Goal: Contribute content: Contribute content

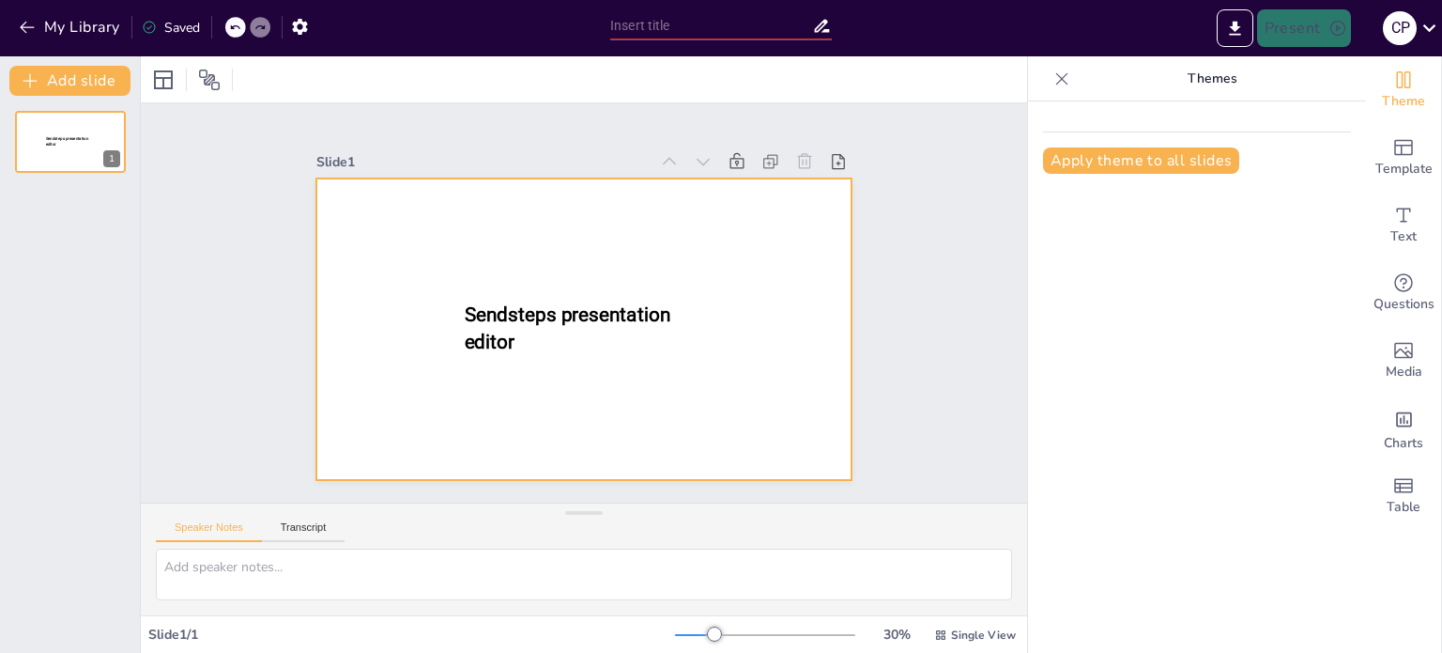
type input "New Sendsteps"
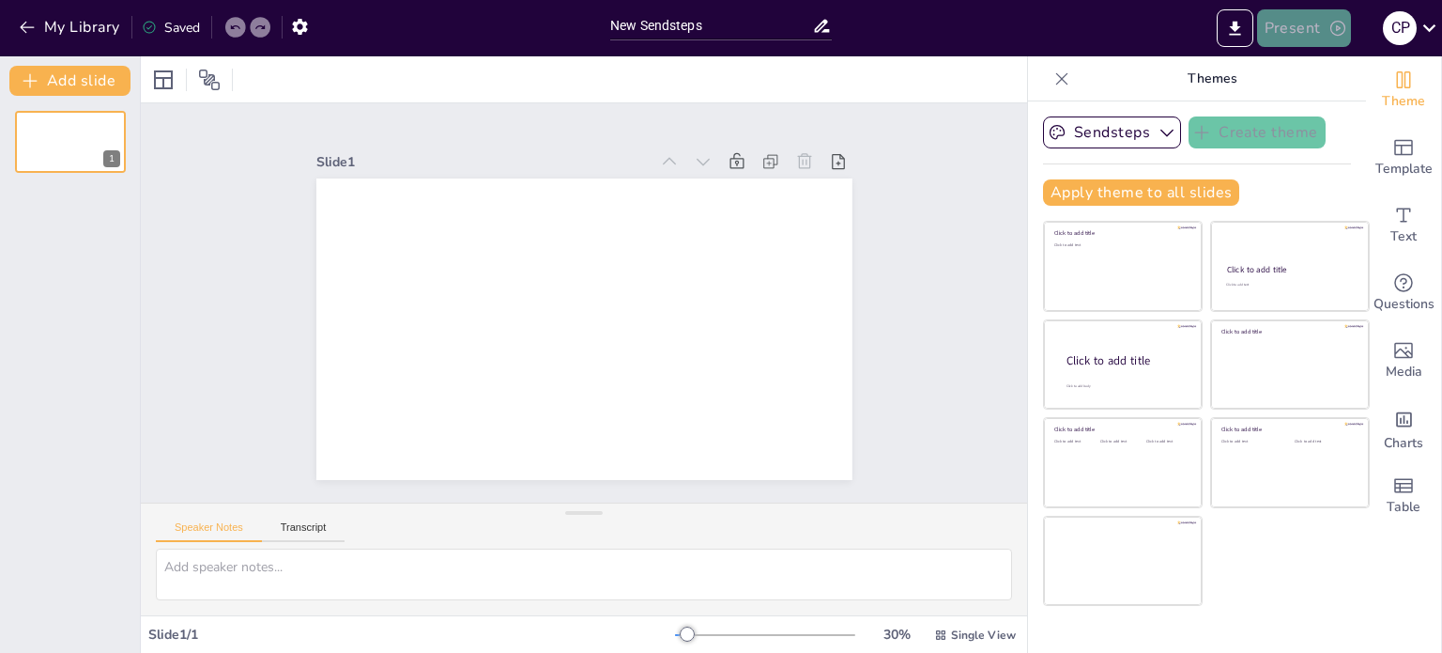
click at [1308, 28] on button "Present" at bounding box center [1304, 28] width 94 height 38
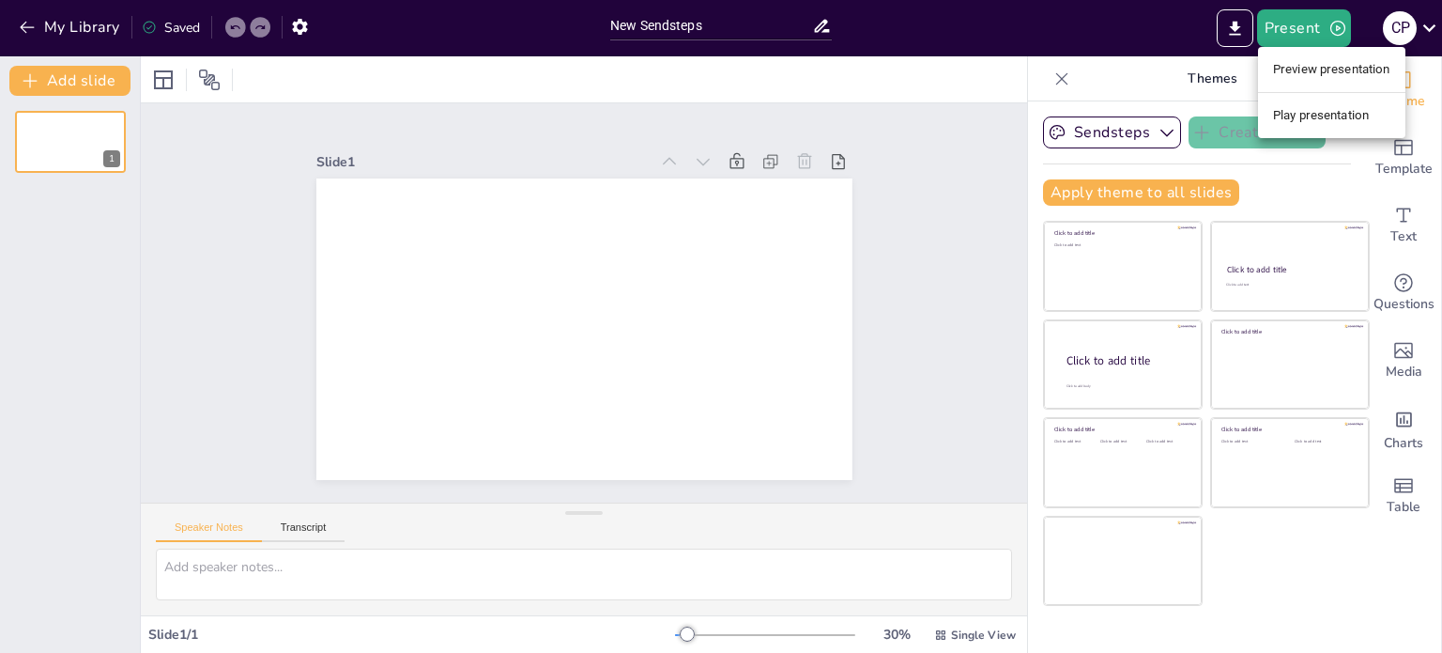
click at [415, 292] on div at bounding box center [721, 326] width 1442 height 653
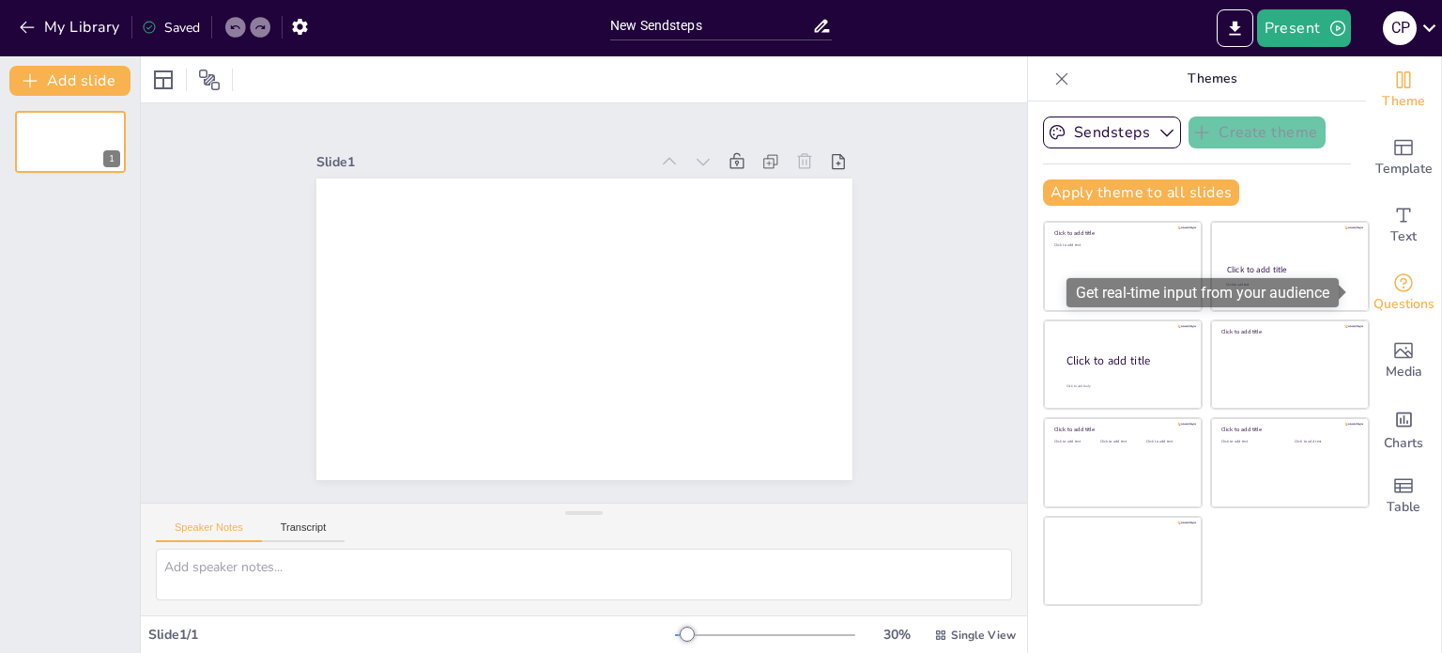
click at [1400, 294] on span "Questions" at bounding box center [1404, 304] width 61 height 21
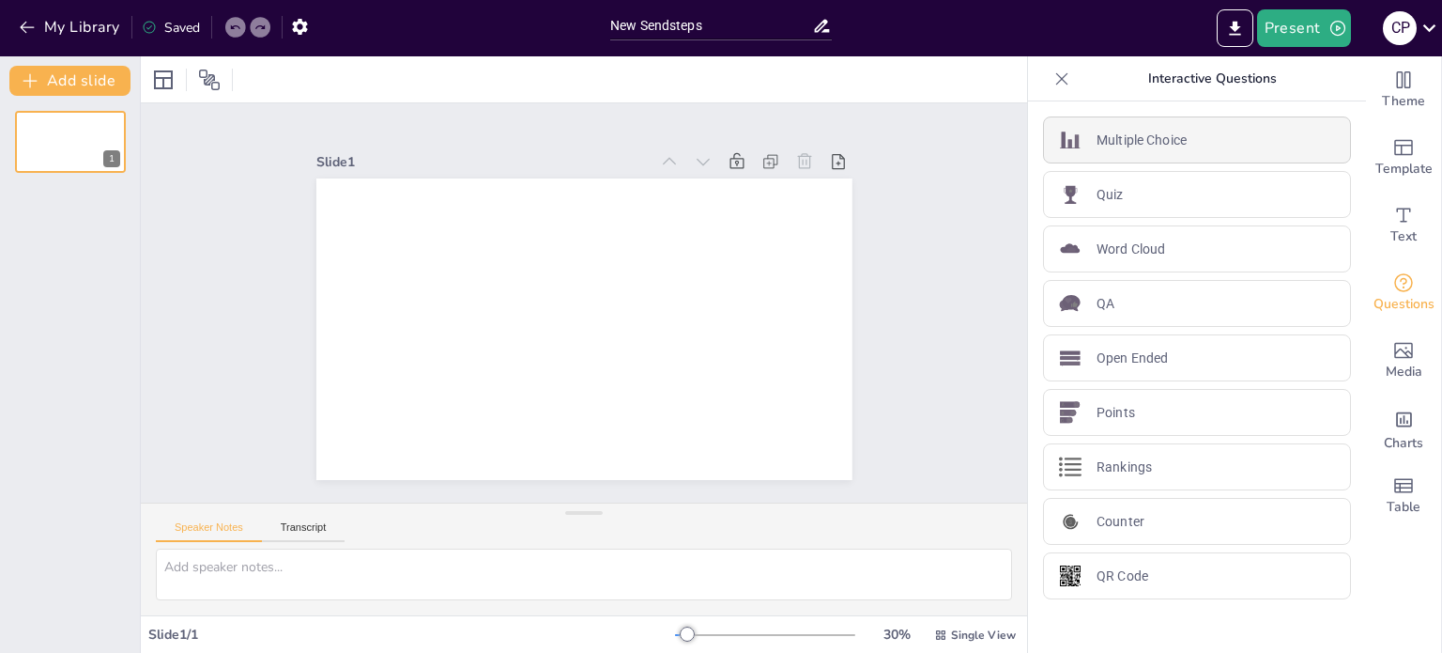
click at [1161, 136] on p "Multiple Choice" at bounding box center [1142, 141] width 90 height 20
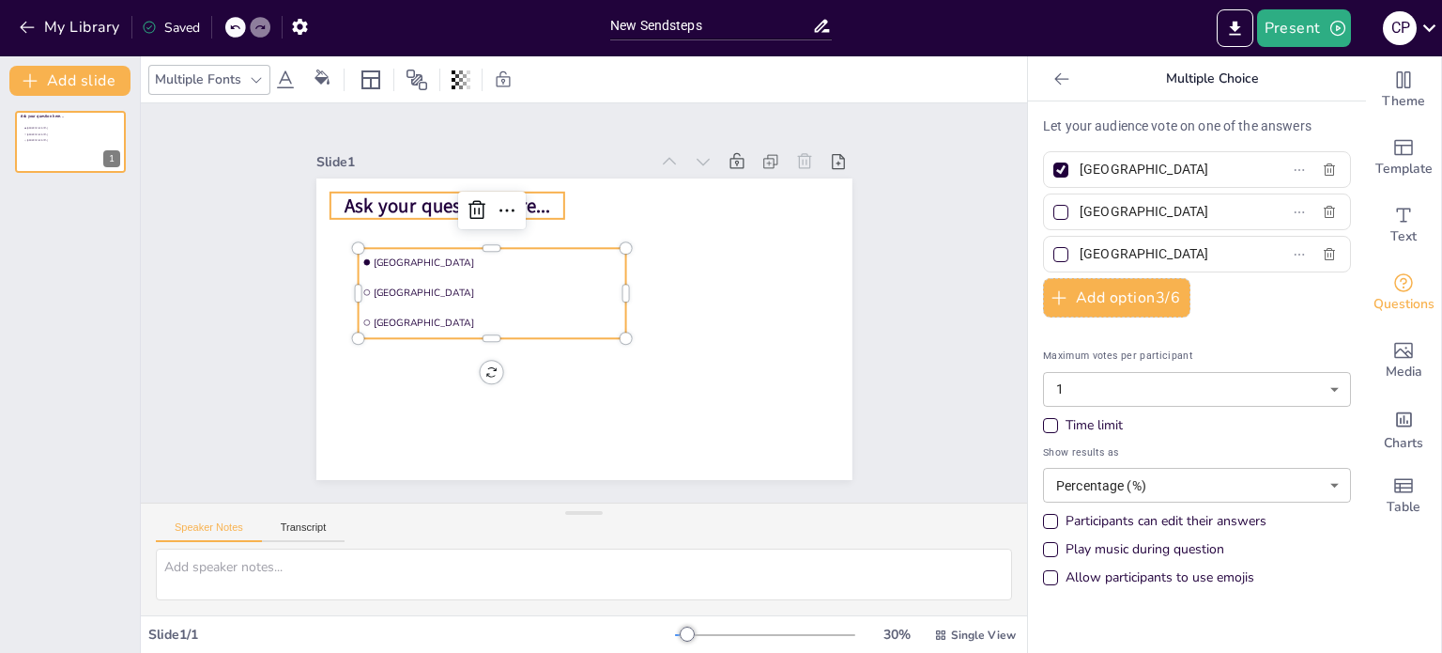
click at [422, 196] on span "Ask your question here..." at bounding box center [448, 205] width 207 height 26
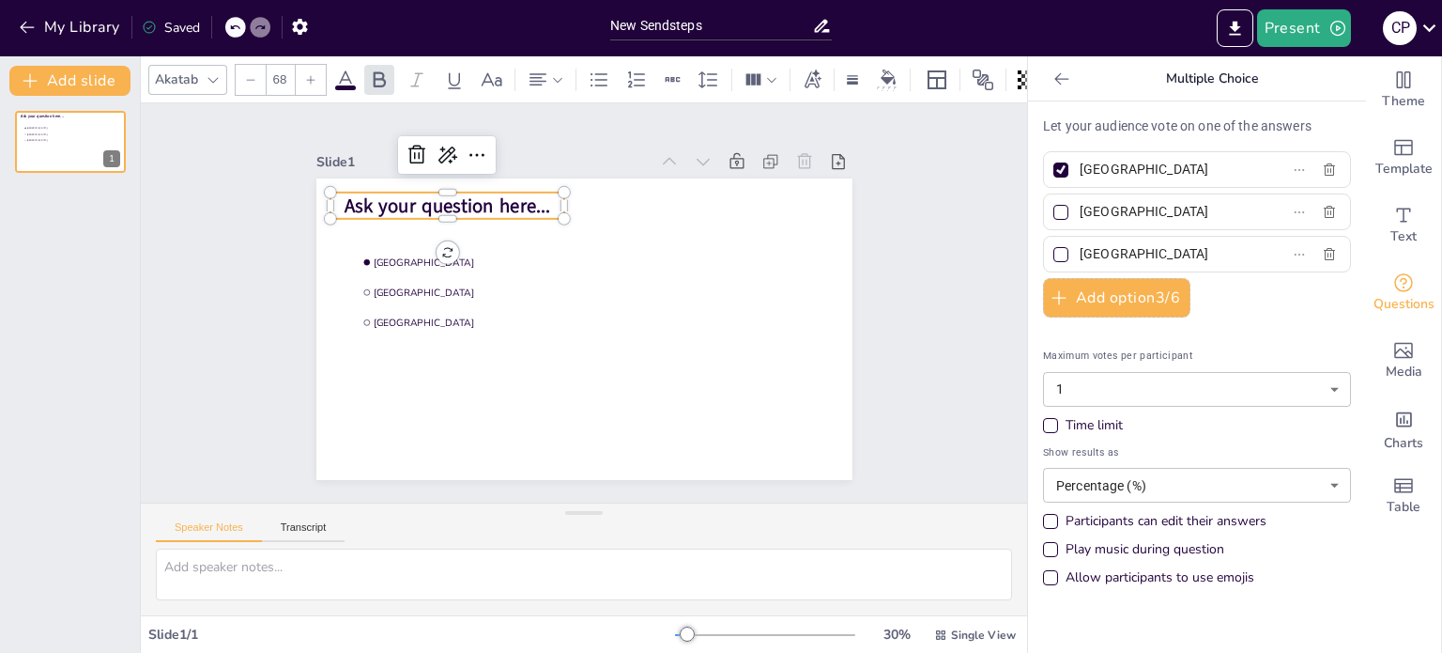
click at [422, 196] on span "Ask your question here..." at bounding box center [448, 205] width 207 height 26
drag, startPoint x: 542, startPoint y: 198, endPoint x: 331, endPoint y: 195, distance: 211.3
click at [331, 195] on p "Ask your question here..." at bounding box center [448, 205] width 235 height 26
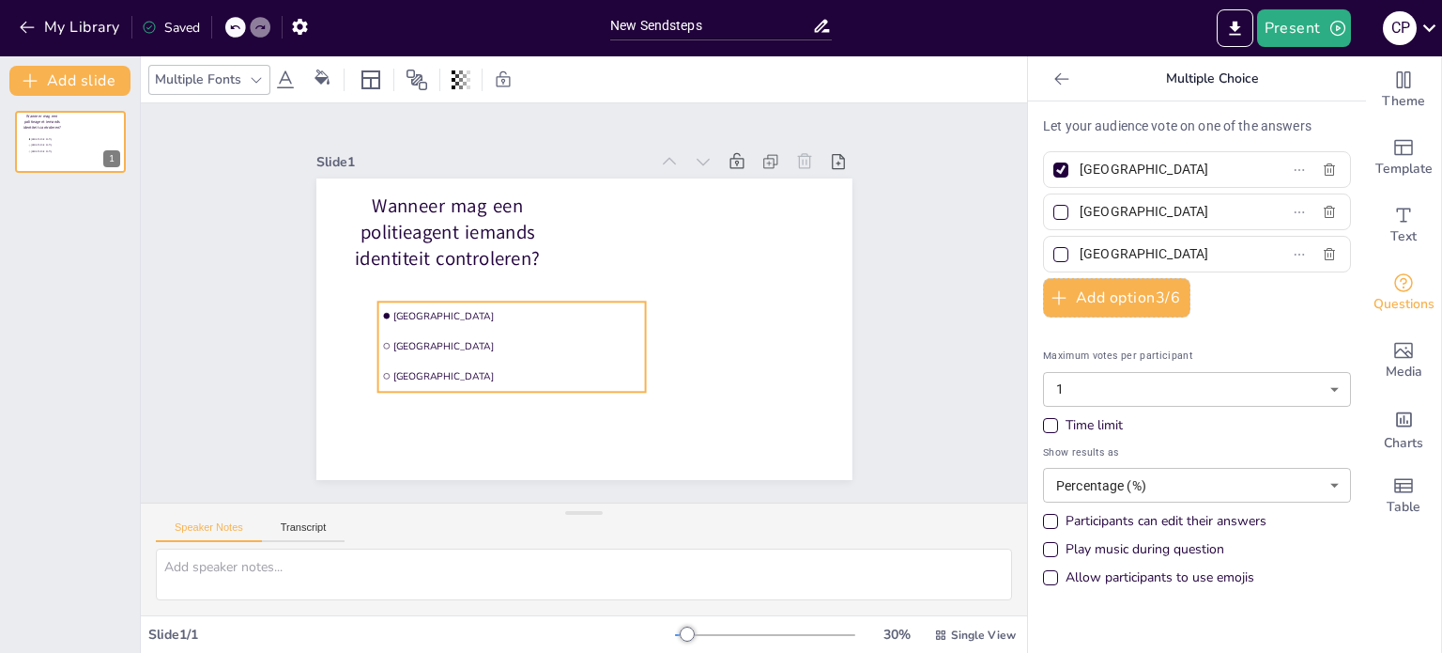
drag, startPoint x: 386, startPoint y: 313, endPoint x: 406, endPoint y: 363, distance: 54.4
click at [406, 369] on span "[GEOGRAPHIC_DATA]" at bounding box center [516, 375] width 249 height 13
click at [417, 299] on li "[GEOGRAPHIC_DATA]" at bounding box center [511, 313] width 268 height 28
click at [418, 306] on span "[GEOGRAPHIC_DATA]" at bounding box center [516, 312] width 249 height 13
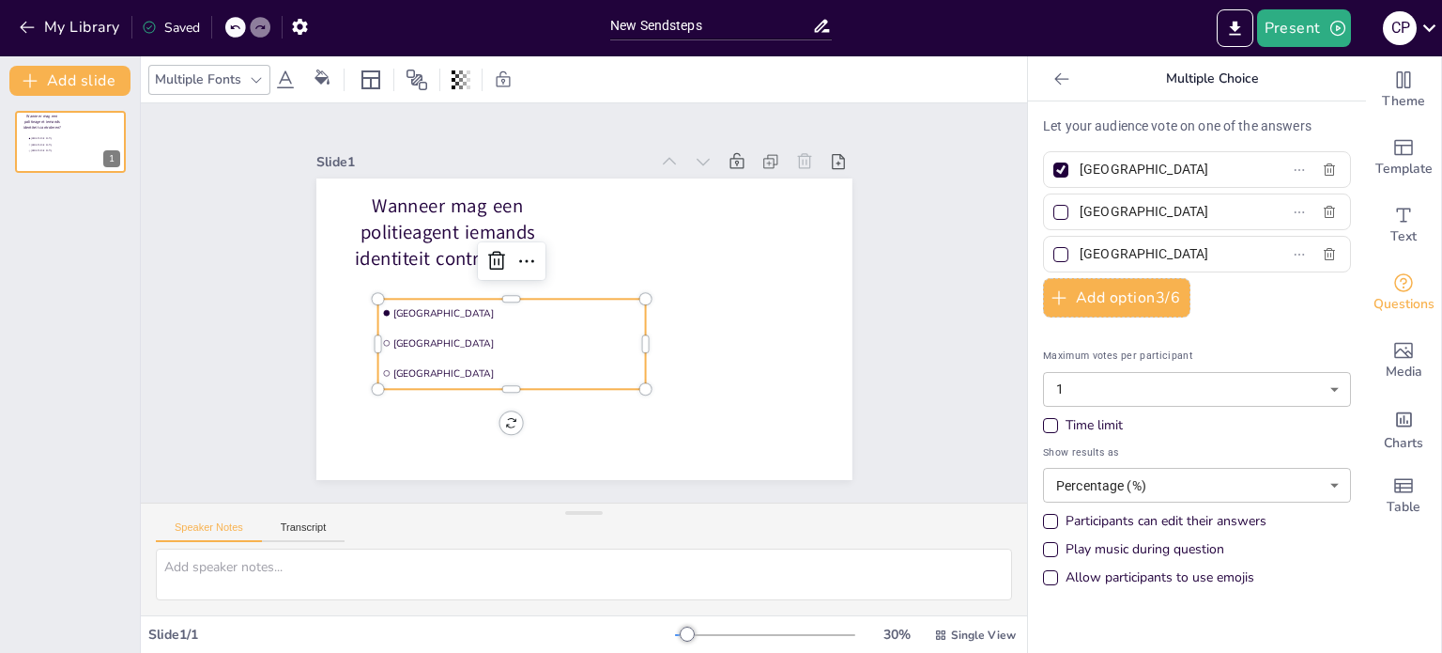
click at [1141, 168] on input "[GEOGRAPHIC_DATA]" at bounding box center [1167, 169] width 175 height 27
drag, startPoint x: 1141, startPoint y: 168, endPoint x: 861, endPoint y: -84, distance: 376.3
click at [861, 0] on html "My Library Saved New Sendsteps Present C P Document fonts Akatab Popular fonts …" at bounding box center [721, 326] width 1442 height 653
paste input "lleen bij een vermoeden van een strafbaar feit"
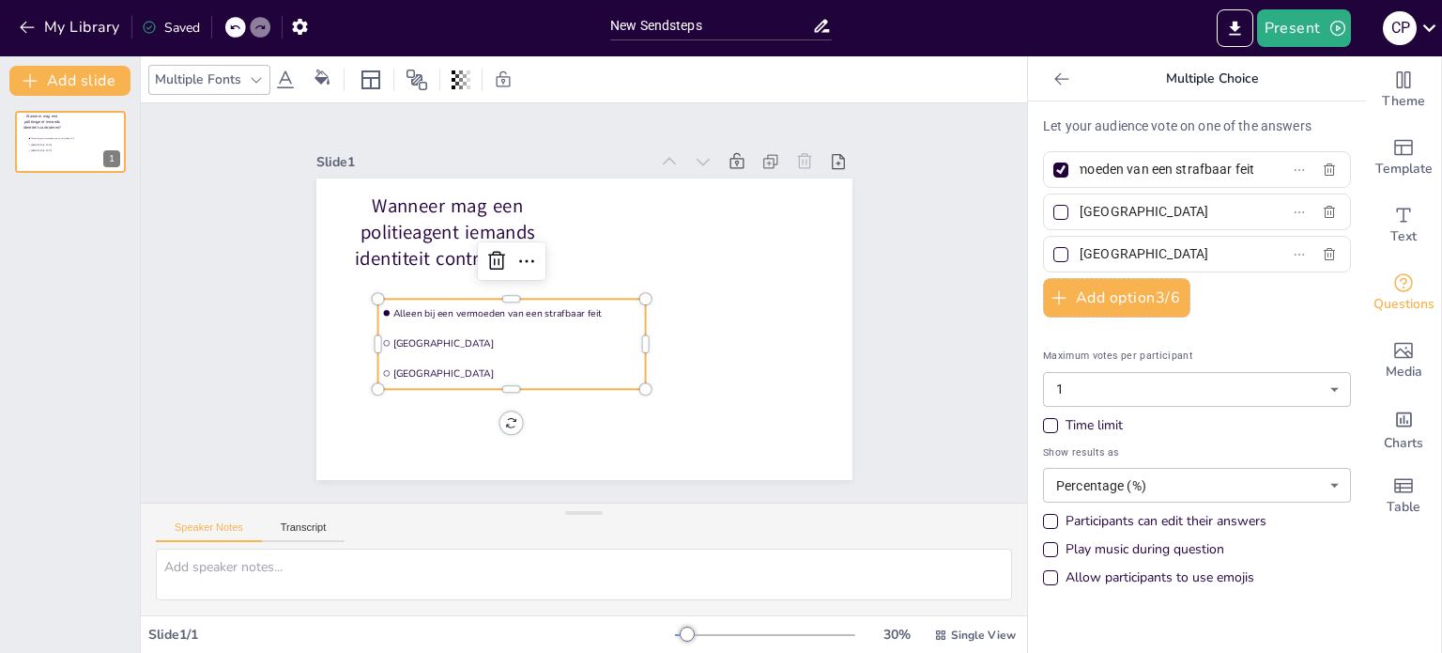
type input "Alleen bij een vermoeden van een strafbaar feit"
click at [1054, 173] on div at bounding box center [1061, 169] width 15 height 15
click at [1080, 173] on input "Alleen bij een vermoeden van een strafbaar feit" at bounding box center [1167, 169] width 175 height 27
checkbox input "false"
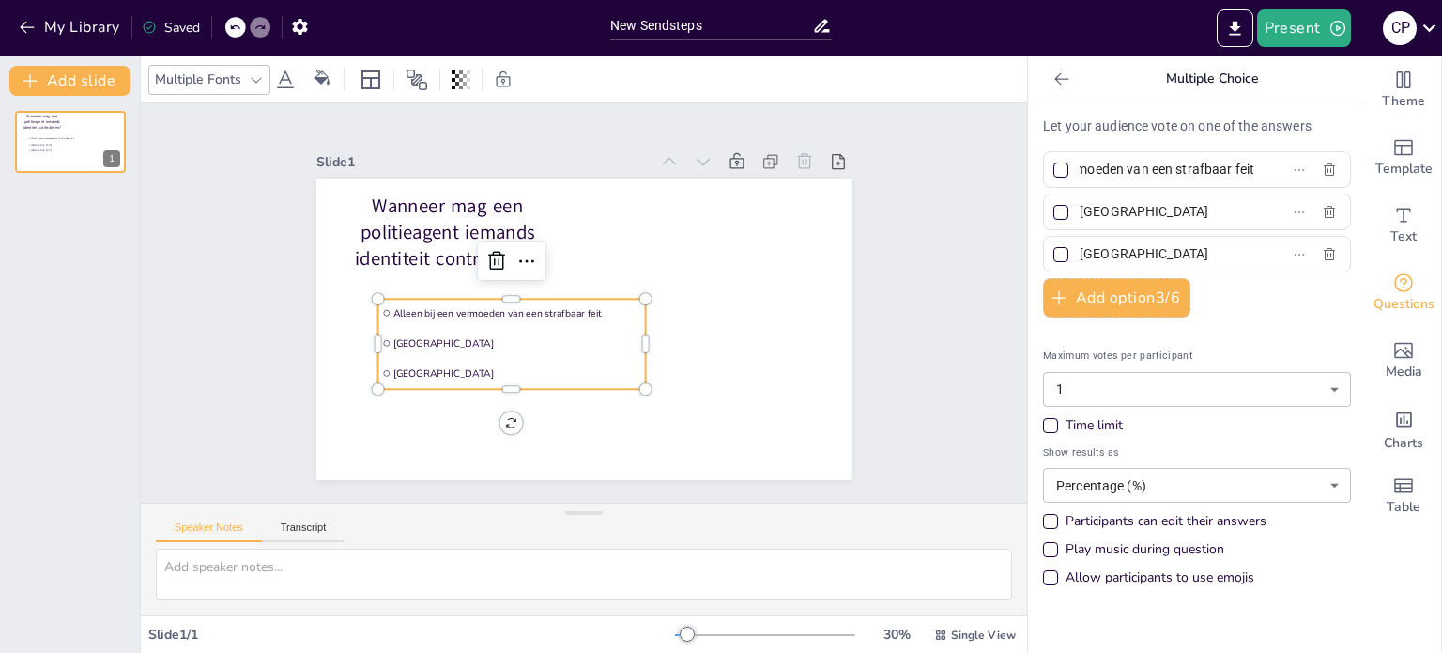
scroll to position [0, 0]
drag, startPoint x: 1146, startPoint y: 217, endPoint x: 1067, endPoint y: 210, distance: 80.1
click at [1080, 210] on input "[GEOGRAPHIC_DATA]" at bounding box center [1167, 211] width 175 height 27
paste input "Alleen als iemand er verdacht uitziet"
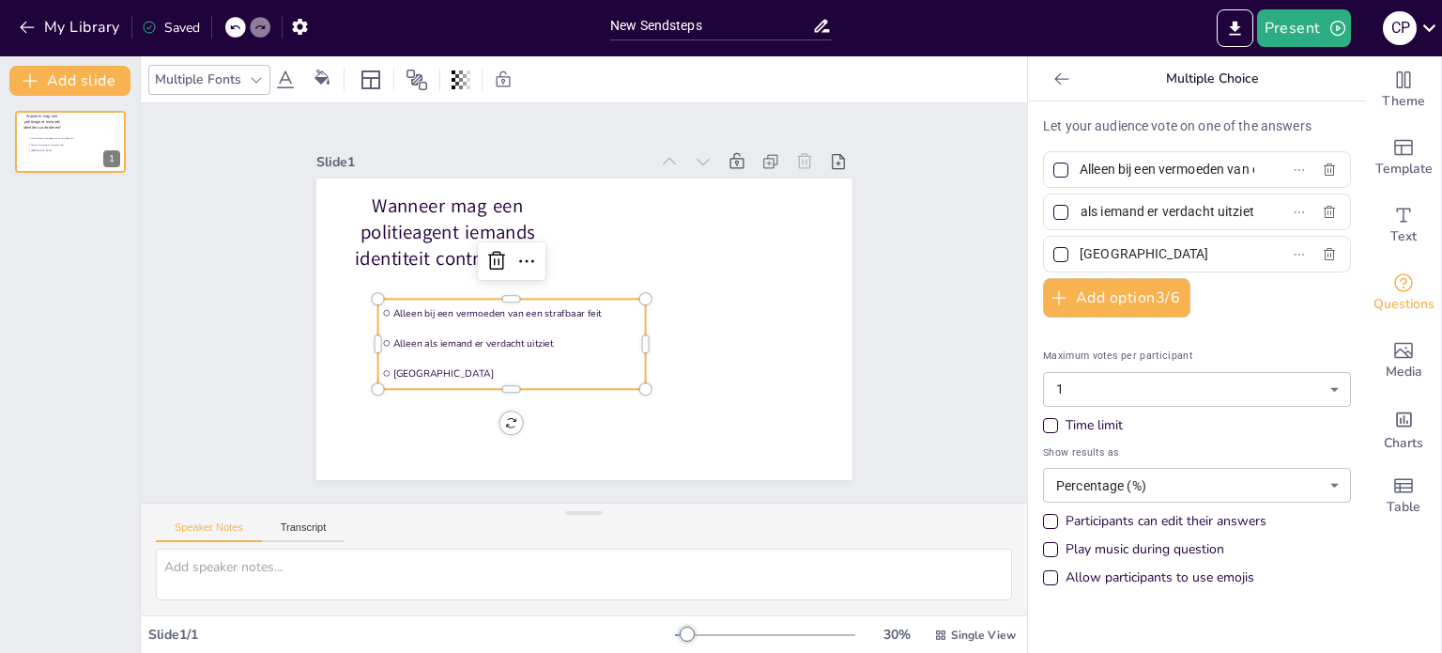
type input "Alleen als iemand er verdacht uitziet"
drag, startPoint x: 1132, startPoint y: 251, endPoint x: 1071, endPoint y: 249, distance: 61.1
click at [1080, 249] on input "[GEOGRAPHIC_DATA]" at bounding box center [1167, 253] width 175 height 27
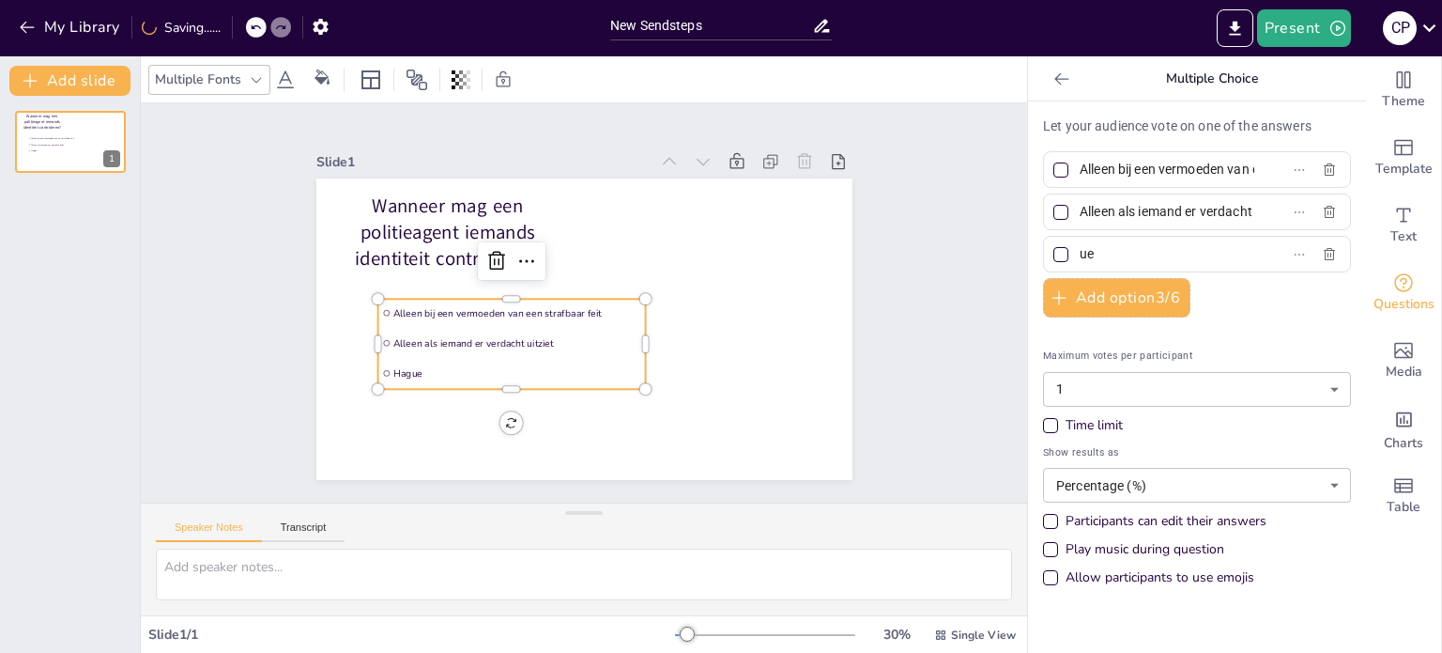
type input "e"
paste input "Altijd, bij de uitvoering van de politietaak"
type input "Altijd, bij de uitvoering van de politietaak"
click at [1054, 249] on div at bounding box center [1061, 254] width 15 height 15
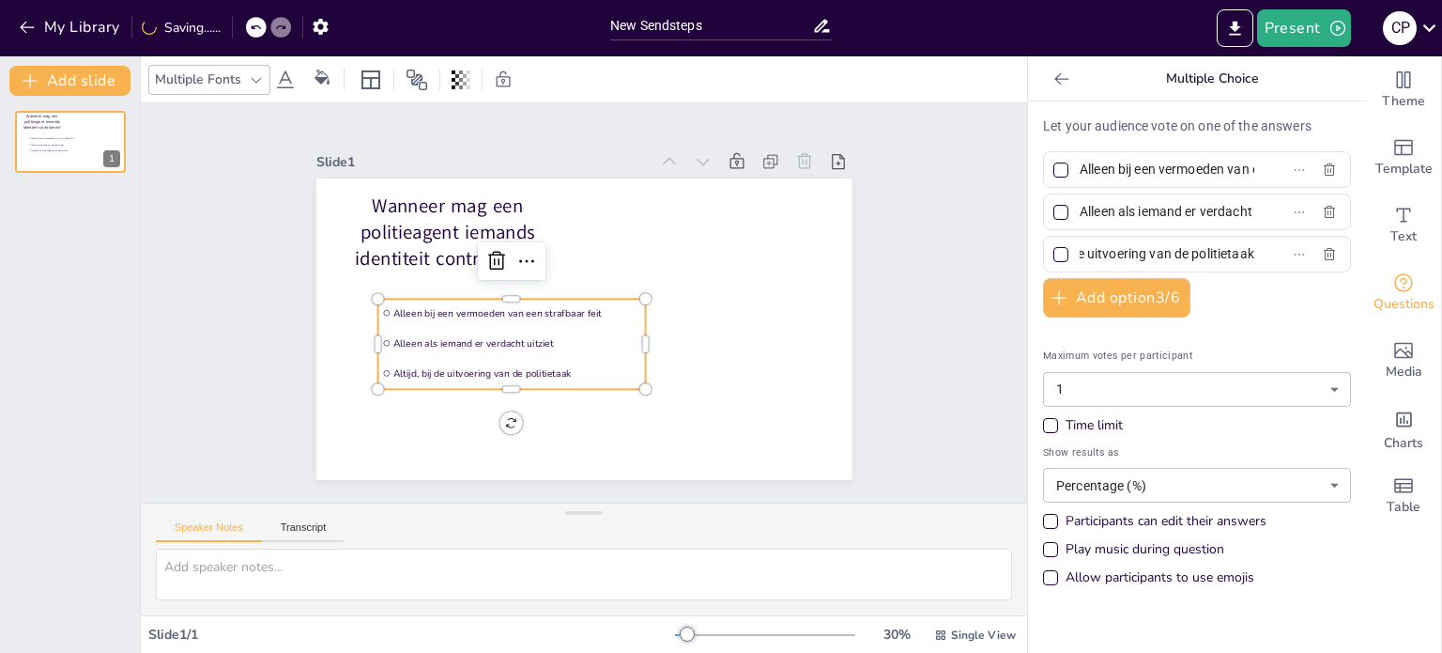
click at [1080, 249] on input "Altijd, bij de uitvoering van de politietaak" at bounding box center [1167, 253] width 175 height 27
checkbox input "true"
click at [1117, 302] on button "Add option 3 / 6" at bounding box center [1116, 297] width 147 height 39
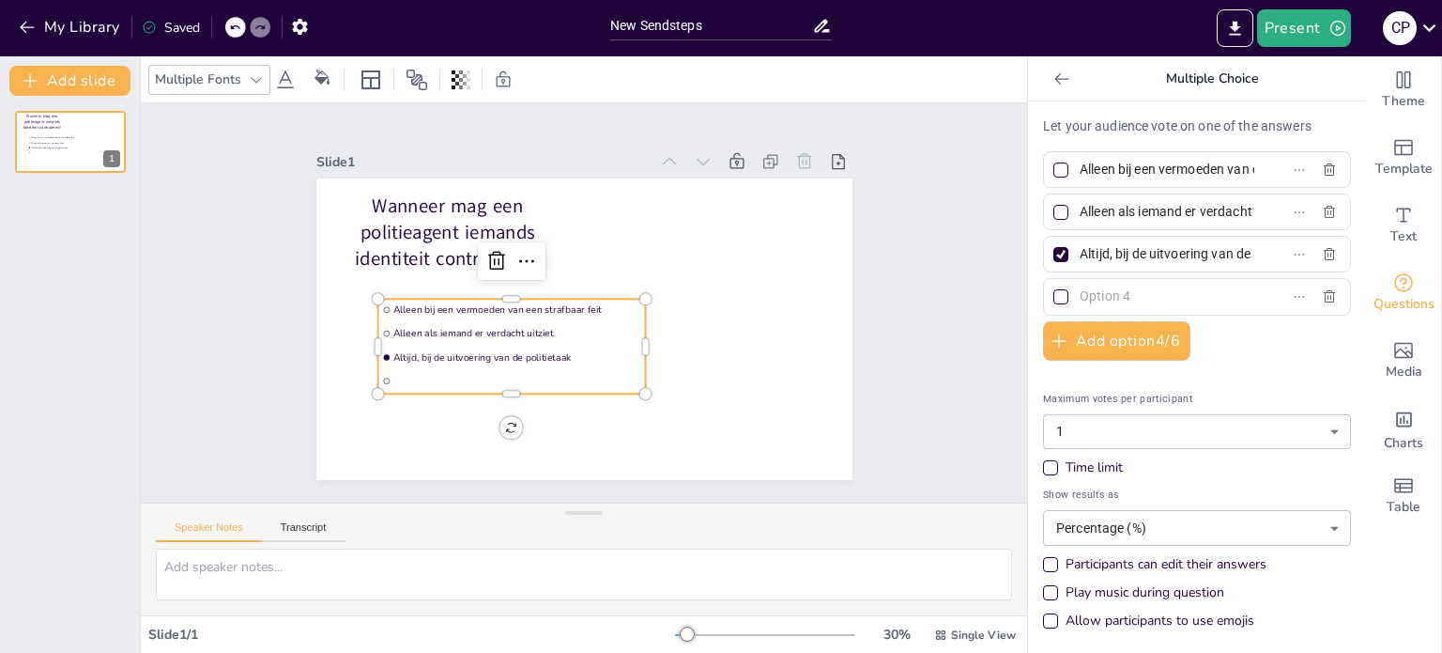
click at [1104, 313] on div at bounding box center [1197, 296] width 308 height 37
click at [1100, 298] on input "text" at bounding box center [1167, 296] width 175 height 27
paste input "Alleen op verzoek van de burgemeester"
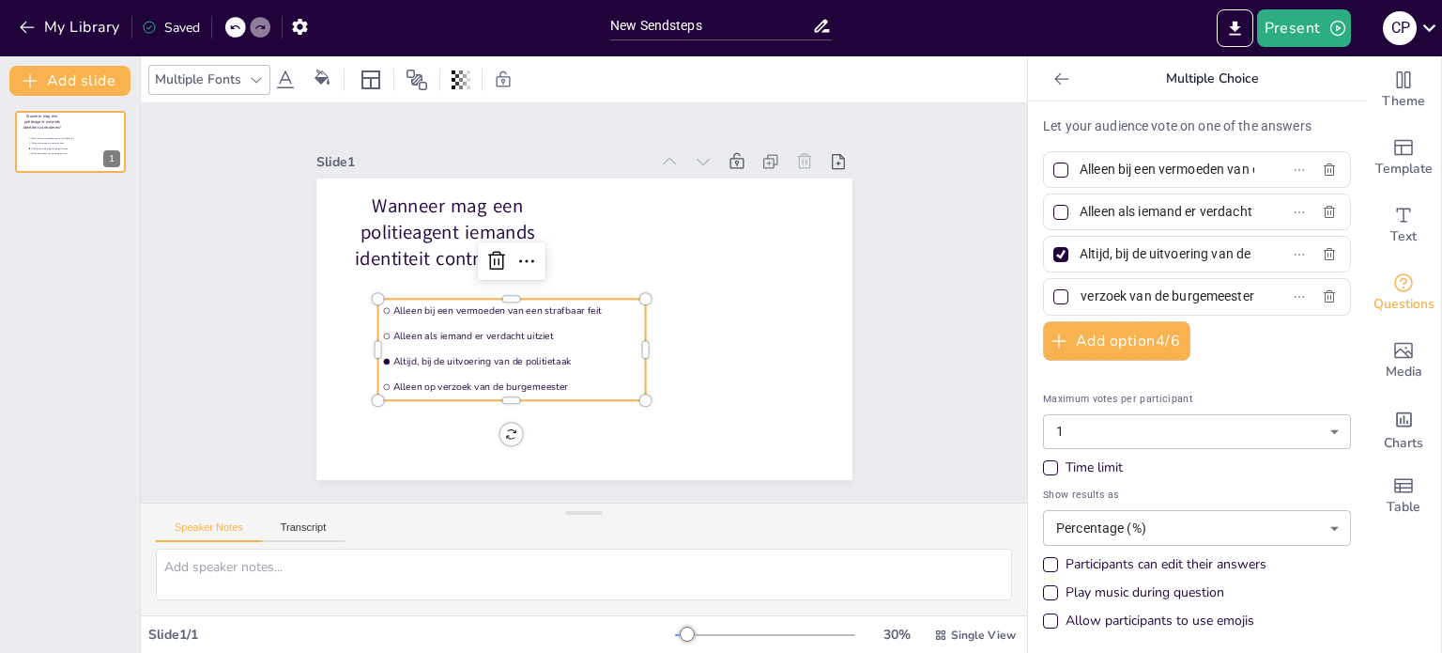
type input "Alleen op verzoek van de burgemeester"
click at [909, 314] on div "Slide 1 Wanneer mag een politieagent iemands identiteit controleren? Alleen bij…" at bounding box center [584, 302] width 886 height 399
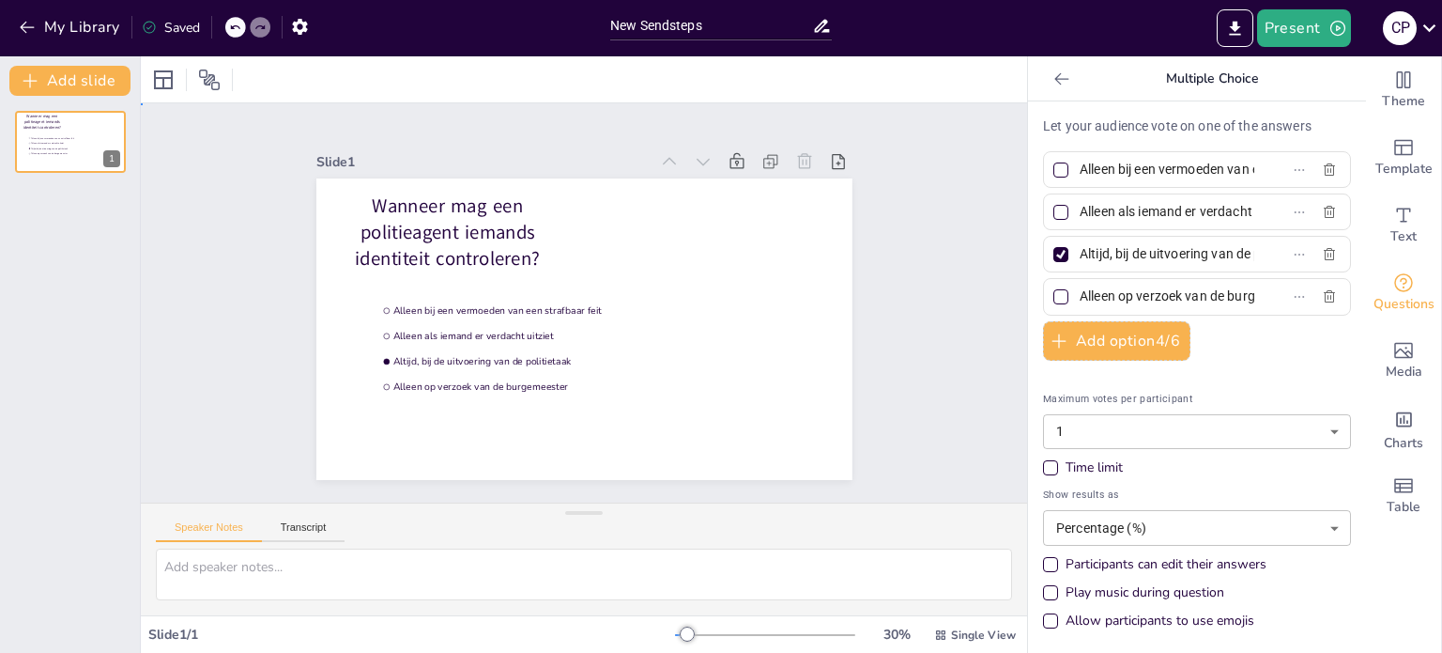
click at [909, 314] on div "Slide 1 Wanneer mag een politieagent iemands identiteit controleren? Alleen bij…" at bounding box center [584, 302] width 886 height 399
click at [85, 85] on button "Add slide" at bounding box center [69, 81] width 121 height 30
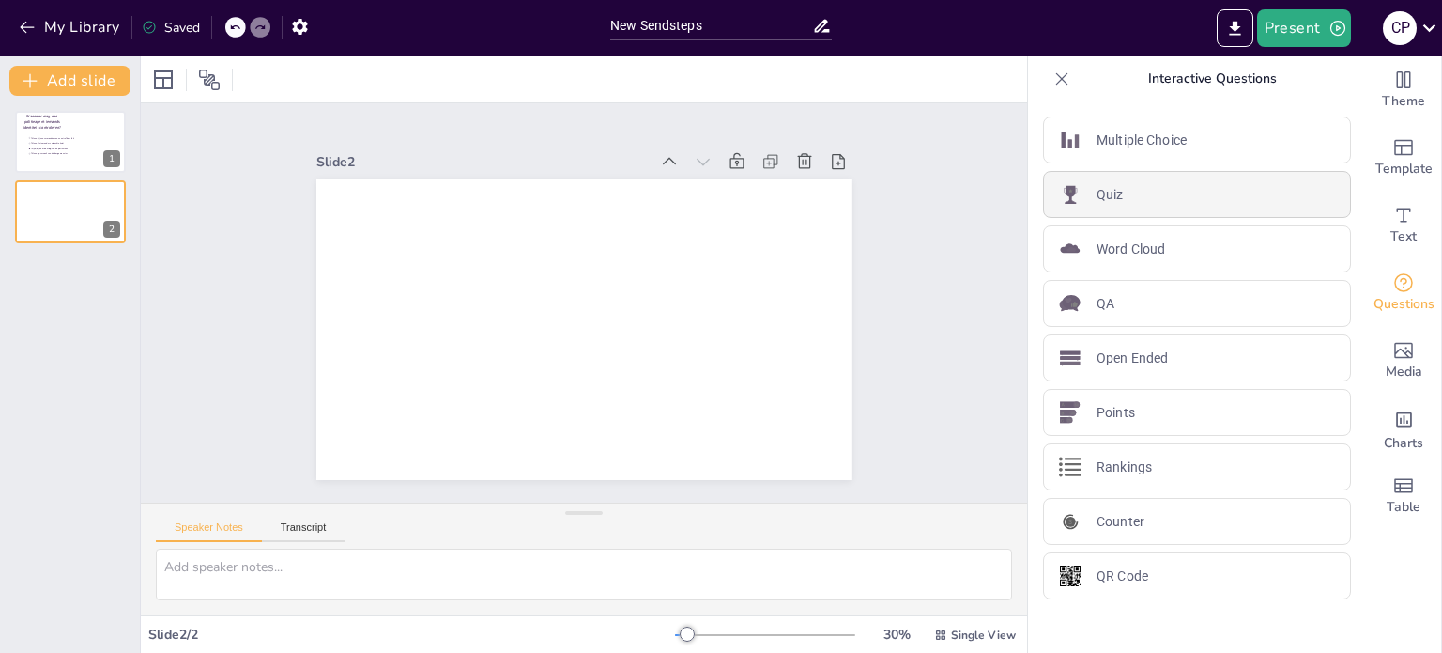
click at [1109, 202] on div "Quiz" at bounding box center [1197, 194] width 308 height 47
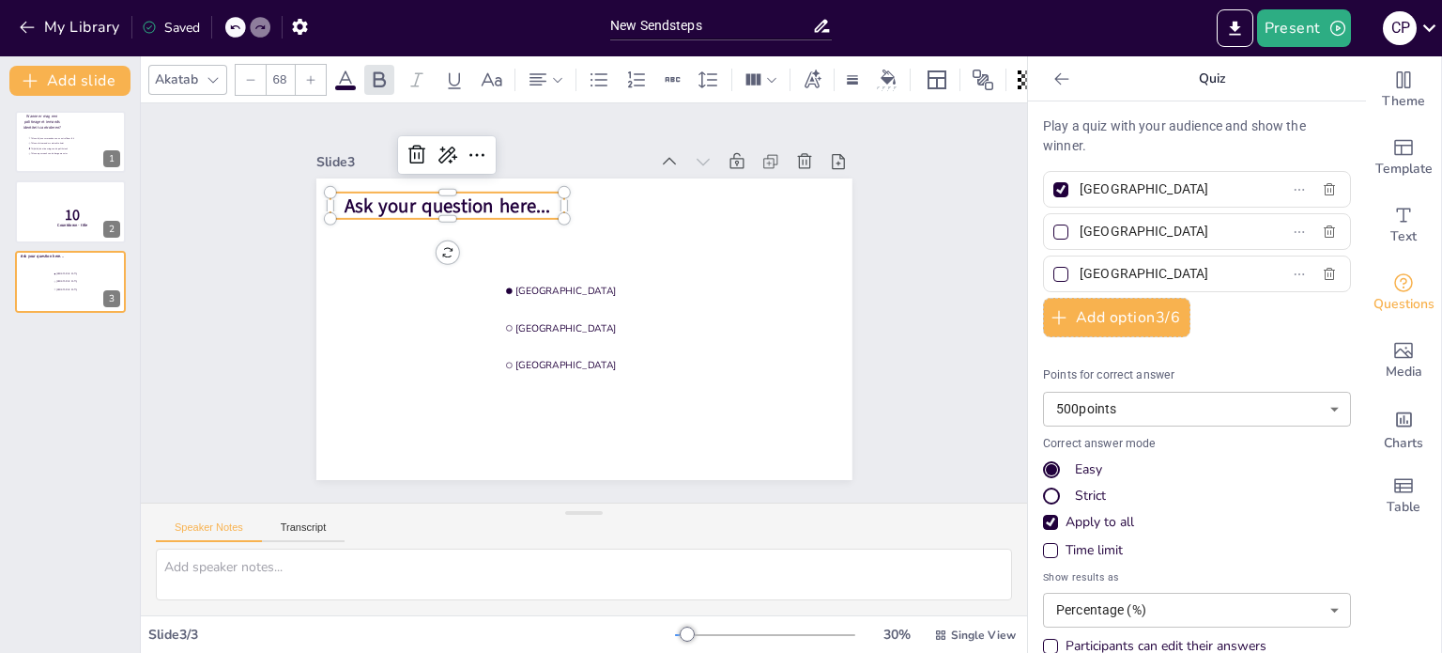
click at [506, 207] on span "Ask your question here..." at bounding box center [448, 205] width 207 height 26
click at [512, 199] on span "Ask your question here..." at bounding box center [448, 205] width 207 height 26
click at [513, 202] on span "Ask your question here..." at bounding box center [448, 205] width 207 height 26
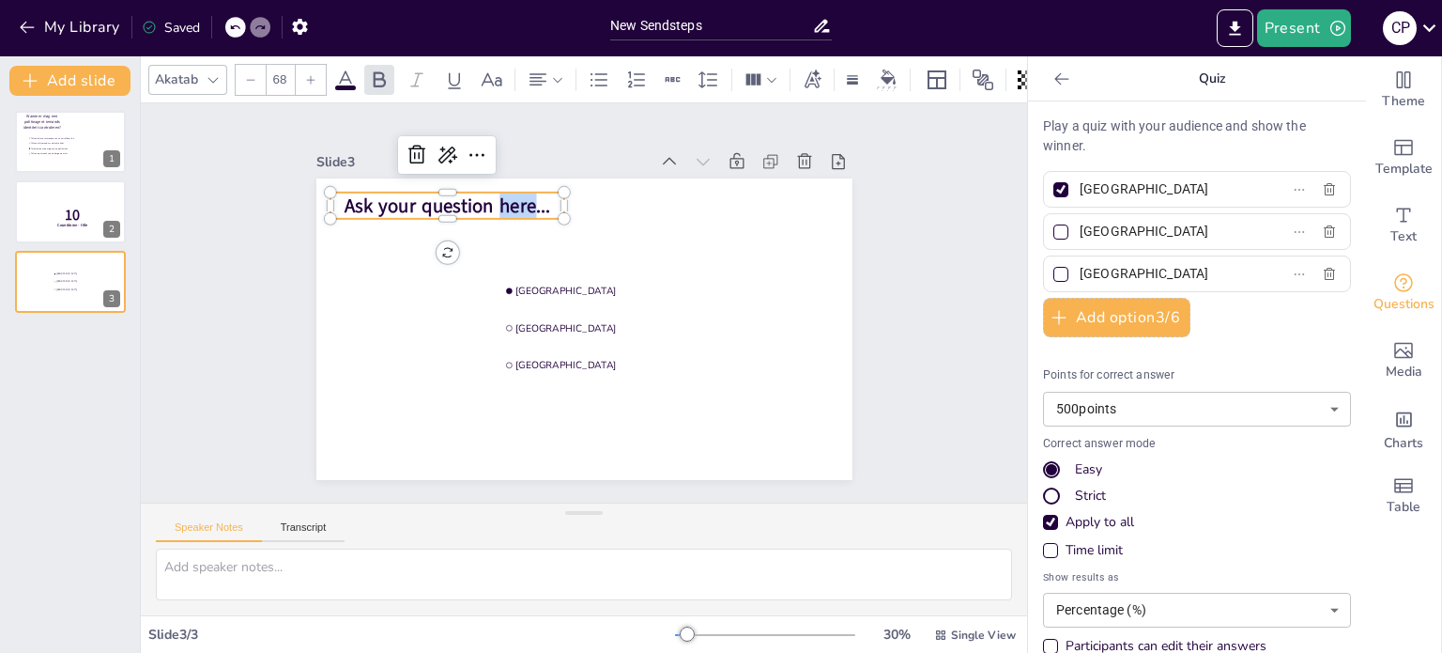
click at [513, 202] on span "Ask your question here..." at bounding box center [448, 205] width 207 height 26
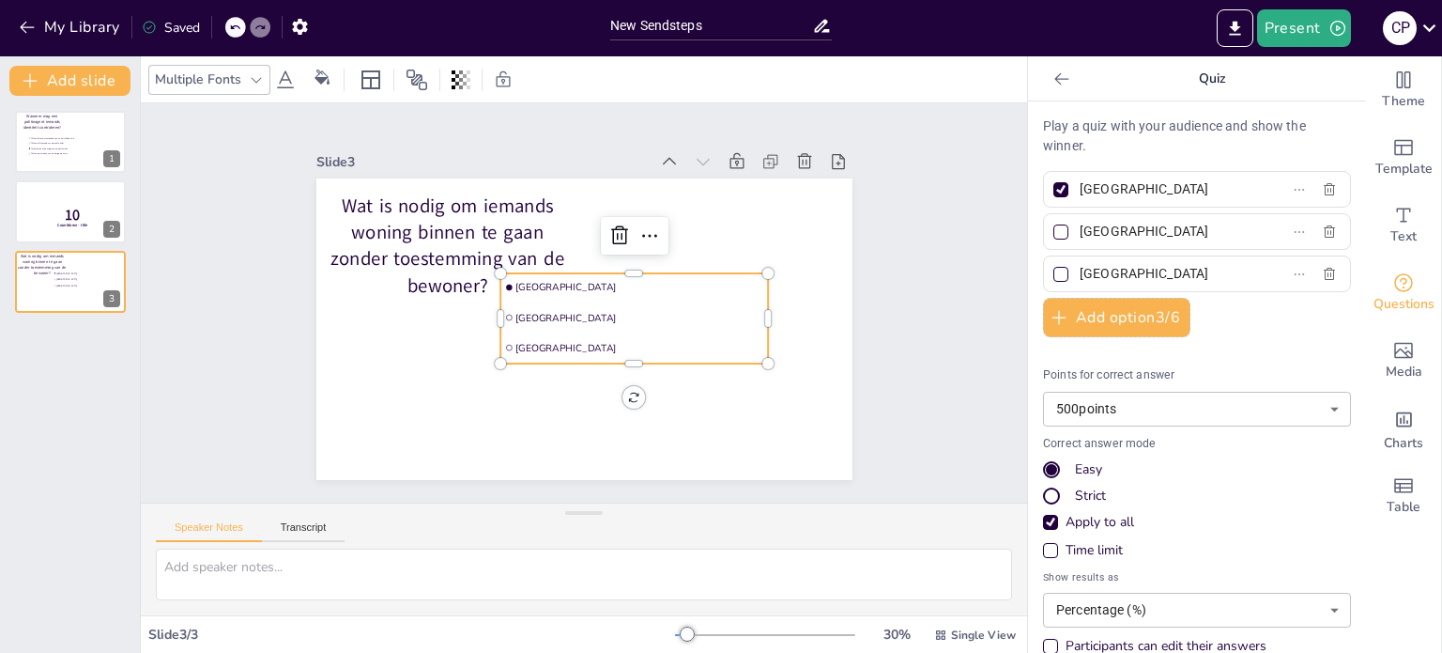
click at [652, 316] on span "[GEOGRAPHIC_DATA]" at bounding box center [639, 317] width 249 height 13
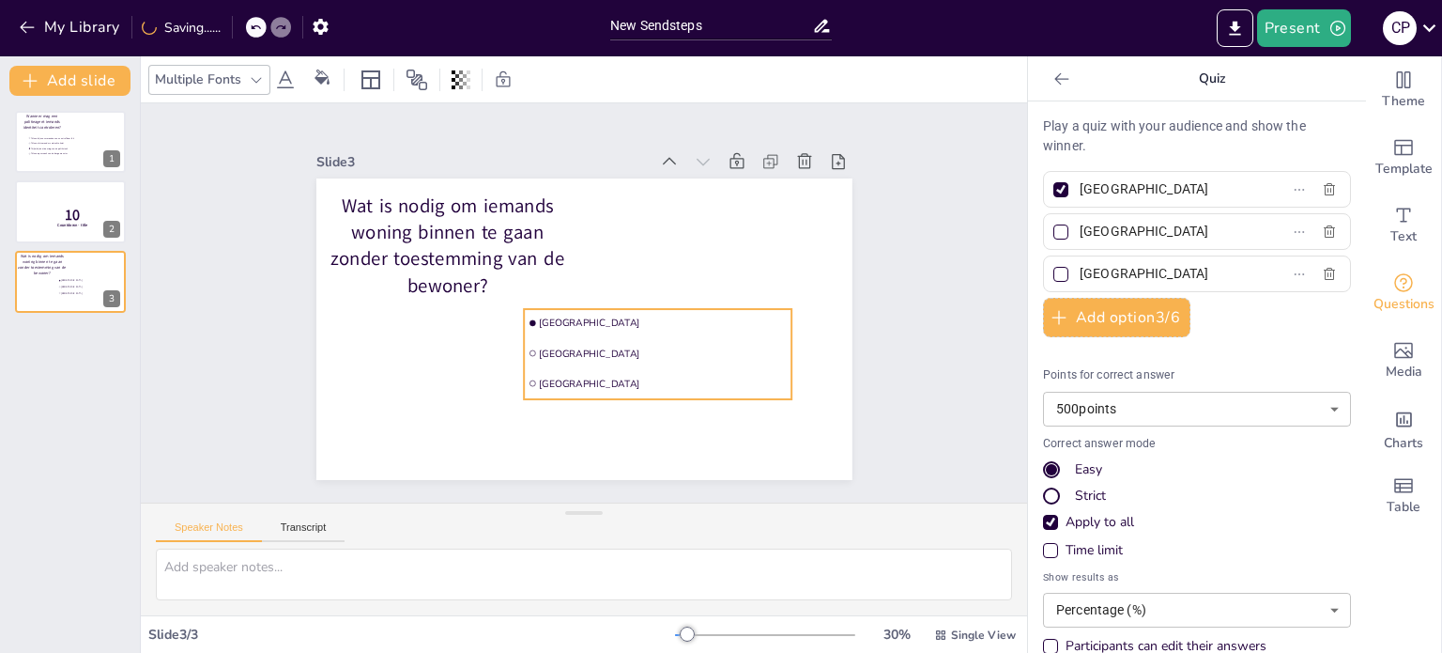
drag, startPoint x: 652, startPoint y: 316, endPoint x: 677, endPoint y: 360, distance: 50.1
click at [677, 360] on li "[GEOGRAPHIC_DATA]" at bounding box center [658, 353] width 268 height 28
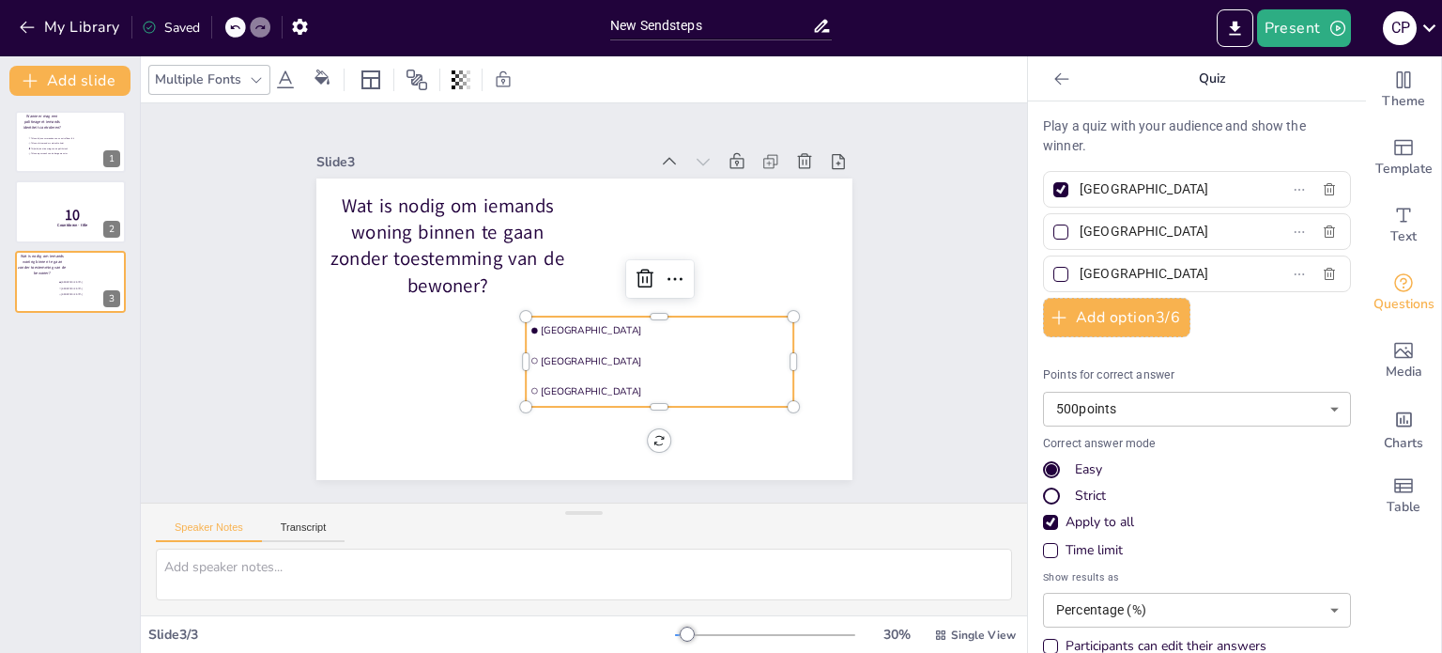
click at [1121, 185] on input "[GEOGRAPHIC_DATA]" at bounding box center [1167, 189] width 175 height 27
paste input "ltijd een machtiging tot binnentreden"
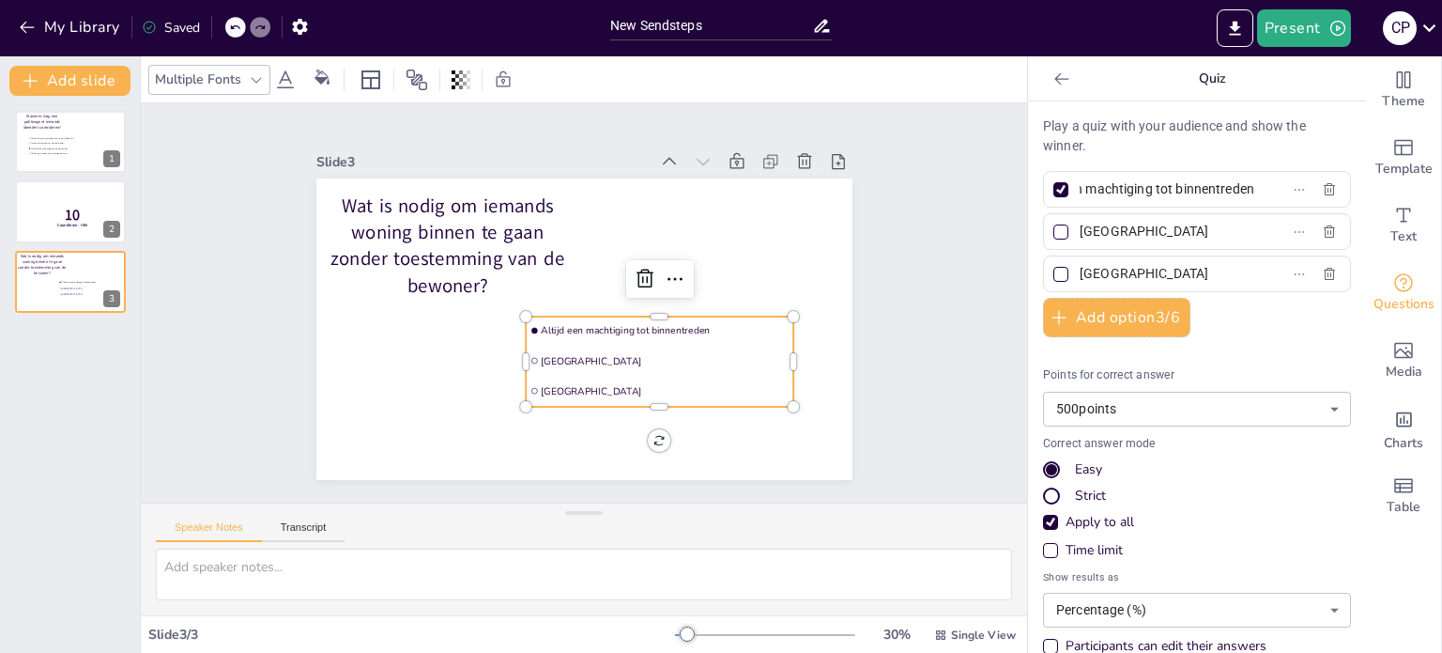
type input "Altijd een machtiging tot binnentreden"
click at [1099, 232] on input "[GEOGRAPHIC_DATA]" at bounding box center [1167, 231] width 175 height 27
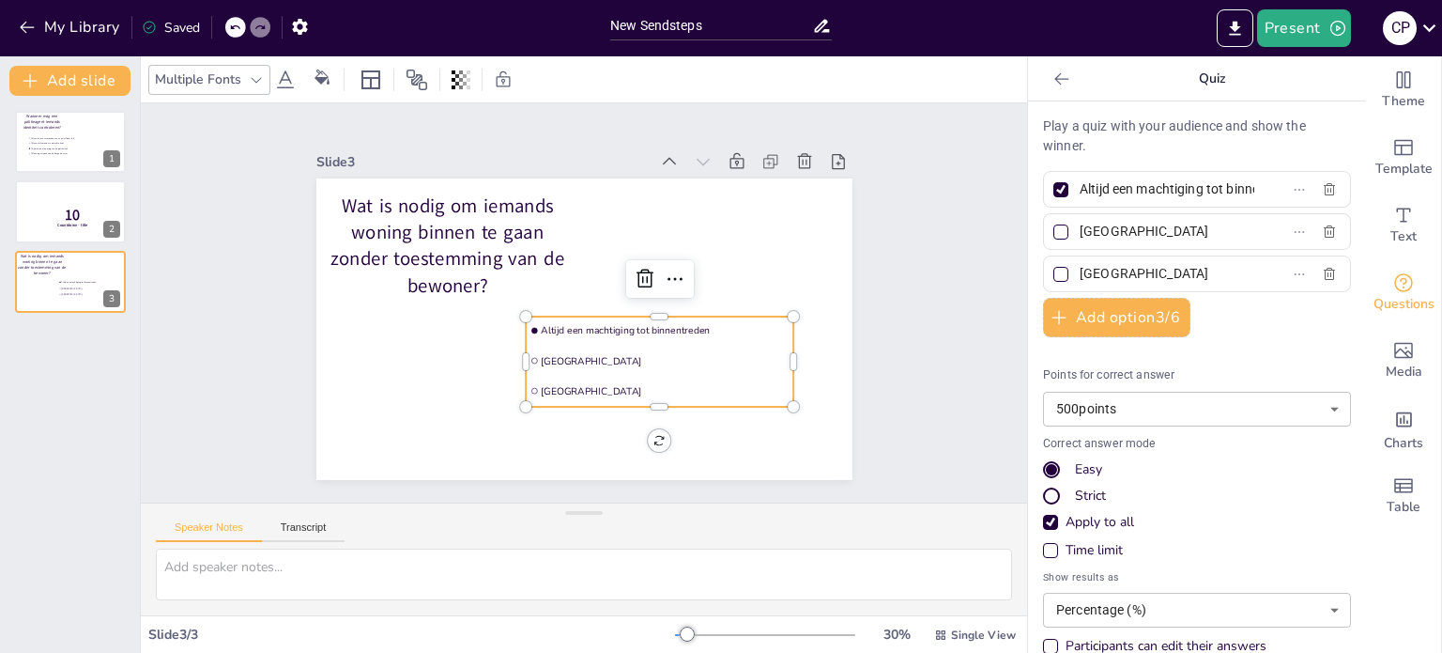
paste input "Alleen een mondeling bevel van de burgemeester"
type input "Alleen een mondeling bevel van de burgemeester"
click at [1112, 281] on input "[GEOGRAPHIC_DATA]" at bounding box center [1167, 273] width 175 height 27
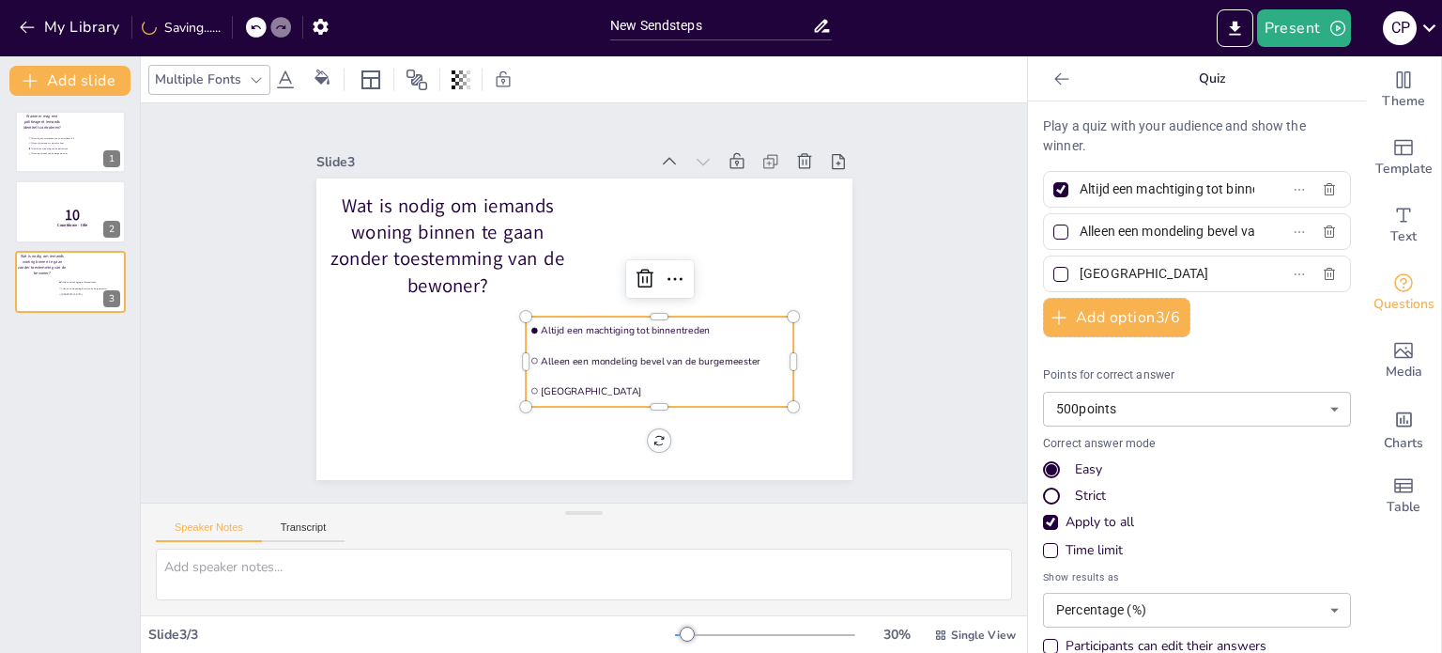
click at [1112, 280] on input "[GEOGRAPHIC_DATA]" at bounding box center [1167, 273] width 175 height 27
click at [1112, 281] on input "[GEOGRAPHIC_DATA]" at bounding box center [1167, 273] width 175 height 27
paste input "C. Niets, een agent mag altijd naar binnen"
type input "C. Niets, een agent mag altijd naar binnen"
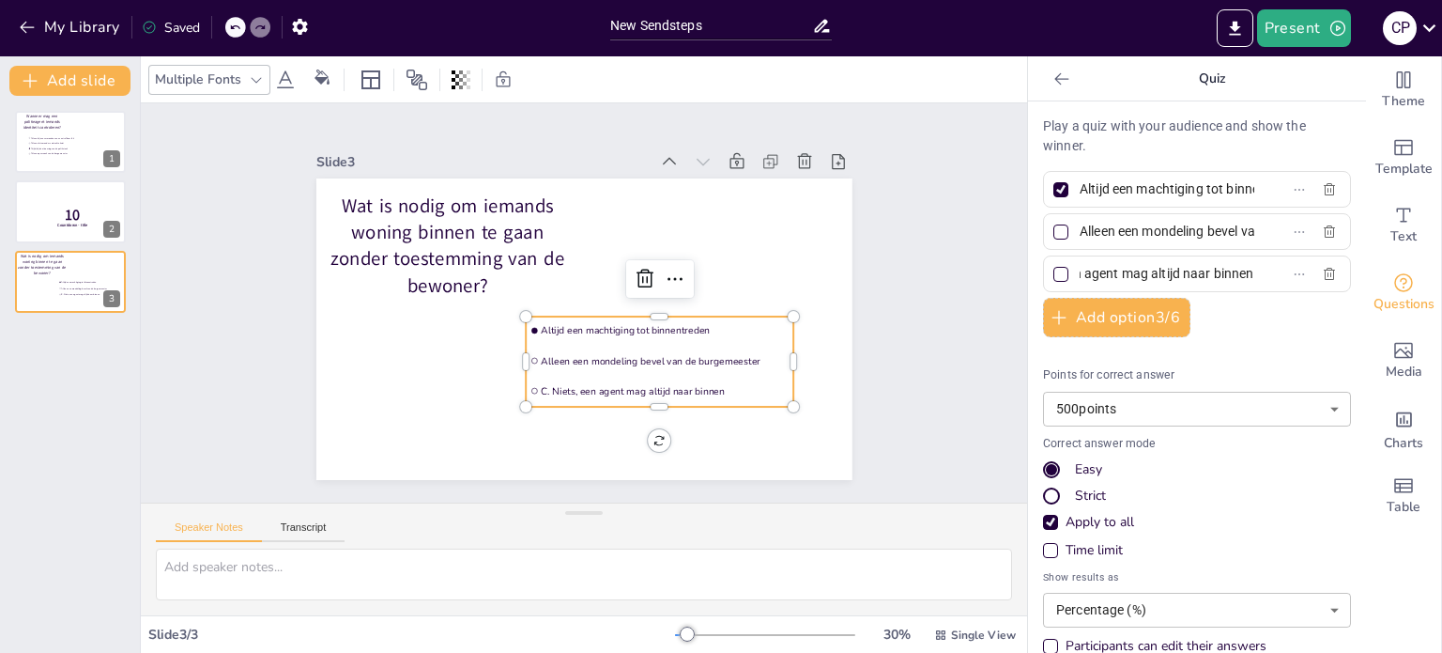
scroll to position [0, 0]
click at [1131, 318] on button "Add option 3 / 6" at bounding box center [1116, 317] width 147 height 39
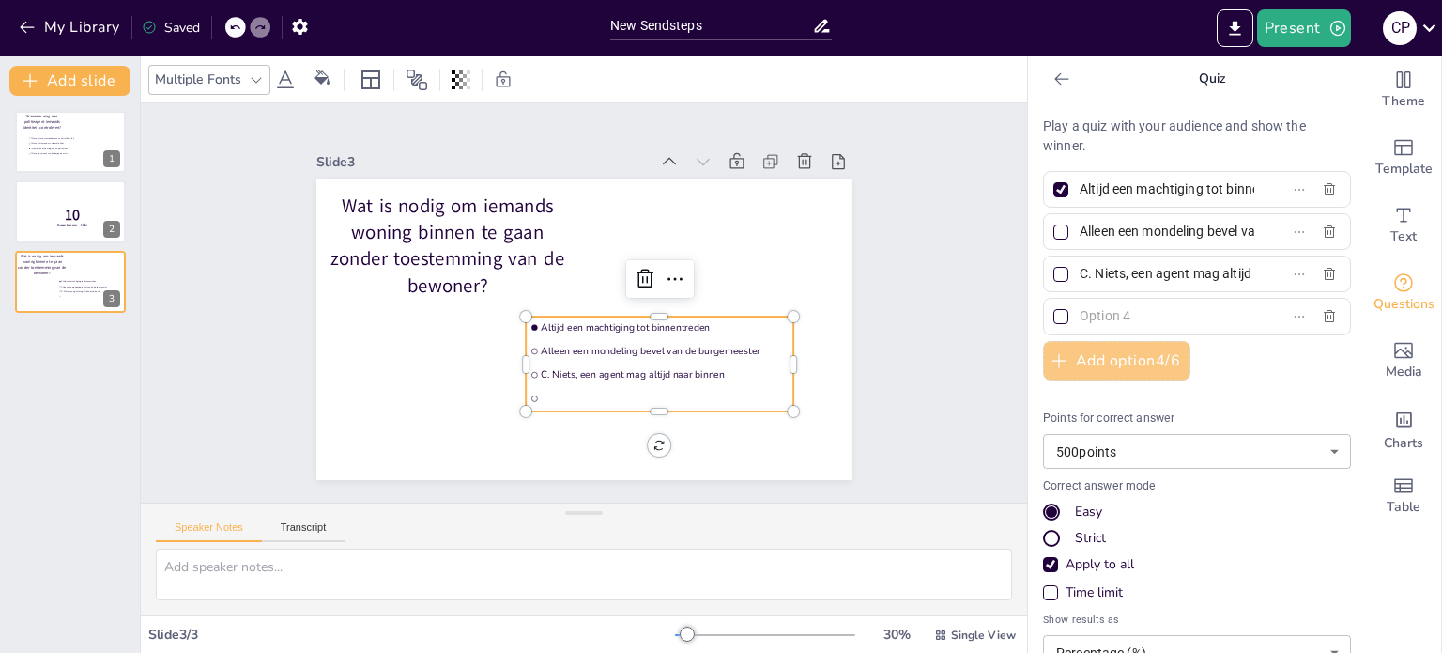
click at [1131, 318] on input "text" at bounding box center [1167, 315] width 175 height 27
paste input "D. Een bevel van de officier van justitie en machtiging tot binnentreden"
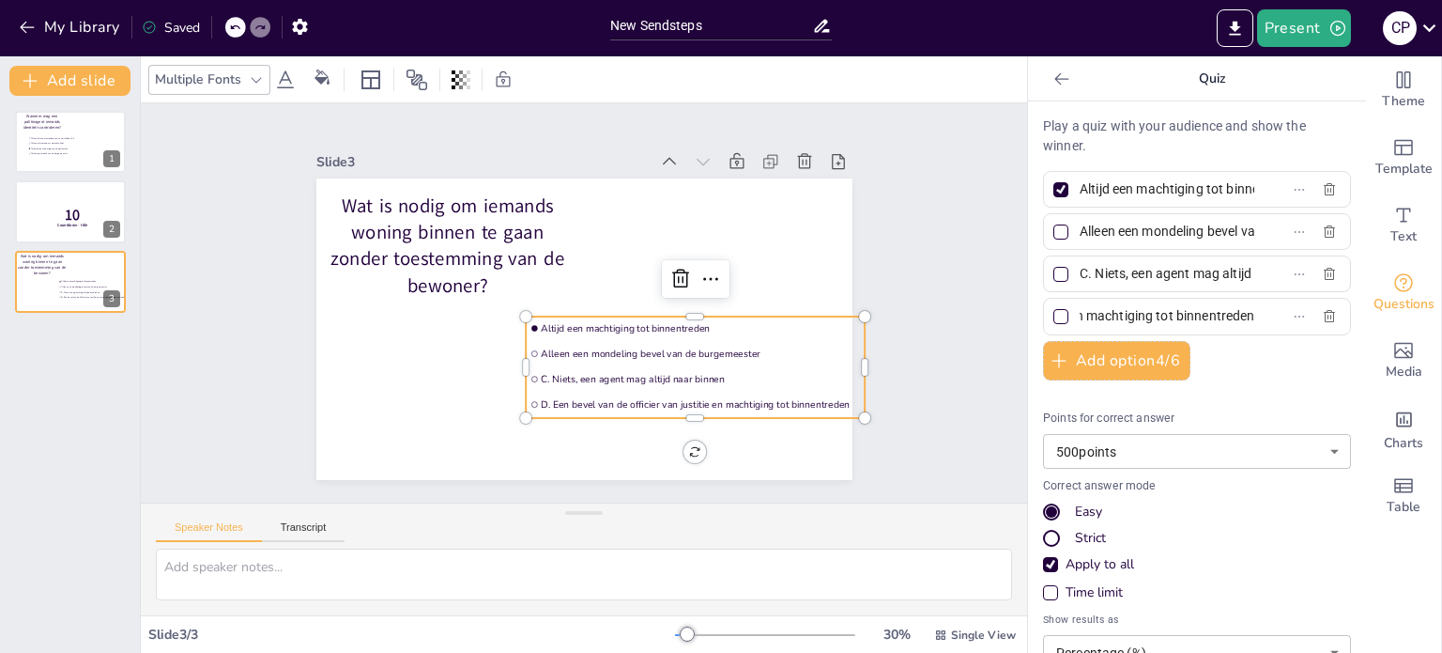
type input "D. Een bevel van de officier van justitie en machtiging tot binnentreden"
click at [1112, 395] on div "Points for correct answer 500 points 500 ​ Correct answer mode Easy Strict Appl…" at bounding box center [1197, 565] width 308 height 341
click at [58, 201] on div at bounding box center [70, 212] width 113 height 64
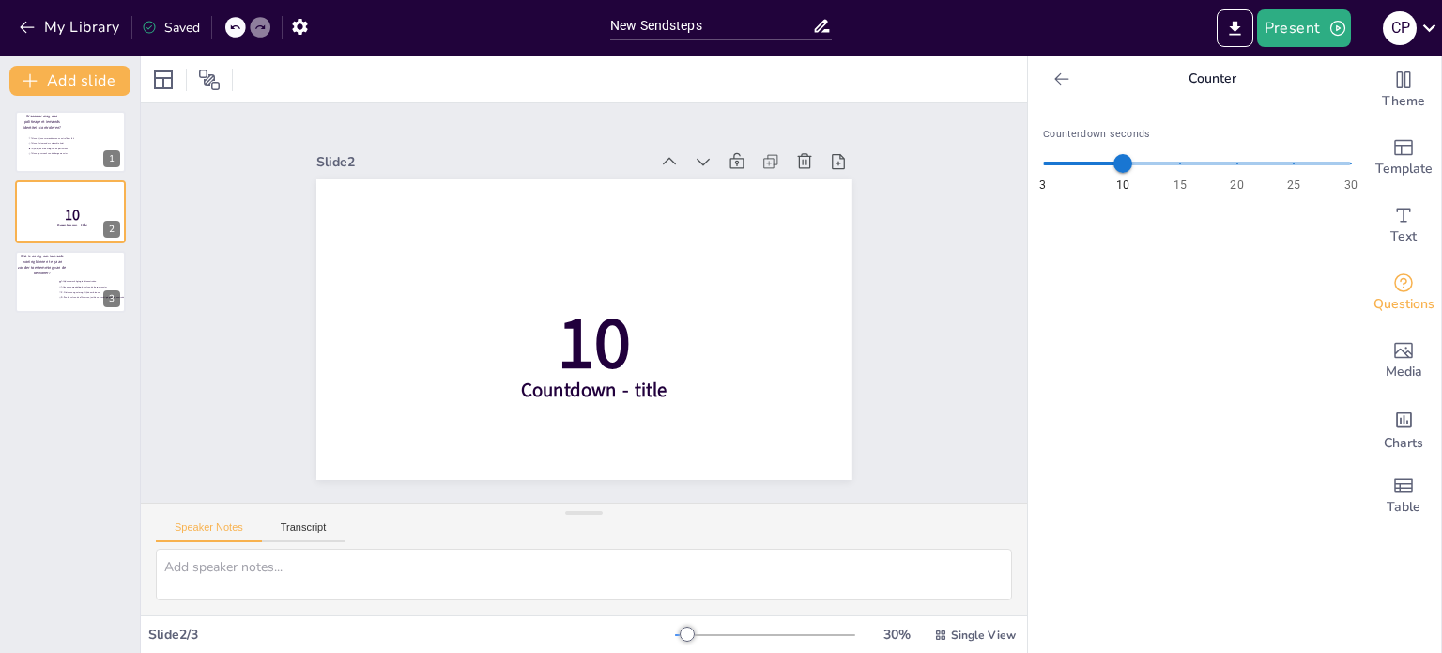
click at [78, 63] on div "Add slide Wanneer mag een politieagent iemands identiteit controleren? Alleen b…" at bounding box center [70, 354] width 141 height 596
click at [106, 194] on icon at bounding box center [109, 197] width 13 height 13
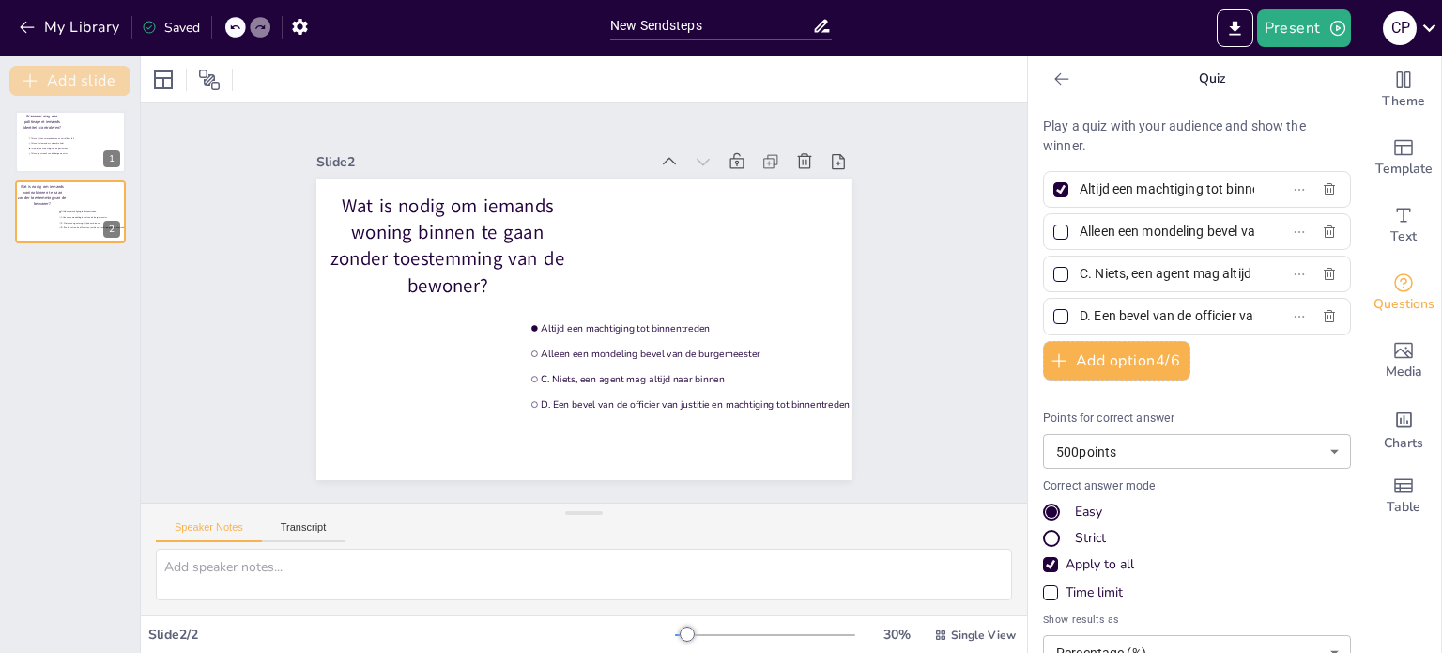
click at [85, 82] on button "Add slide" at bounding box center [69, 81] width 121 height 30
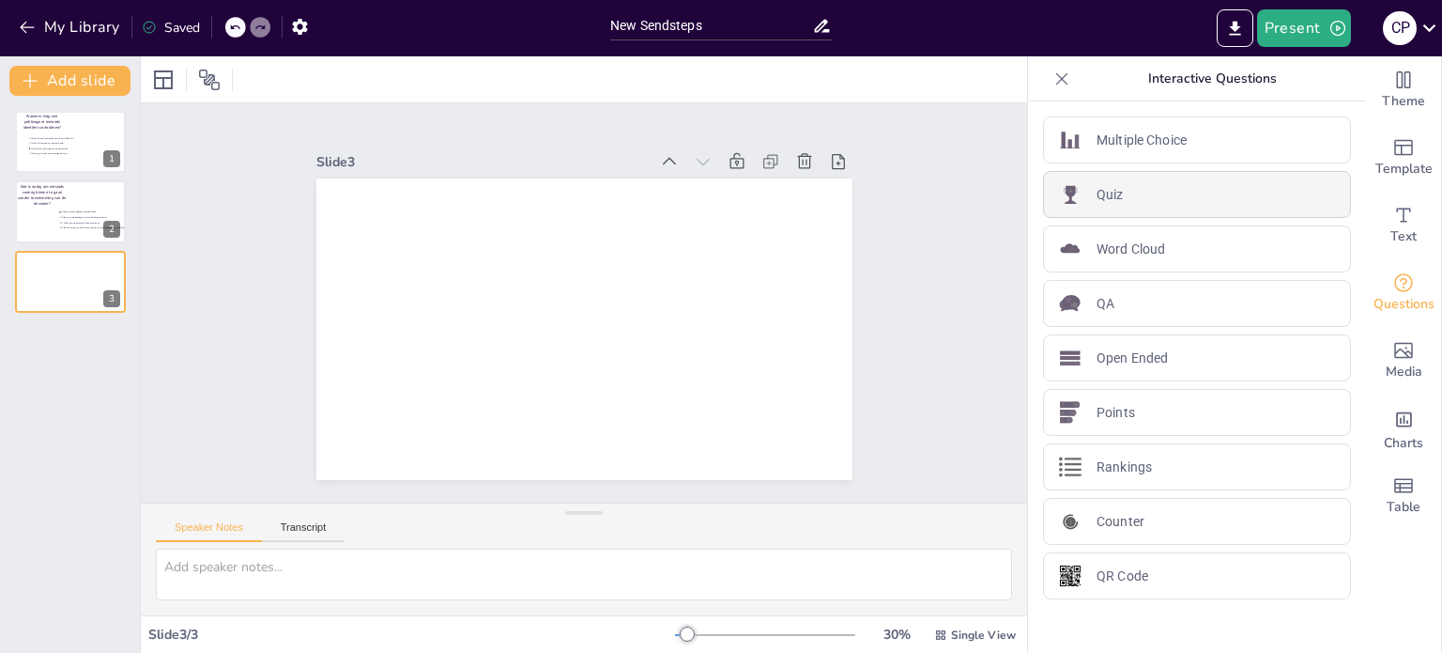
click at [1097, 204] on div "Quiz" at bounding box center [1197, 194] width 308 height 47
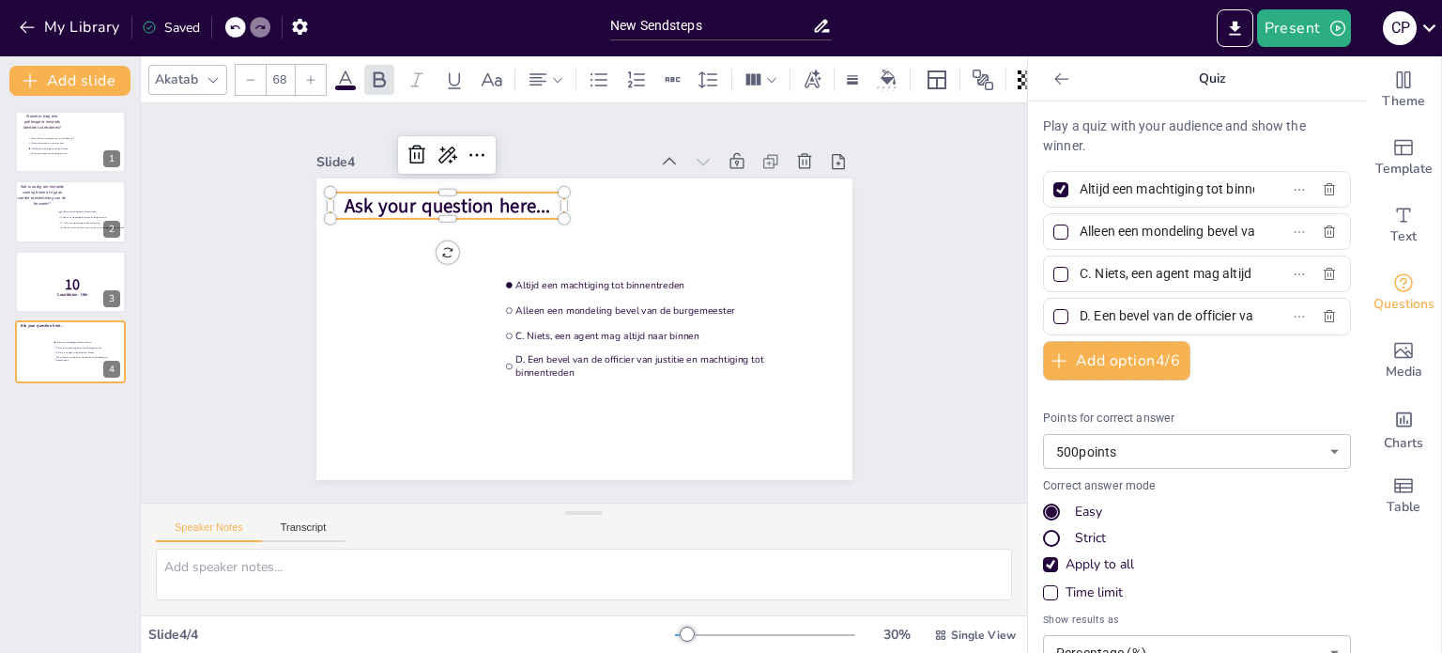
click at [431, 200] on span "Ask your question here..." at bounding box center [448, 205] width 207 height 26
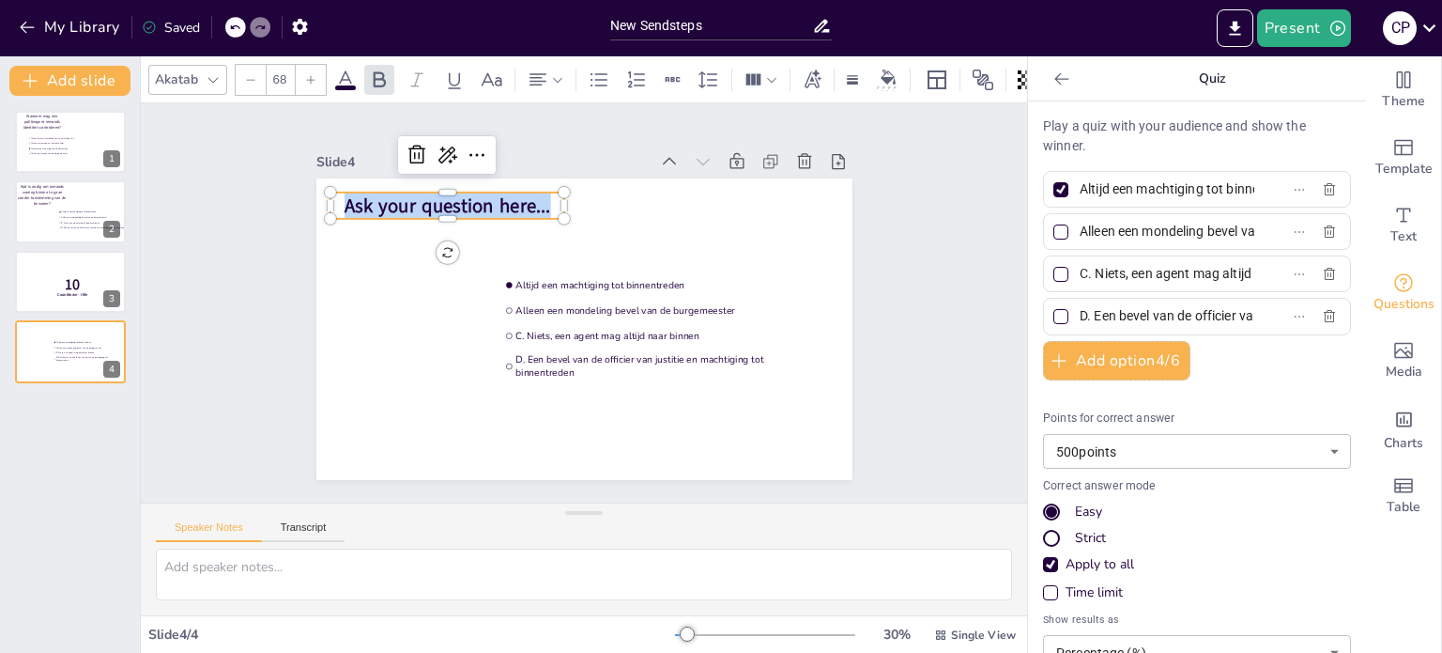
copy span "Ask your question here..."
click at [425, 192] on p "Ask your question here..." at bounding box center [448, 205] width 235 height 26
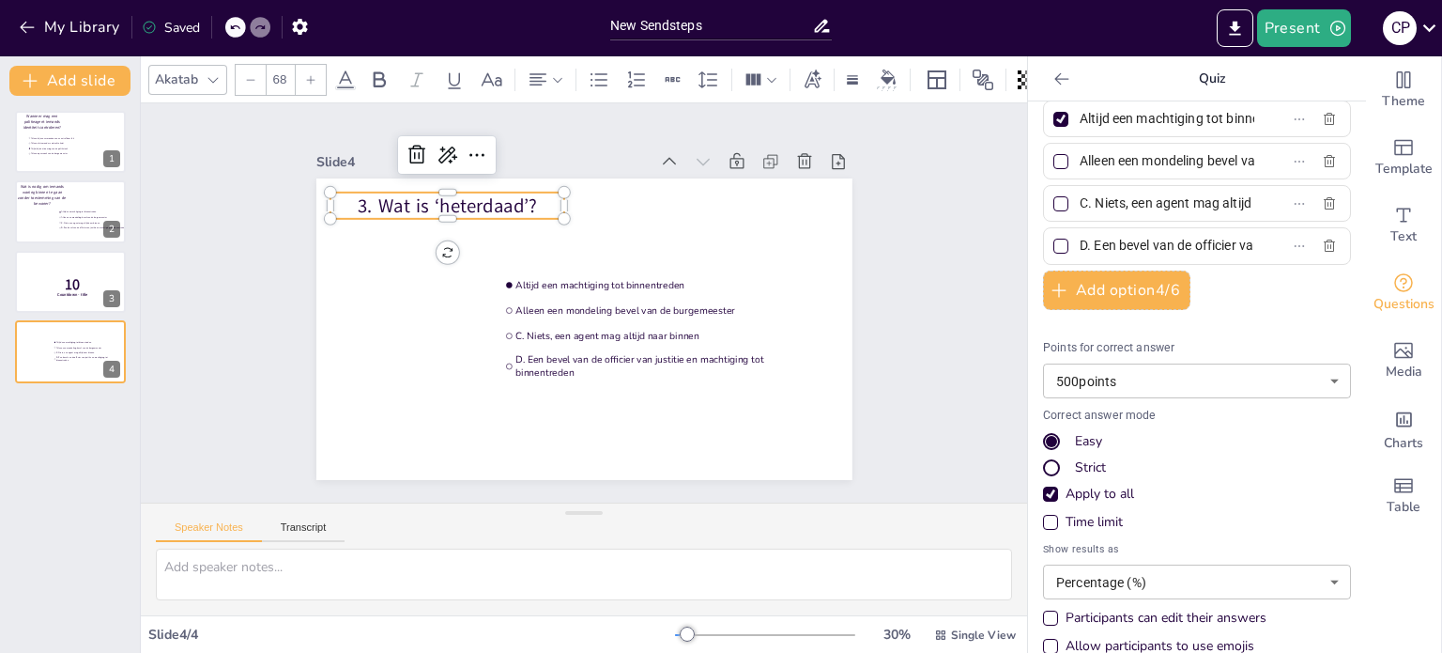
scroll to position [96, 0]
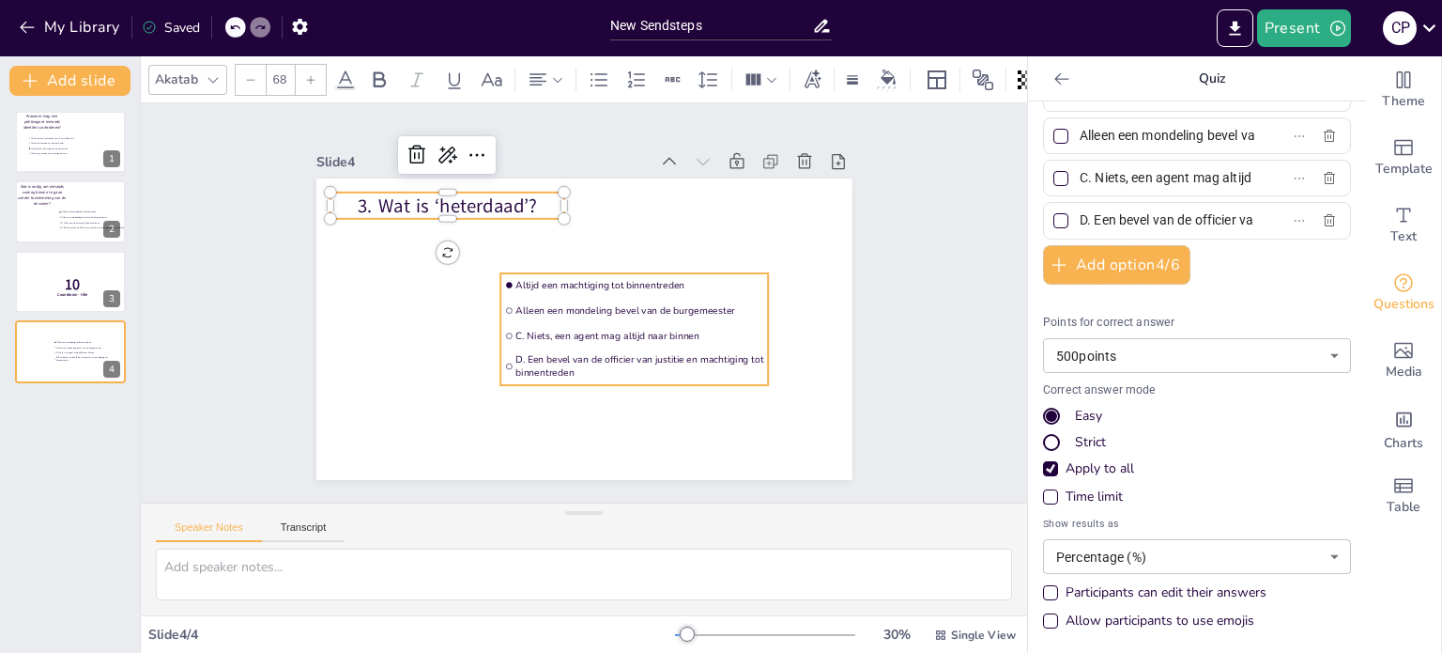
click at [608, 178] on div "Altijd een machtiging tot binnentreden Alleen een mondeling bevel van de burgem…" at bounding box center [584, 178] width 536 height 0
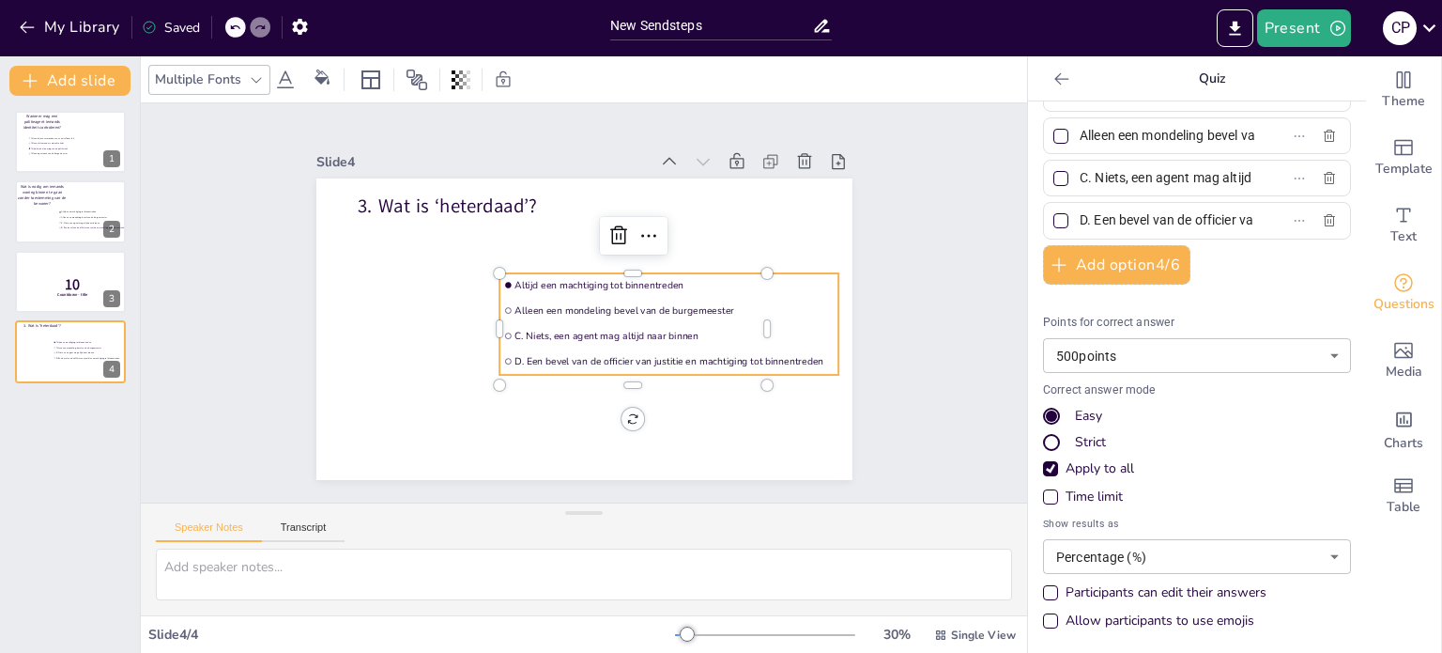
scroll to position [62, 0]
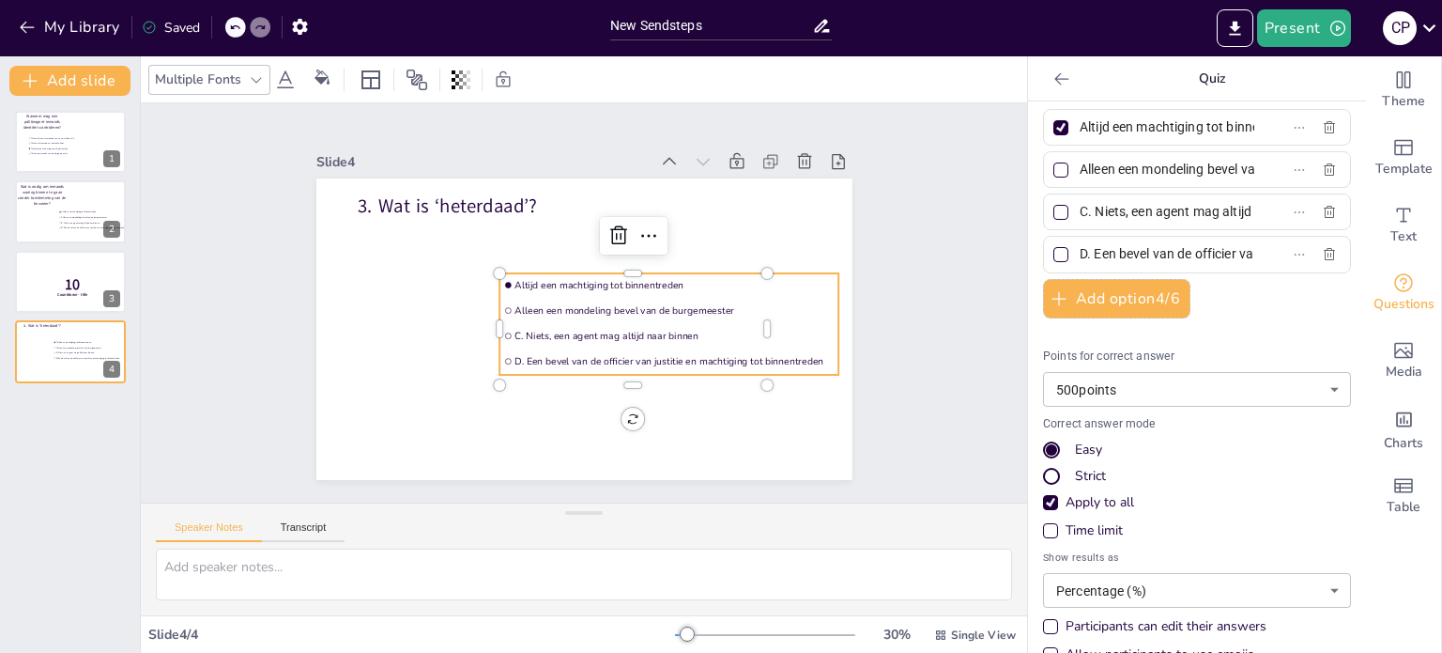
click at [1178, 111] on div "Altijd een machtiging tot binnentreden" at bounding box center [1197, 127] width 308 height 37
click at [1176, 120] on input "Altijd een machtiging tot binnentreden" at bounding box center [1167, 127] width 175 height 27
click at [1175, 119] on input "Altijd een machtiging tot binnentreden" at bounding box center [1167, 127] width 175 height 27
click at [1170, 115] on input "Altijd een machtiging tot binnentreden" at bounding box center [1167, 127] width 175 height 27
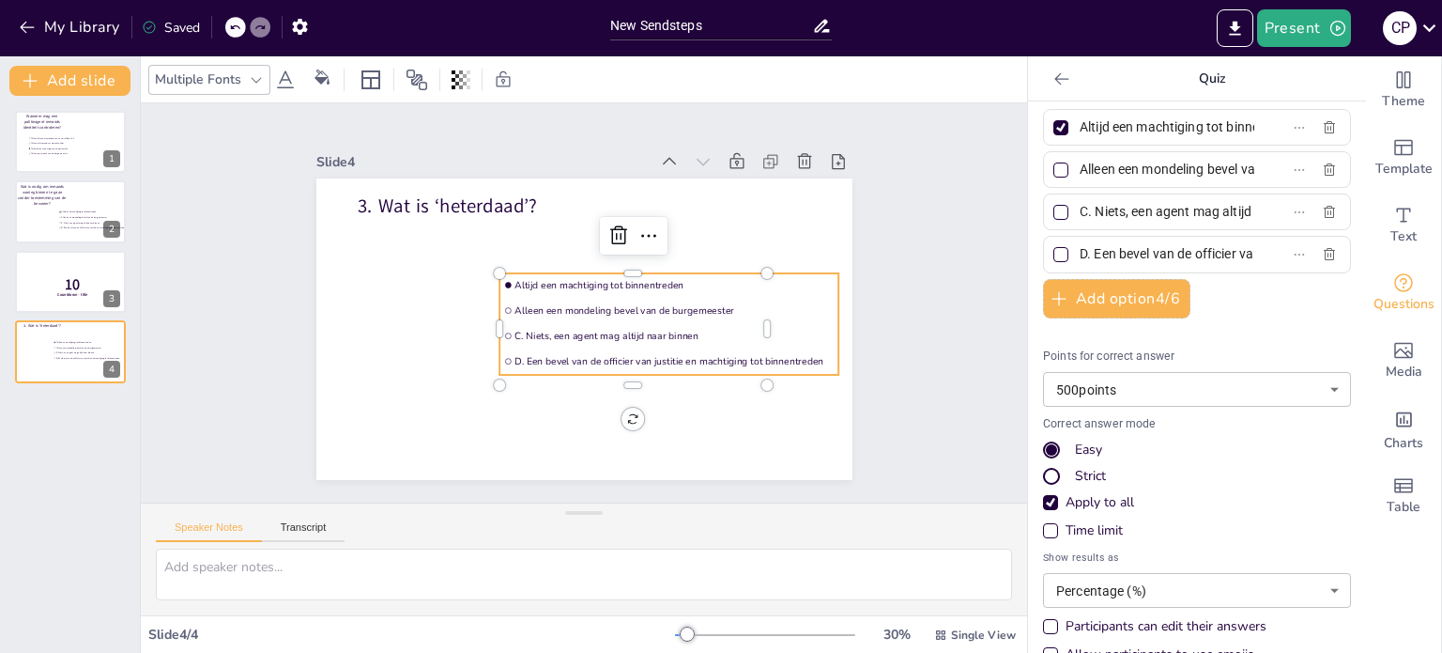
scroll to position [61, 0]
paste input ". Een misdrijf dat recent is gepleegd"
type input "A. Een misdrijf dat recent is gepleegd"
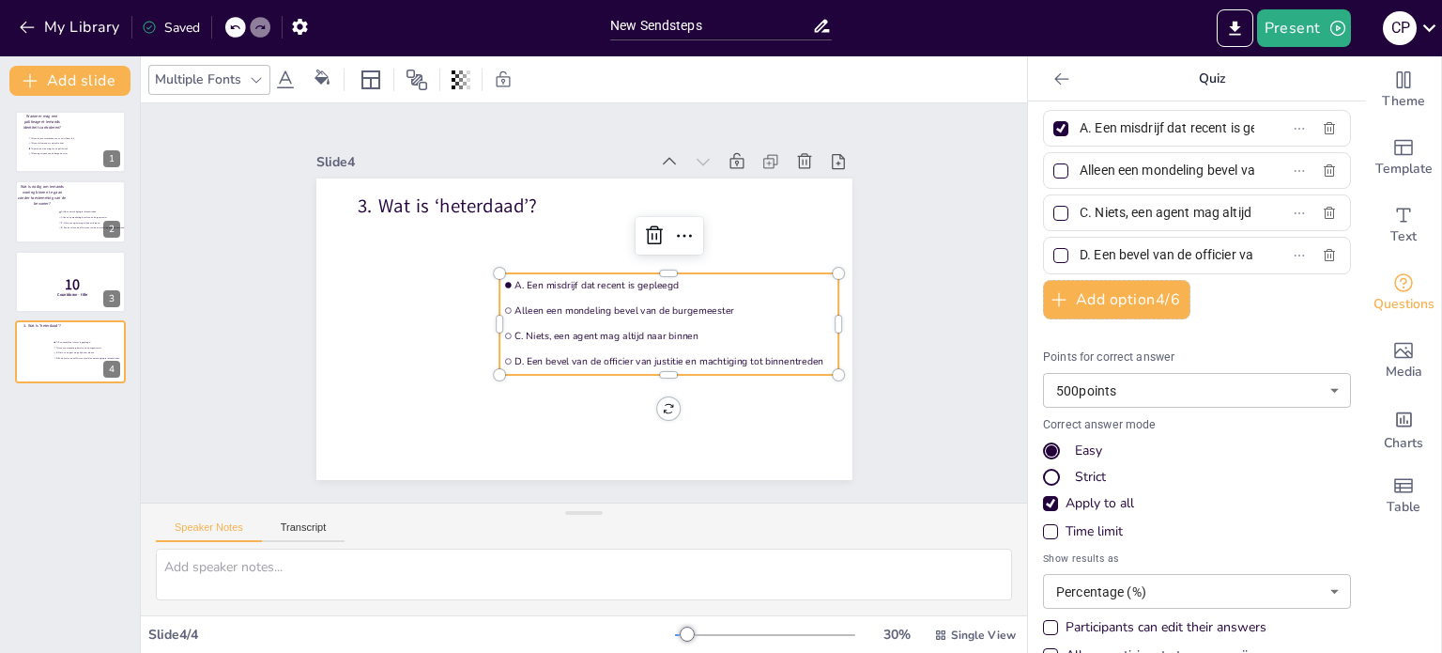
click at [1072, 177] on span "Alleen een mondeling bevel van de burgemeester" at bounding box center [1159, 170] width 175 height 27
click at [1080, 177] on input "Alleen een mondeling bevel van de burgemeester" at bounding box center [1167, 170] width 175 height 27
click at [1054, 170] on div at bounding box center [1061, 170] width 15 height 15
click at [1080, 170] on input "Alleen een mondeling bevel van de burgemeester" at bounding box center [1167, 170] width 175 height 27
checkbox input "true"
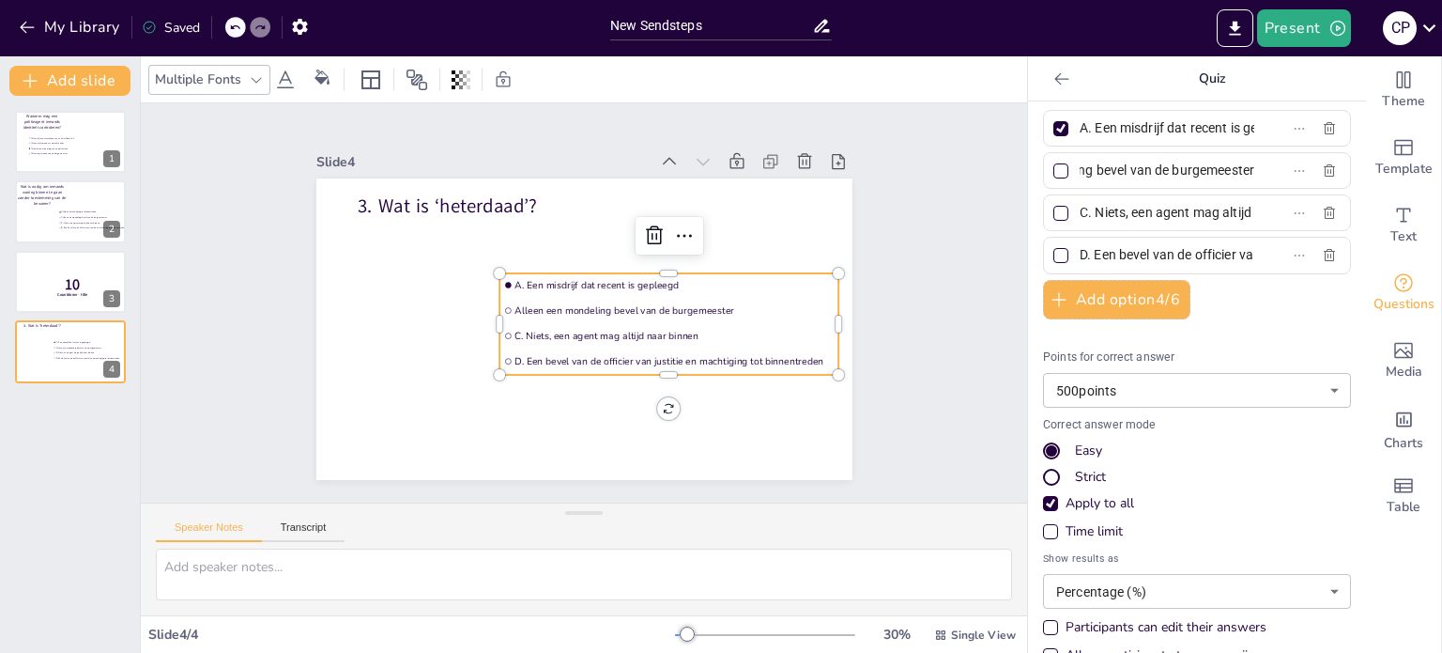
checkbox input "true"
click at [1056, 129] on div at bounding box center [1060, 128] width 9 height 9
click at [1080, 129] on input "A. Een misdrijf dat recent is gepleegd" at bounding box center [1167, 128] width 175 height 27
checkbox input "false"
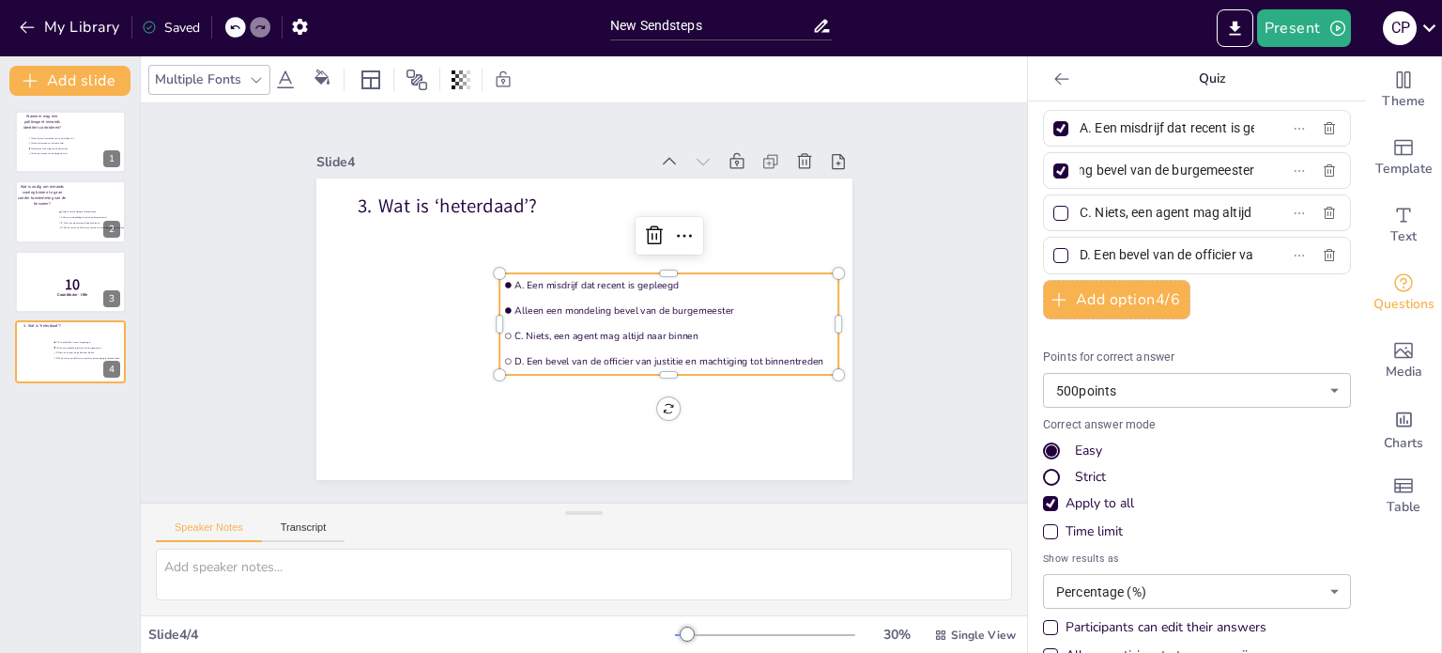
checkbox input "false"
click at [1112, 172] on input "Alleen een mondeling bevel van de burgemeester" at bounding box center [1167, 170] width 175 height 27
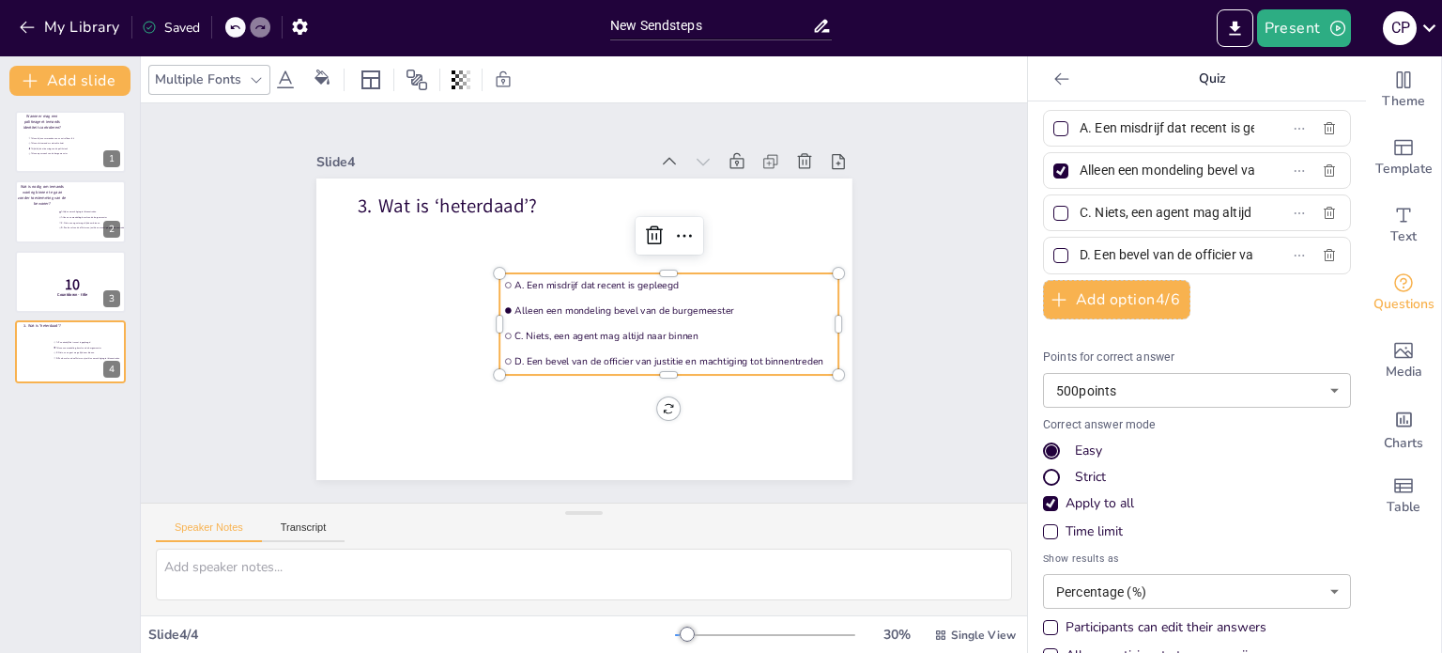
click at [1112, 172] on input "Alleen een mondeling bevel van de burgemeester" at bounding box center [1167, 170] width 175 height 27
paste input "B. Een situatie waarin iemand op dat moment een strafbaar feit pleegt of direct…"
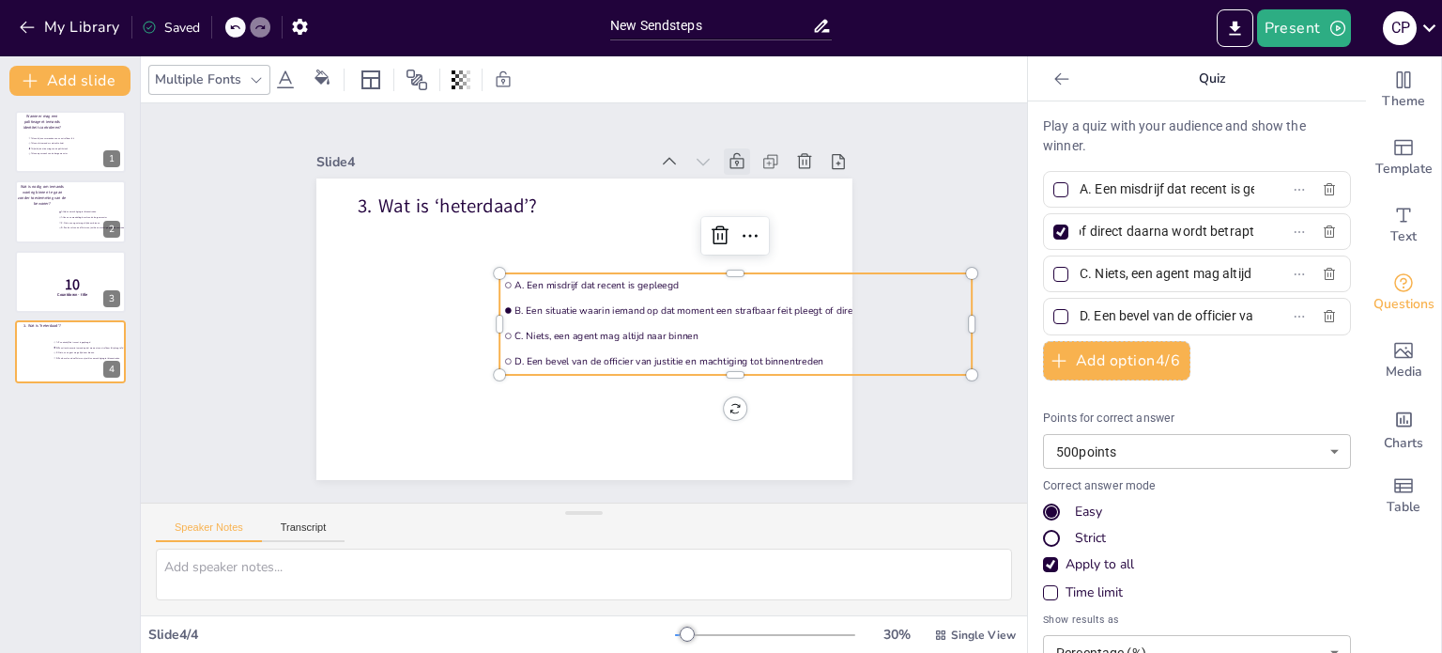
drag, startPoint x: 1112, startPoint y: 172, endPoint x: 731, endPoint y: 141, distance: 381.5
click at [731, 141] on div "Document fonts Akatab Popular fonts Lato Montserrat Open Sans [PERSON_NAME] Ral…" at bounding box center [721, 354] width 1442 height 596
type input "B. Een situatie waarin iemand op dat moment een strafbaar feit pleegt of direct…"
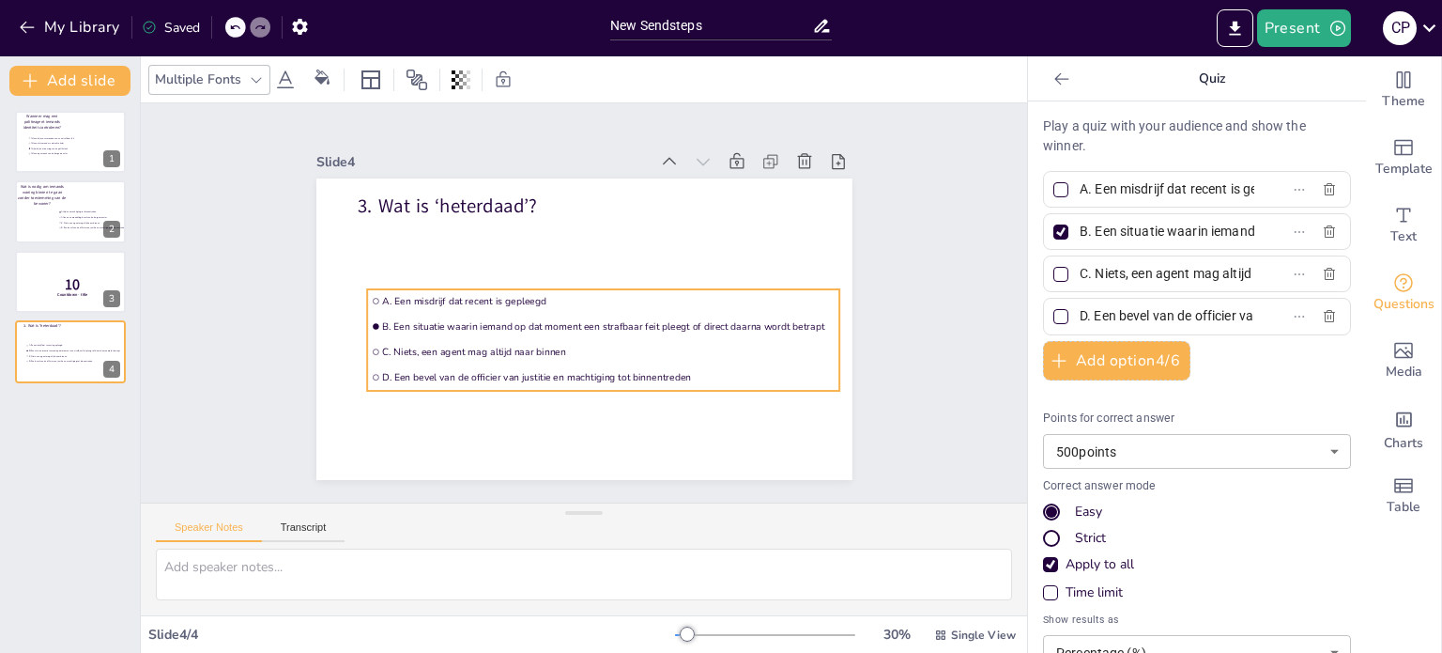
drag, startPoint x: 743, startPoint y: 333, endPoint x: 610, endPoint y: 349, distance: 133.4
click at [610, 349] on span "C. Niets, een agent mag altijd naar binnen" at bounding box center [608, 352] width 453 height 13
click at [1106, 281] on input "C. Niets, een agent mag altijd naar binnen" at bounding box center [1167, 273] width 175 height 27
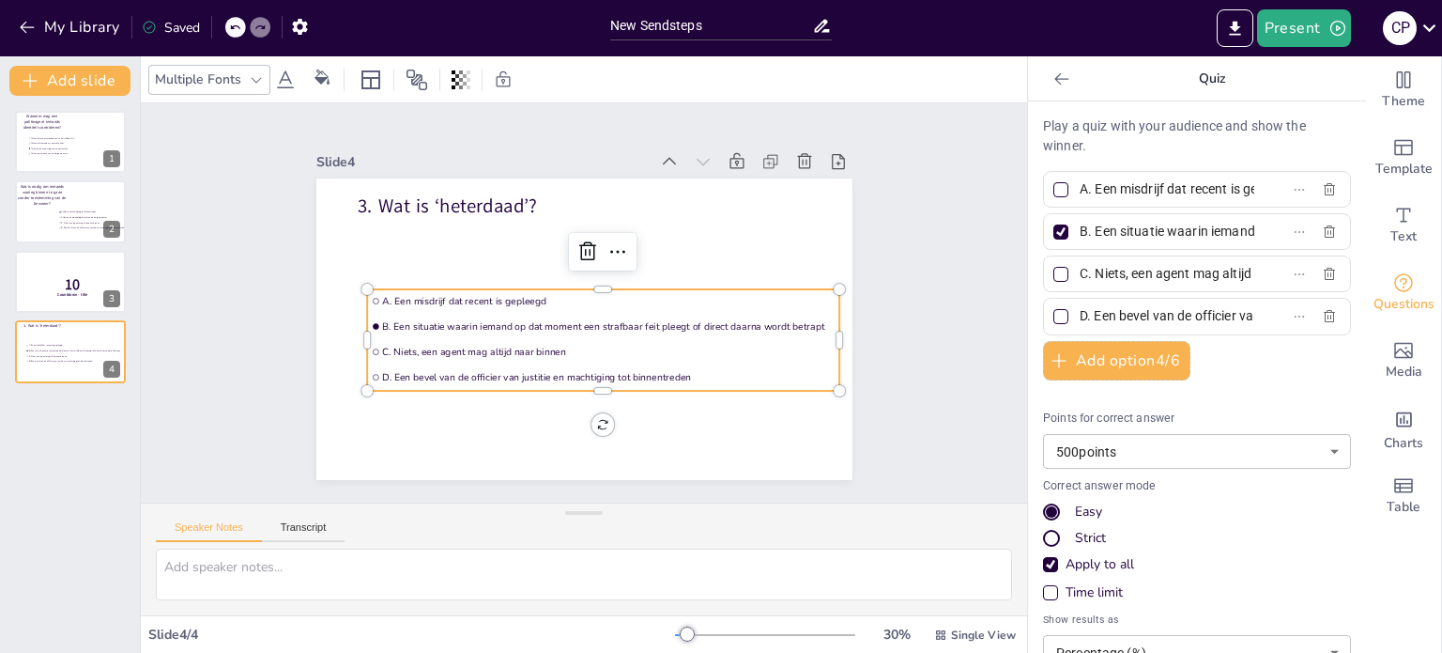
paste input "Een overtreding van de verkeersregels"
type input "C. Een overtreding van de verkeersregels"
click at [1089, 313] on input "D. Een bevel van de officier van justitie en machtiging tot binnentreden" at bounding box center [1167, 315] width 175 height 27
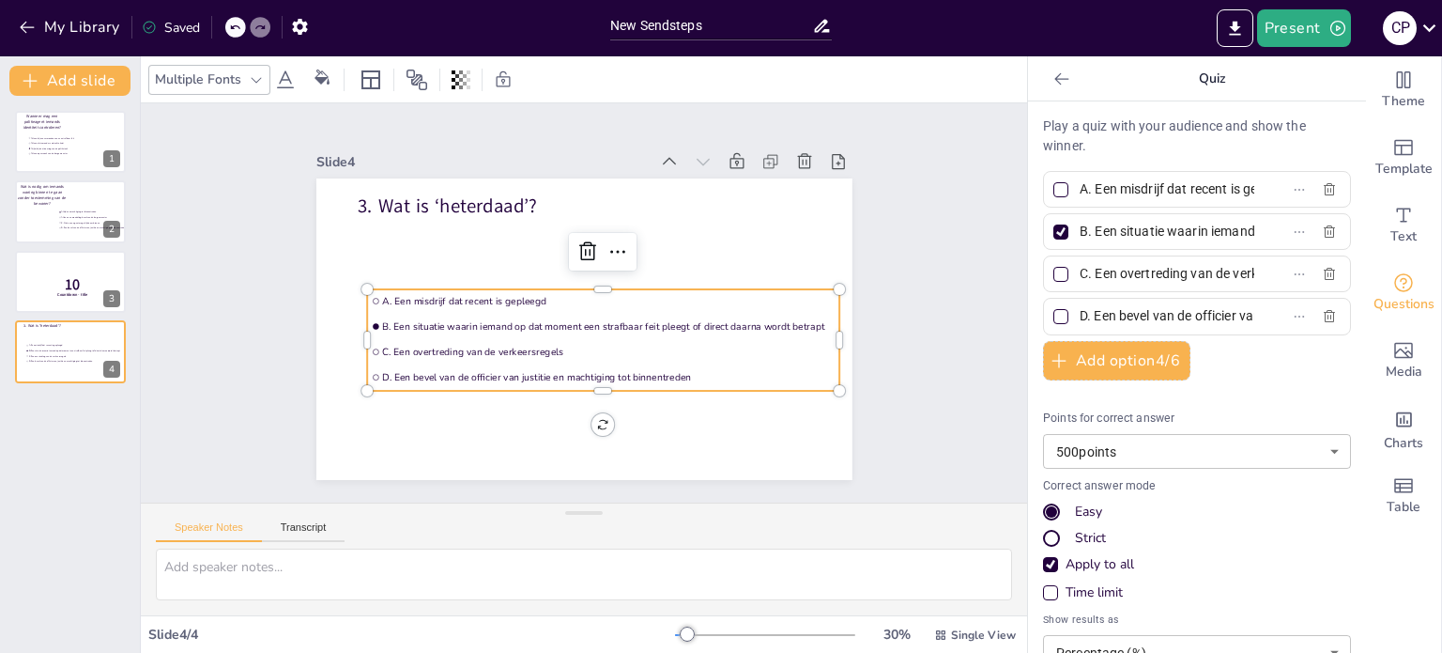
click at [1089, 313] on input "D. Een bevel van de officier van justitie en machtiging tot binnentreden" at bounding box center [1167, 315] width 175 height 27
click at [1085, 310] on input "D. Een bevel van de officier van justitie en machtiging tot binnentreden" at bounding box center [1167, 315] width 175 height 27
paste input "verdenking op basis van een tip"
type input "D. Een verdenking op basis van een tip"
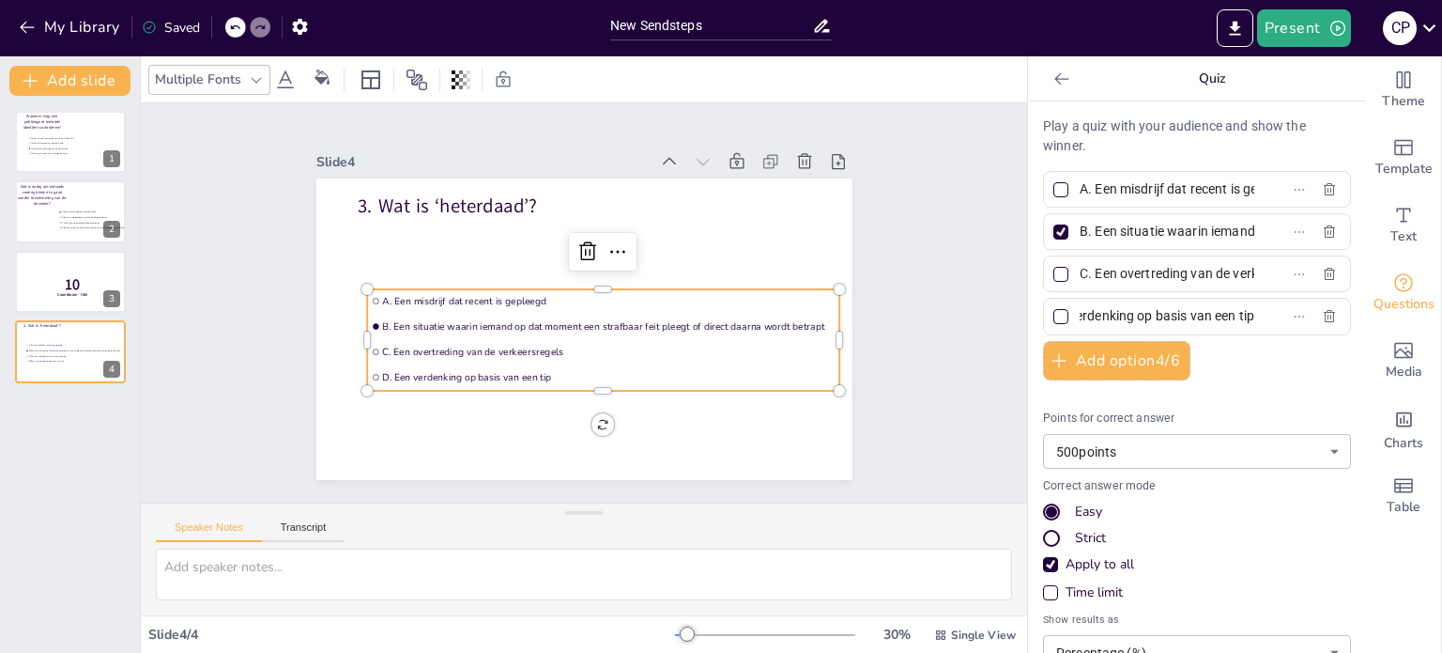
click at [1209, 378] on div "Play a quiz with your audience and show the winner. A. Een misdrijf dat recent …" at bounding box center [1197, 425] width 308 height 619
click at [85, 91] on button "Add slide" at bounding box center [69, 81] width 121 height 30
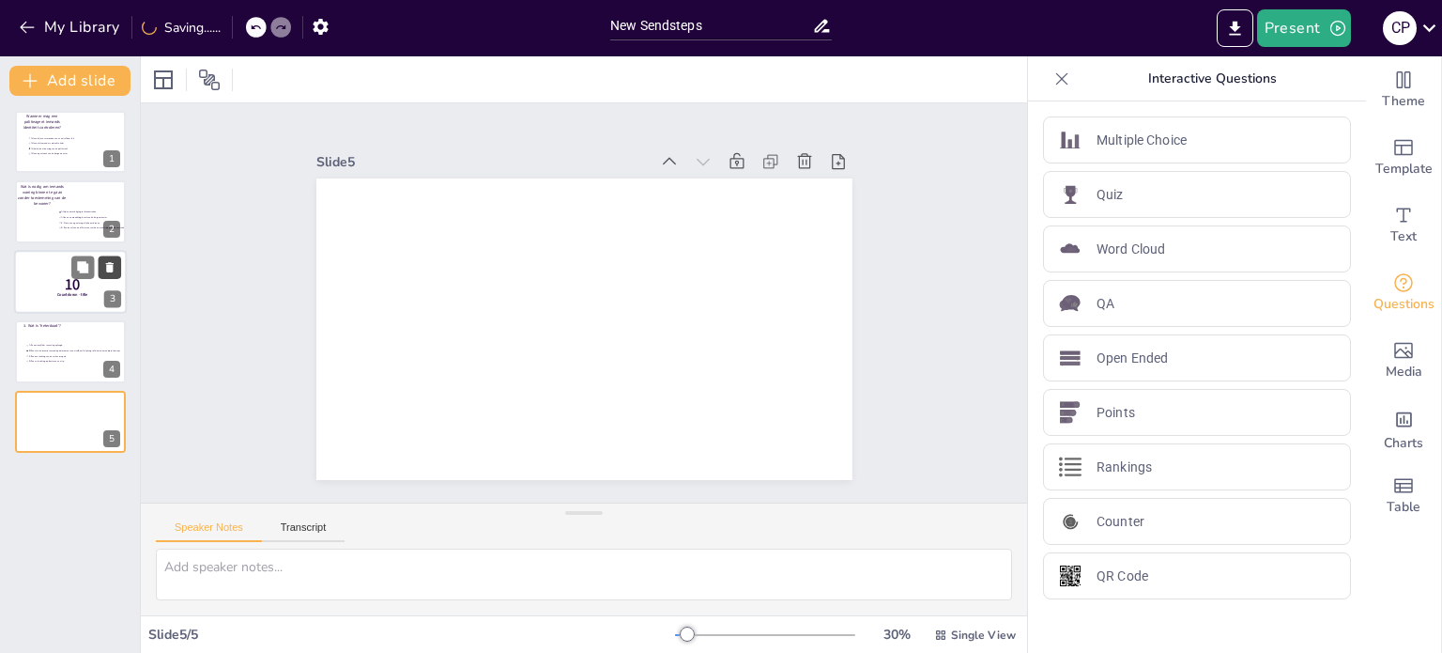
click at [110, 268] on icon at bounding box center [110, 267] width 8 height 10
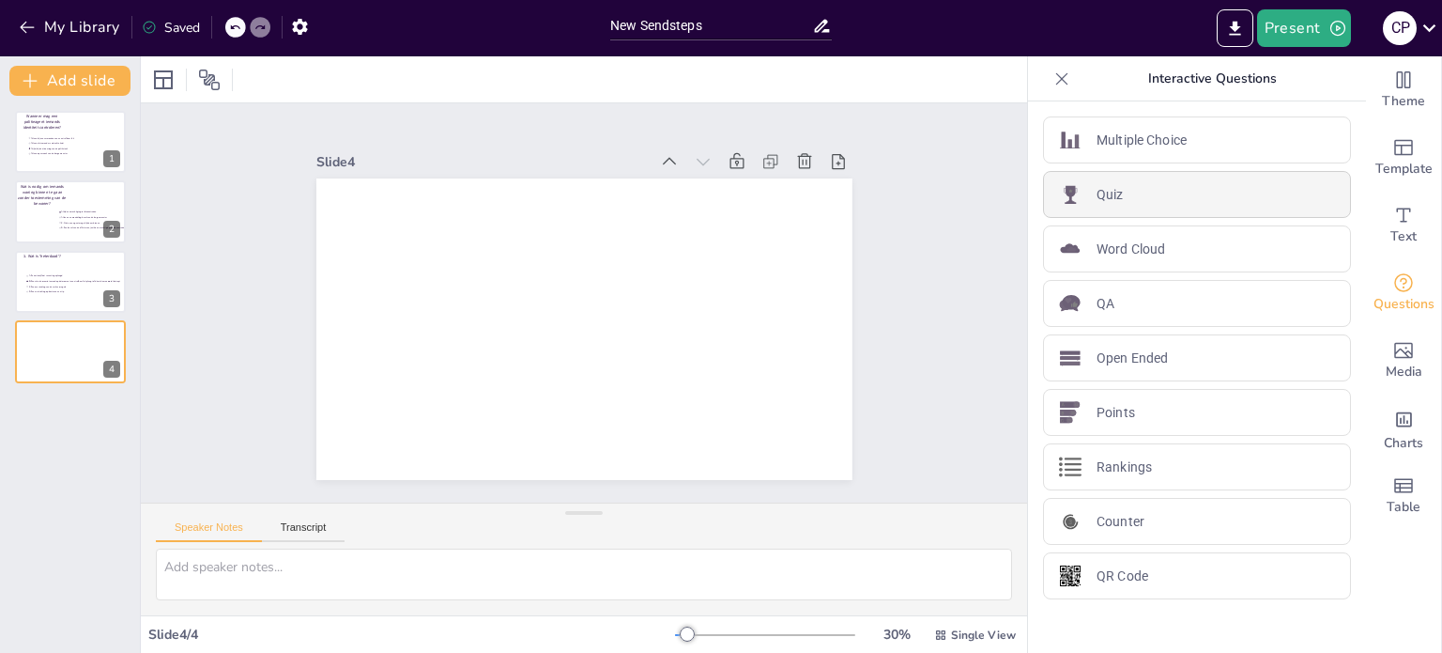
click at [1115, 198] on div "Quiz" at bounding box center [1197, 194] width 308 height 47
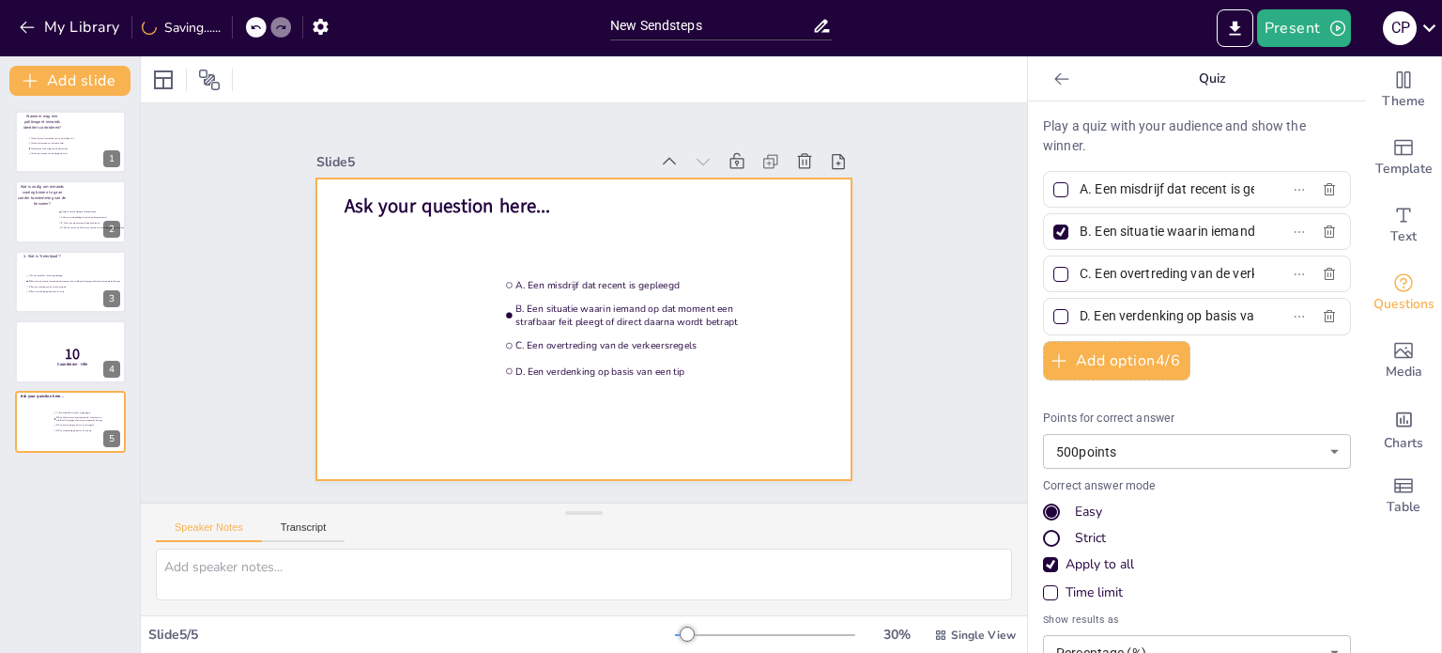
click at [471, 199] on span "Ask your question here..." at bounding box center [448, 205] width 207 height 26
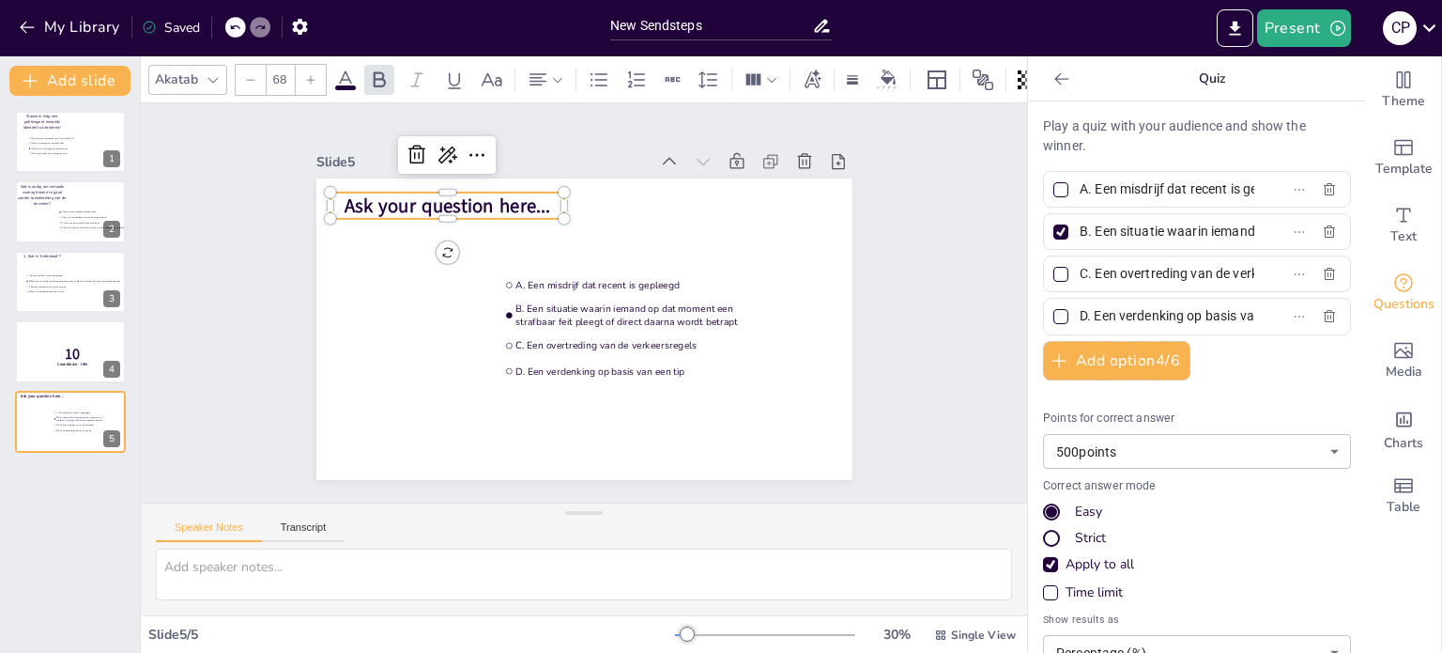
click at [471, 199] on span "Ask your question here..." at bounding box center [448, 205] width 207 height 26
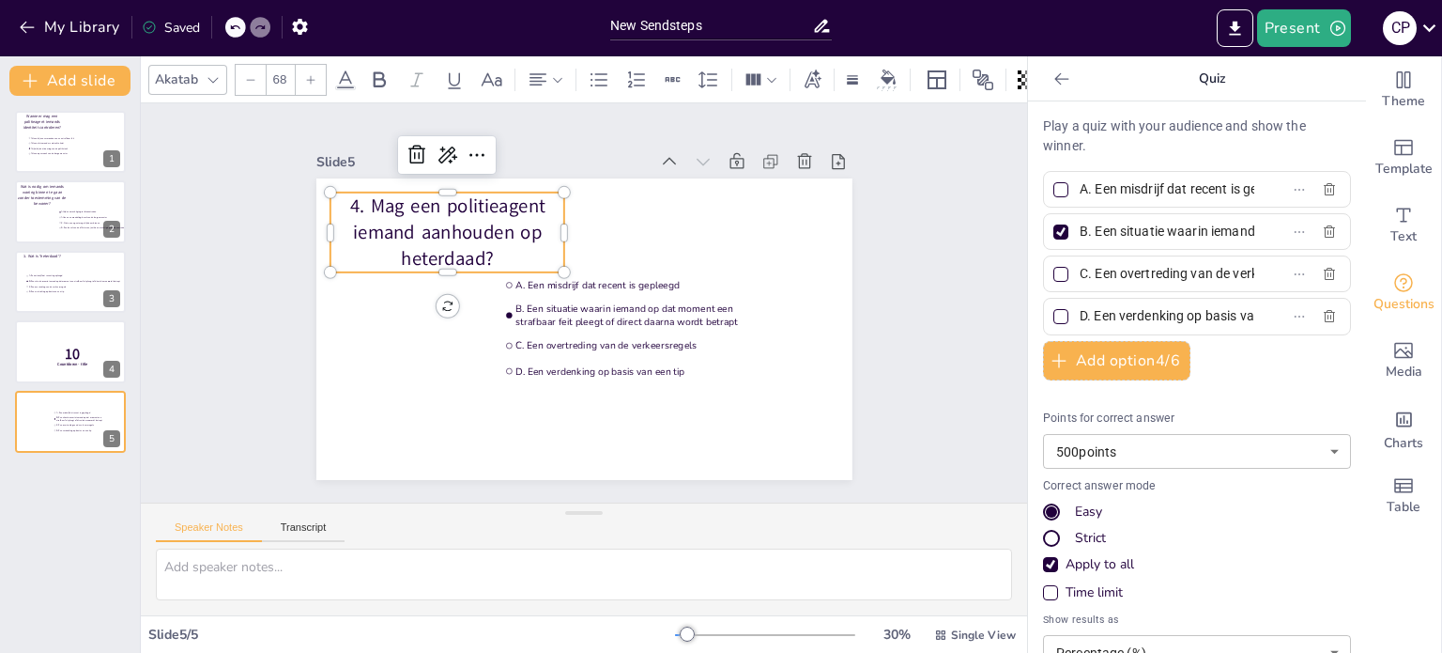
click at [522, 272] on div at bounding box center [448, 279] width 235 height 15
click at [533, 280] on span "A. Een misdrijf dat recent is gepleegd" at bounding box center [639, 284] width 249 height 13
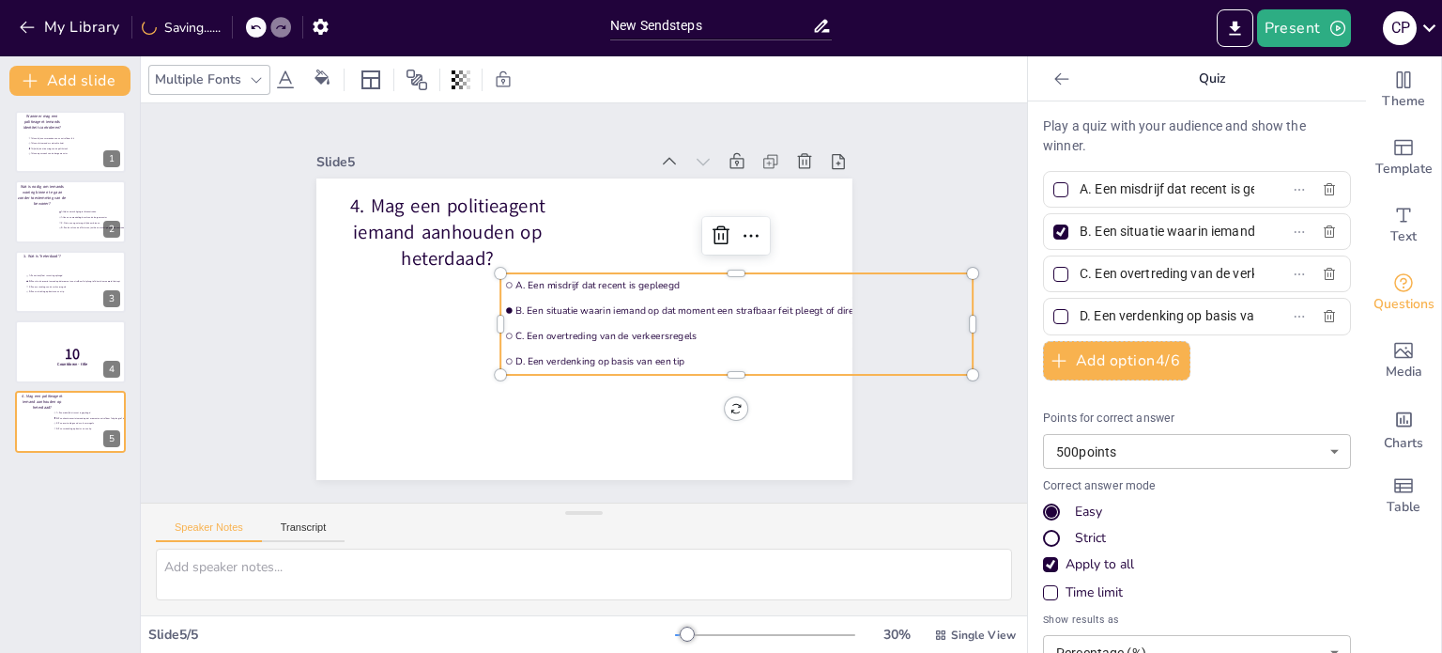
click at [1133, 202] on input "A. Een misdrijf dat recent is gepleegd" at bounding box center [1167, 189] width 175 height 27
click at [1145, 196] on input "A. Een misdrijf dat recent is gepleegd" at bounding box center [1167, 189] width 175 height 27
paste input "Ja, iedere burger mag dat zelfs"
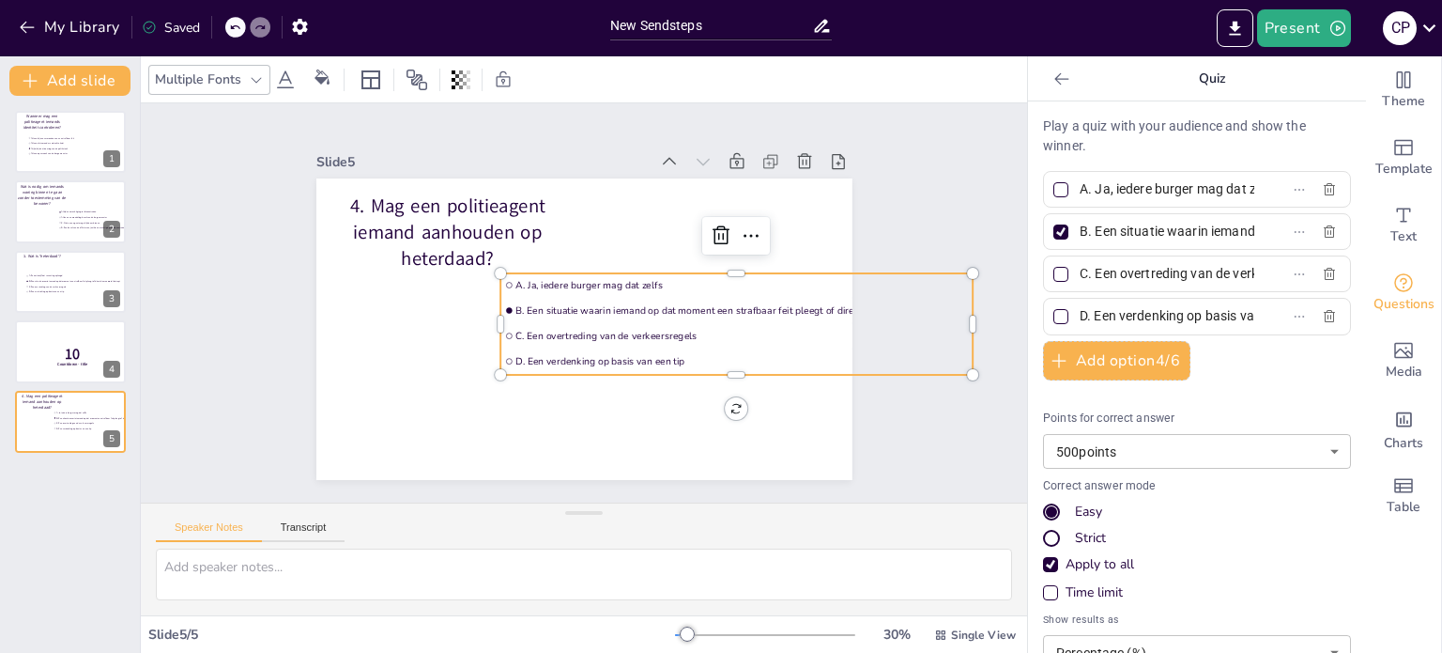
scroll to position [0, 38]
type input "A. Ja, iedere burger mag dat zelfs"
click at [1112, 279] on input "C. Een overtreding van de verkeersregels" at bounding box center [1167, 273] width 175 height 27
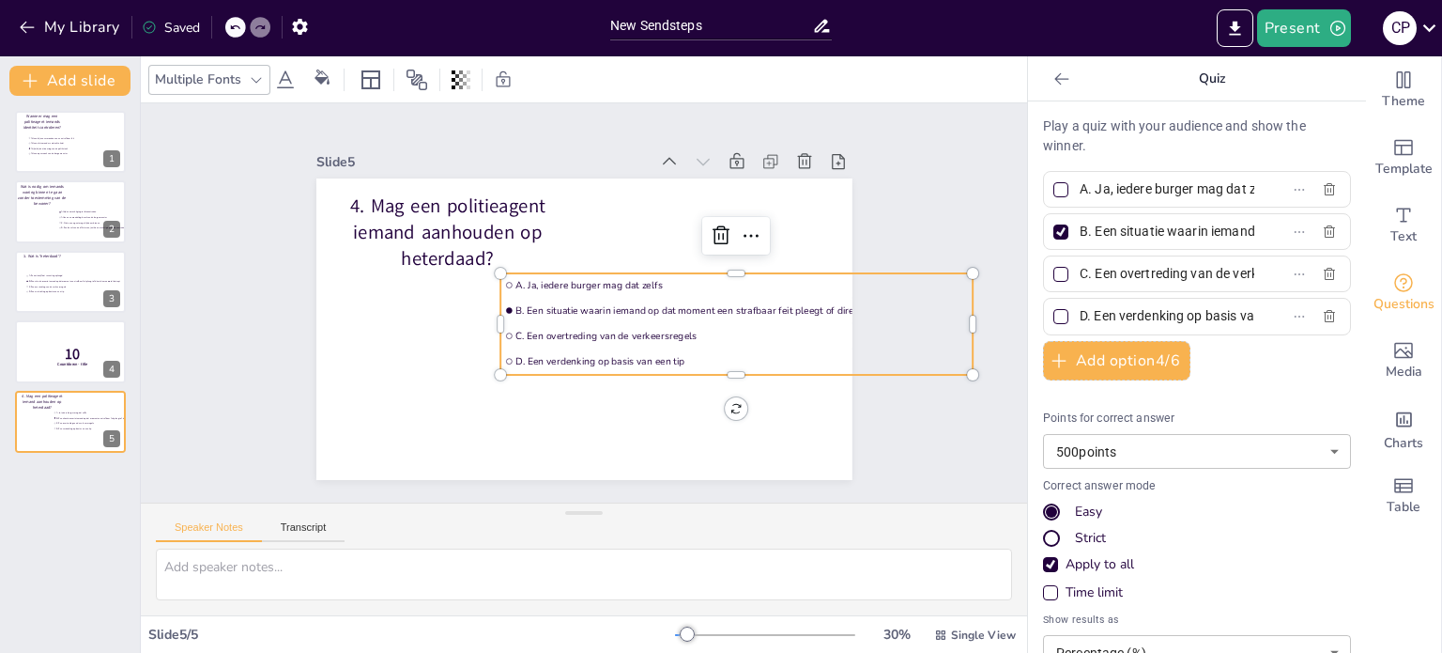
click at [1112, 279] on input "C. Een overtreding van de verkeersregels" at bounding box center [1167, 273] width 175 height 27
paste input "B. Nee, alleen de officier van justitie mag dat beslissen"
click at [1130, 273] on input "B. Nee, alleen de officier van justitie mag dat beslissen" at bounding box center [1167, 273] width 175 height 27
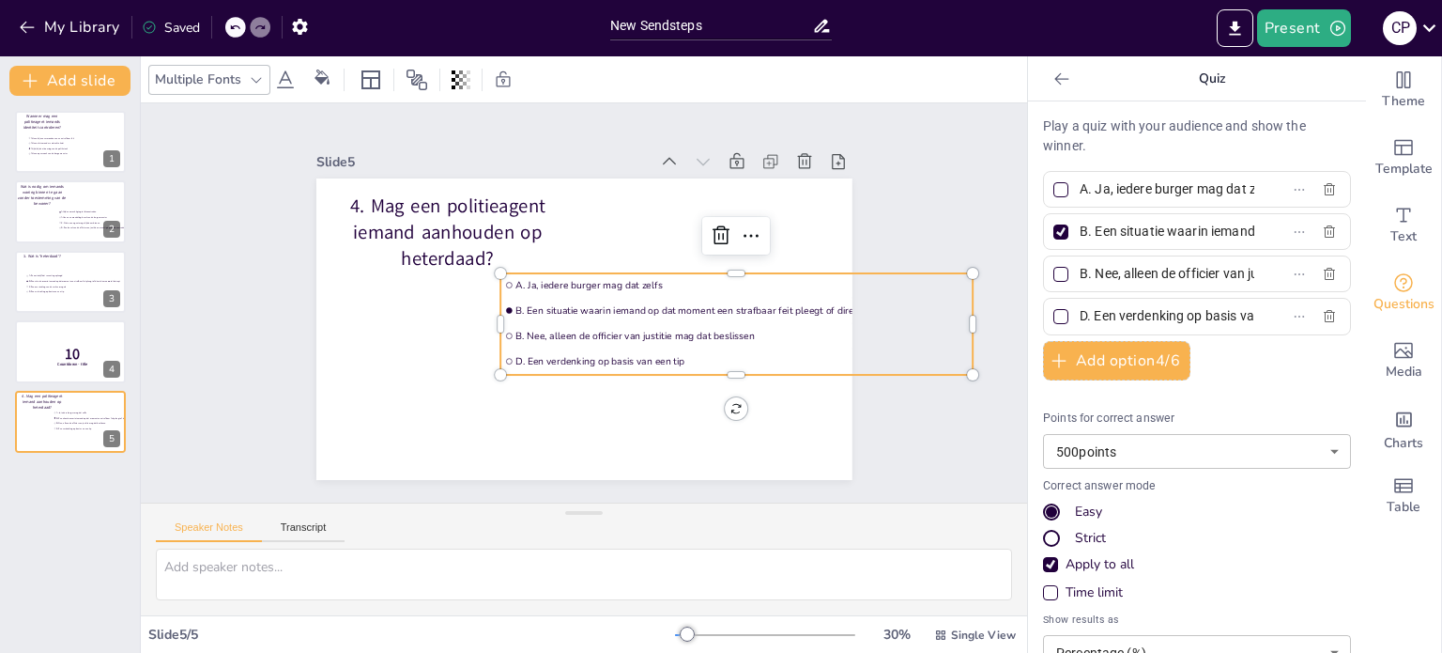
paste input "C. Ja, maar alleen in aanwezigheid van twee getuig"
type input "C. Ja, maar alleen in aanwezigheid van twee getuigen"
click at [1141, 230] on input "B. Een situatie waarin iemand op dat moment een strafbaar feit pleegt of direct…" at bounding box center [1167, 231] width 175 height 27
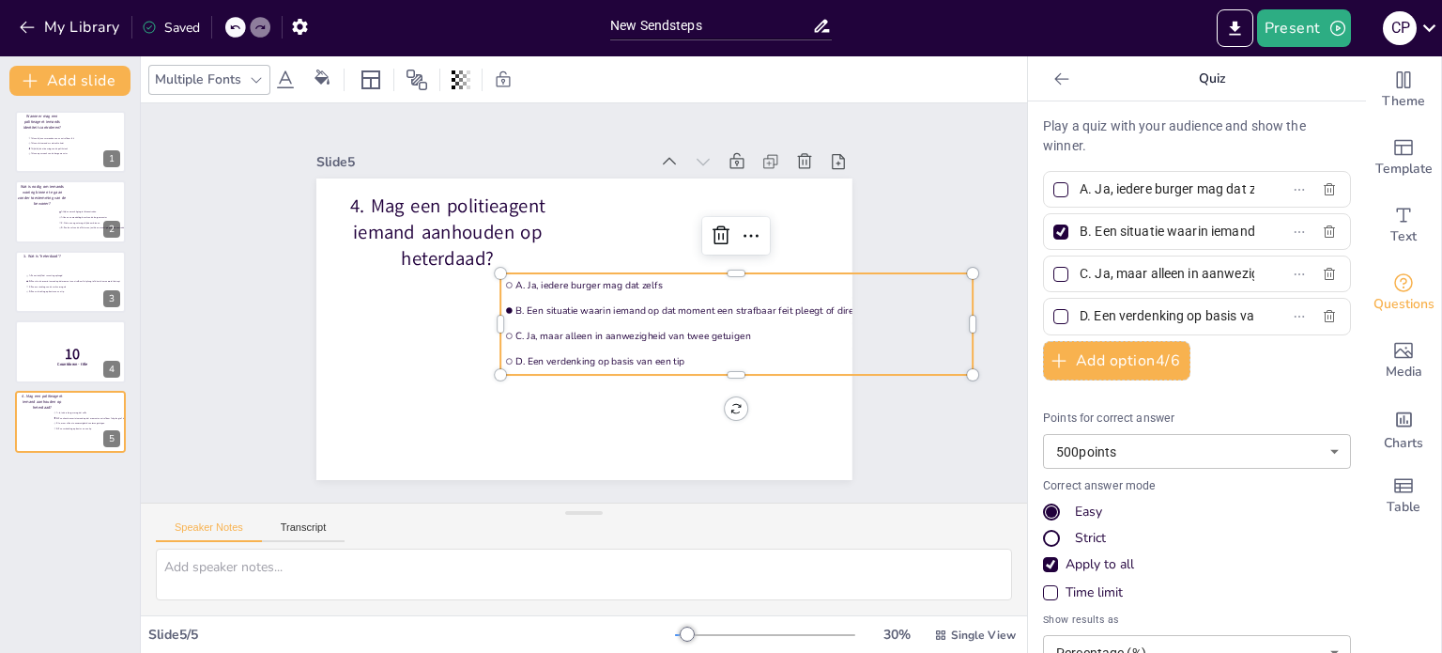
click at [1141, 230] on input "B. Een situatie waarin iemand op dat moment een strafbaar feit pleegt of direct…" at bounding box center [1167, 231] width 175 height 27
paste input "Nee, alleen de officier van justitie mag dat beslissen"
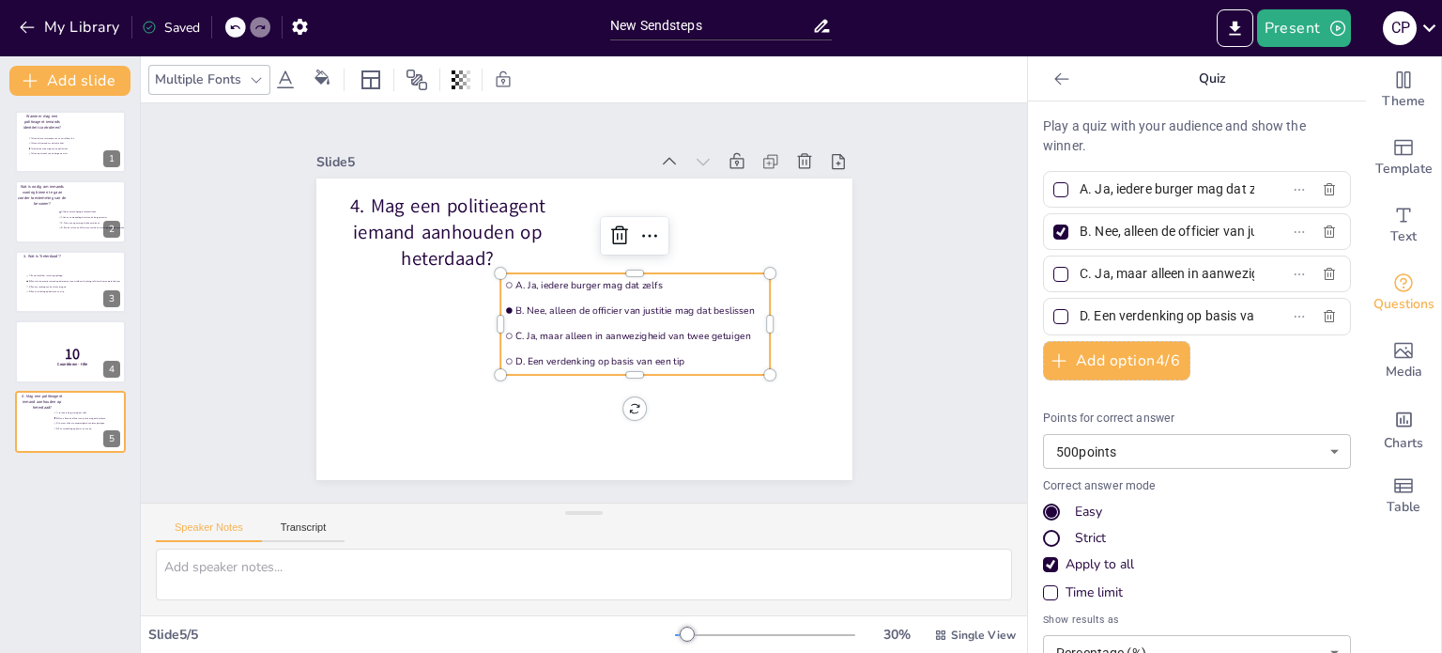
scroll to position [0, 163]
type input "B. Nee, alleen de officier van justitie mag dat beslissen"
click at [1115, 305] on input "D. Een verdenking op basis van een tip" at bounding box center [1167, 315] width 175 height 27
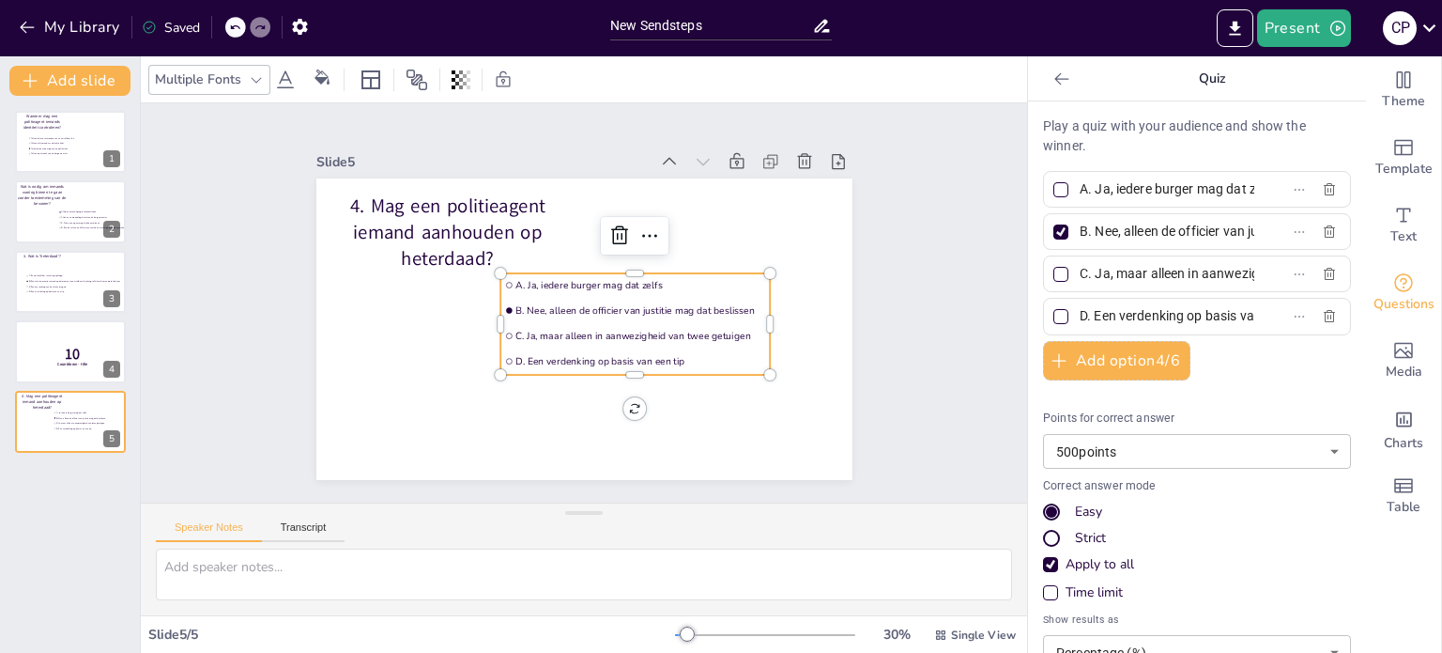
click at [1115, 305] on input "D. Een verdenking op basis van een tip" at bounding box center [1167, 315] width 175 height 27
paste input "Nee, alleen opsporingsambtenaren mogen dit doen"
type input "D. Nee, alleen opsporingsambtenaren mogen dit doen"
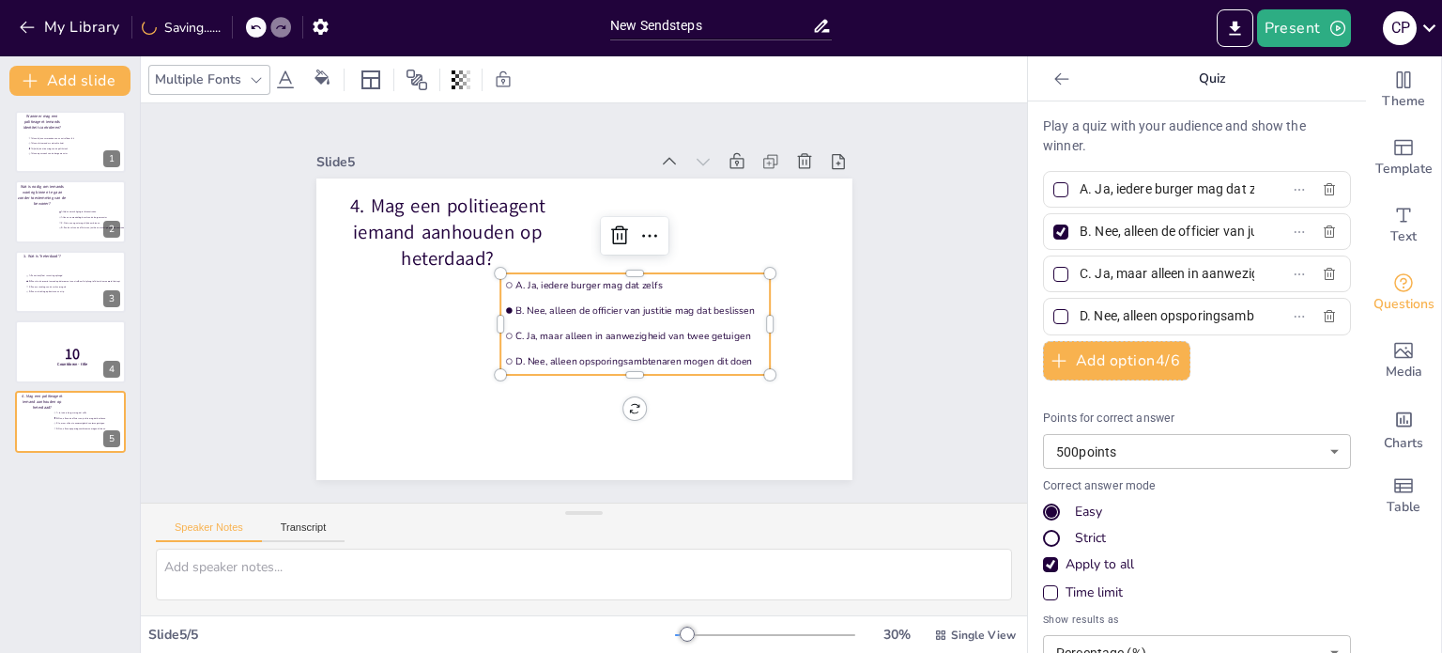
click at [1054, 273] on div at bounding box center [1061, 274] width 15 height 15
click at [1080, 273] on input "C. Ja, maar alleen in aanwezigheid van twee getuigen" at bounding box center [1167, 273] width 175 height 27
checkbox input "true"
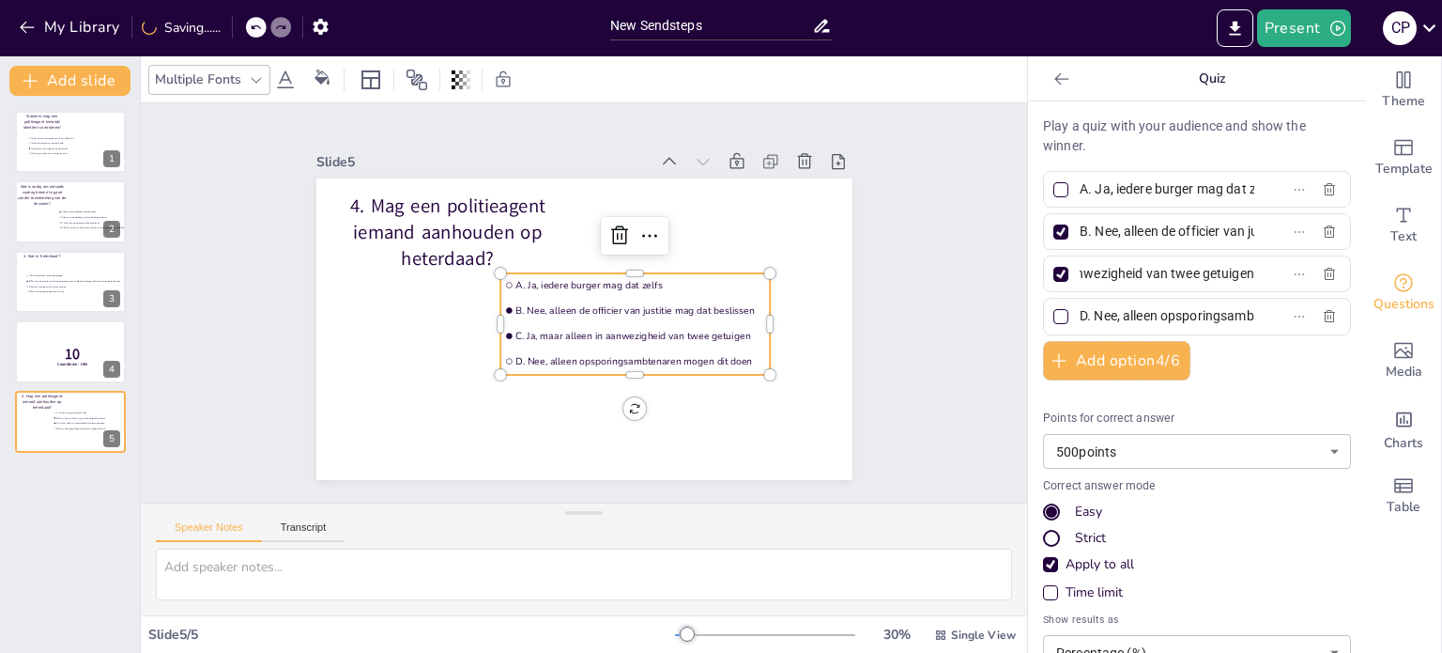
click at [1054, 182] on div at bounding box center [1061, 189] width 15 height 15
click at [1080, 181] on input "A. Ja, iedere burger mag dat zelfs" at bounding box center [1167, 189] width 175 height 27
checkbox input "true"
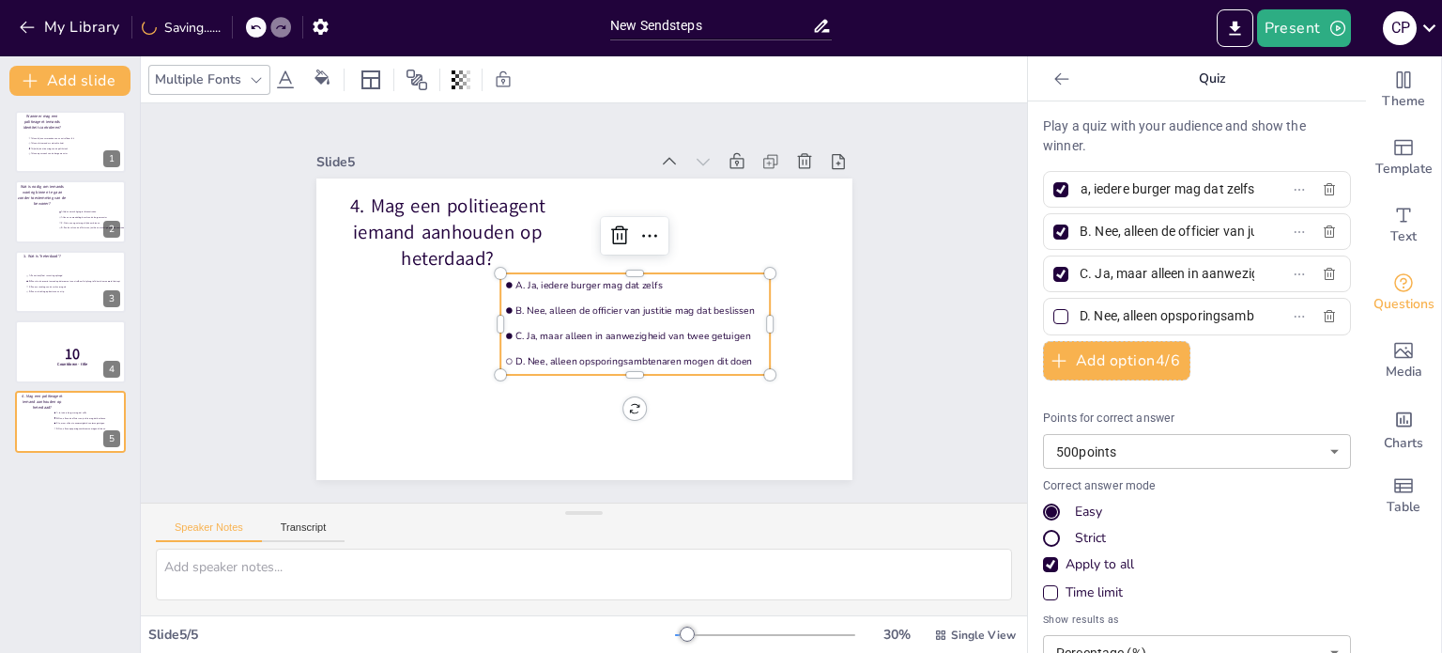
click at [1054, 224] on div at bounding box center [1061, 231] width 15 height 15
click at [1080, 223] on input "B. Nee, alleen de officier van justitie mag dat beslissen" at bounding box center [1167, 231] width 175 height 27
checkbox input "false"
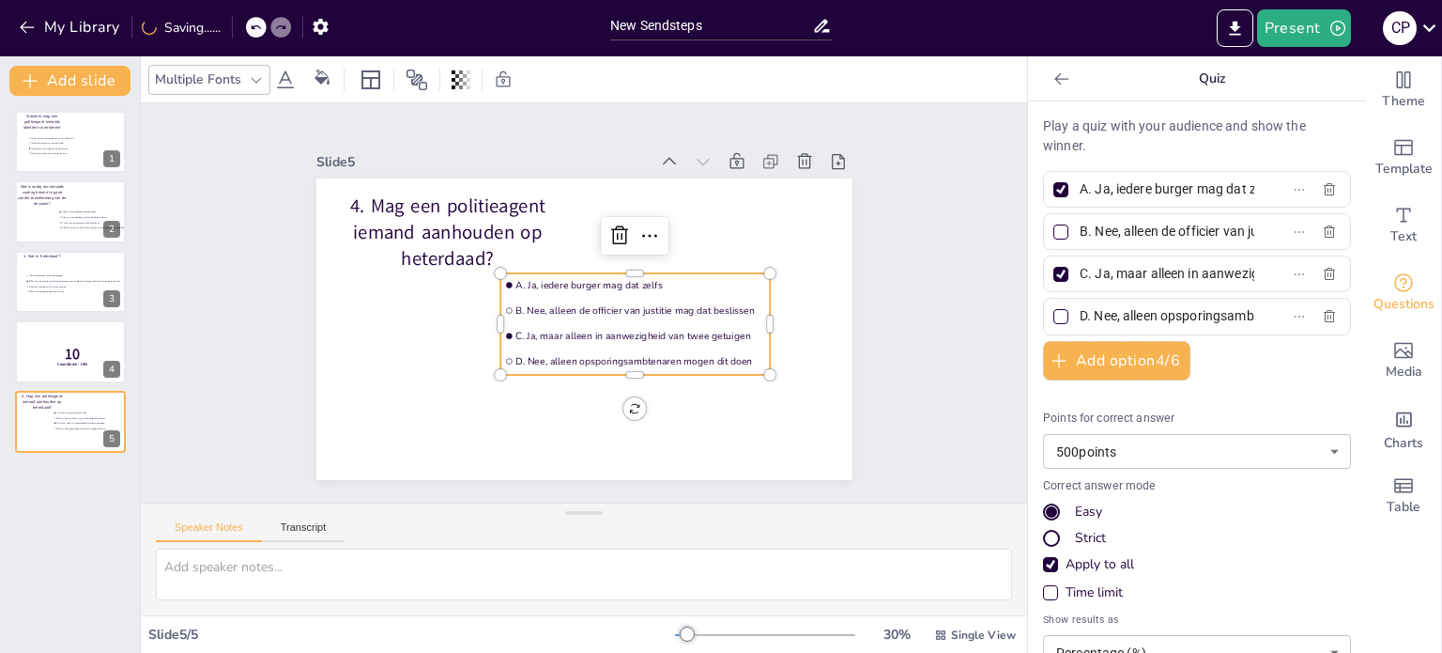
click at [1054, 270] on div at bounding box center [1061, 274] width 15 height 15
click at [1080, 270] on input "C. Ja, maar alleen in aanwezigheid van twee getuigen" at bounding box center [1167, 273] width 175 height 27
checkbox input "false"
click at [1054, 270] on div at bounding box center [1061, 274] width 15 height 15
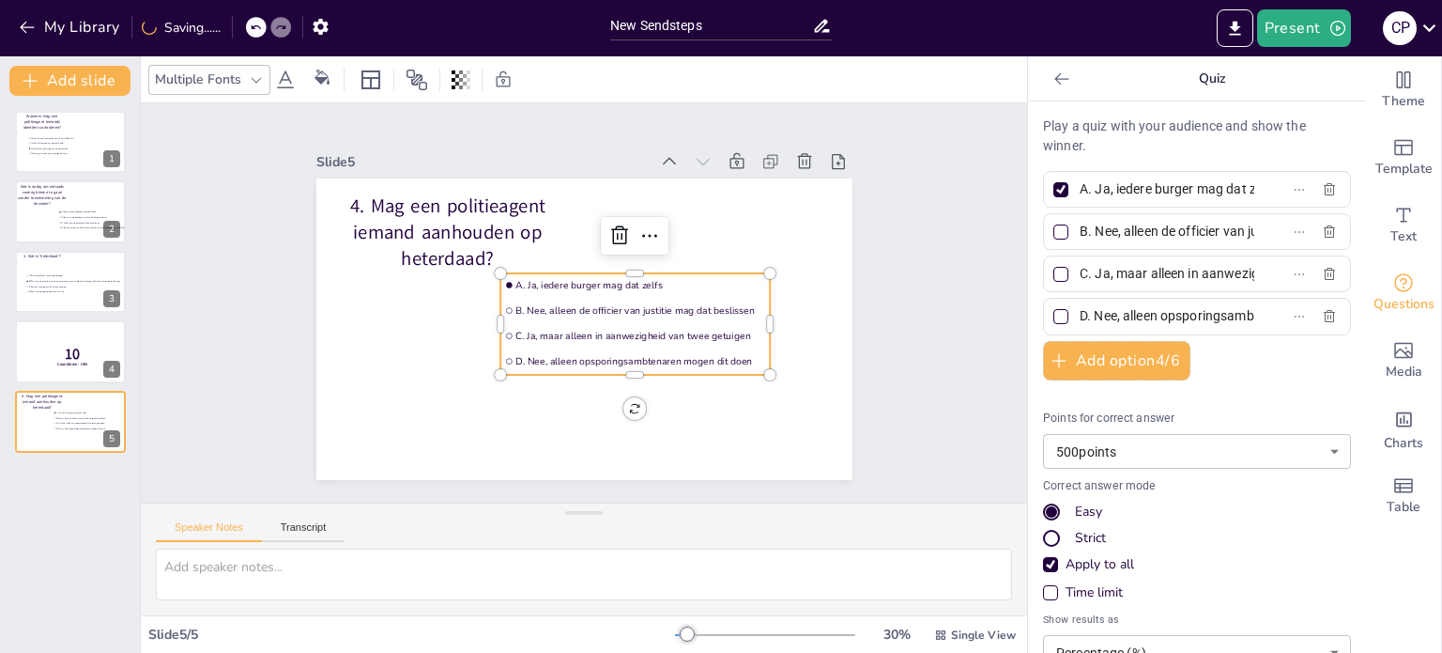
click at [1080, 270] on input "C. Ja, maar alleen in aanwezigheid van twee getuigen" at bounding box center [1167, 273] width 175 height 27
checkbox input "true"
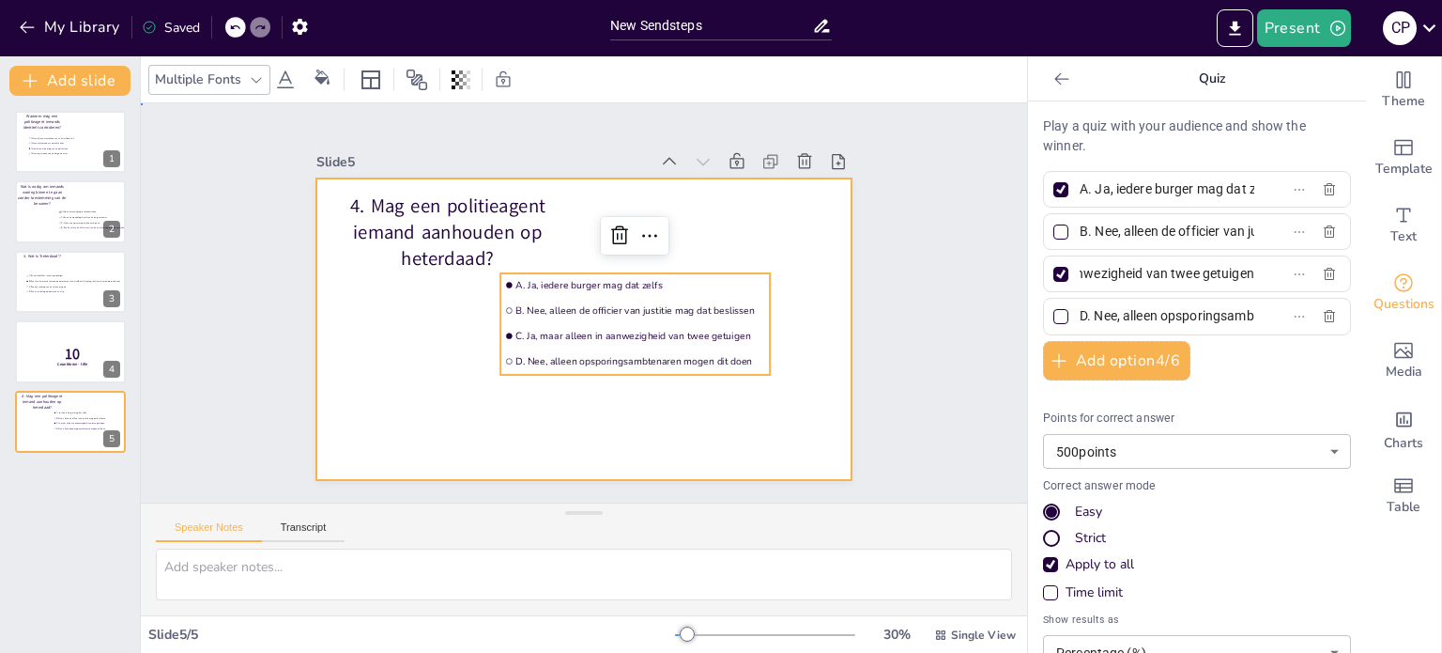
click at [453, 380] on div at bounding box center [584, 328] width 536 height 301
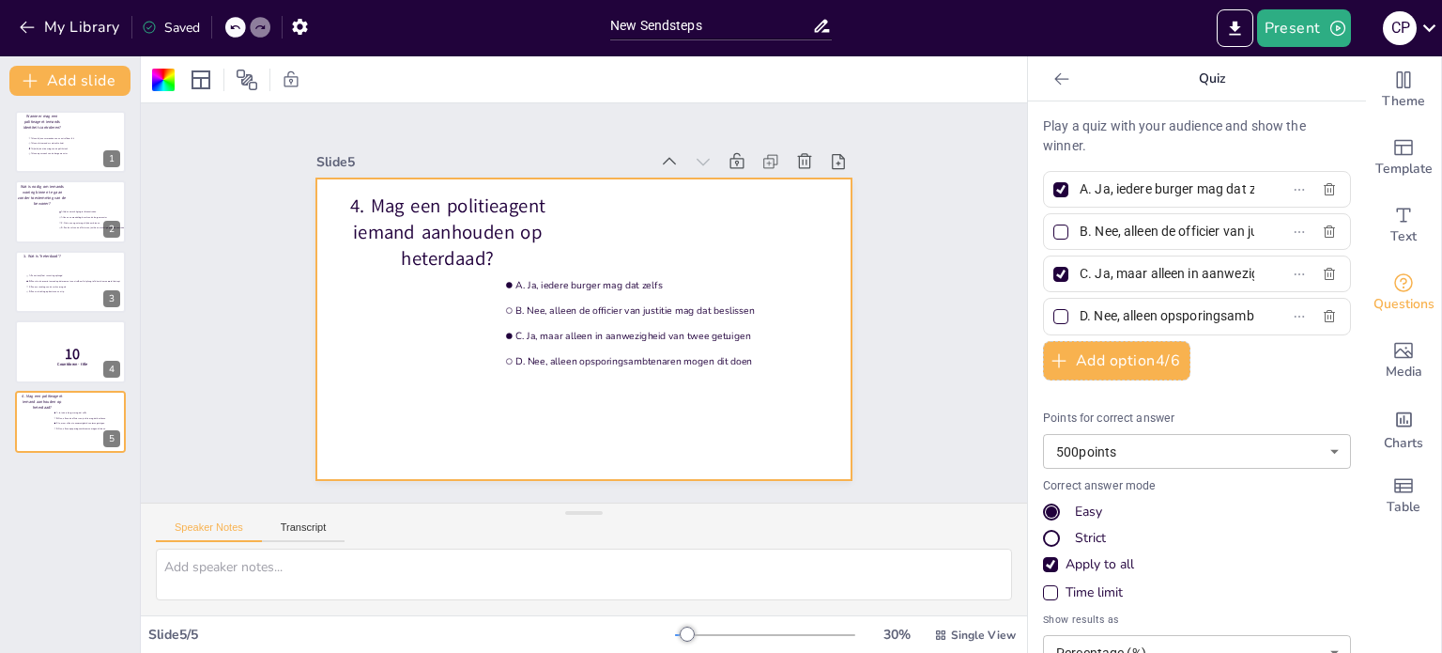
click at [58, 96] on div "Wanneer mag een politieagent iemands identiteit controleren? Alleen bij een ver…" at bounding box center [70, 374] width 140 height 557
click at [73, 80] on button "Add slide" at bounding box center [69, 81] width 121 height 30
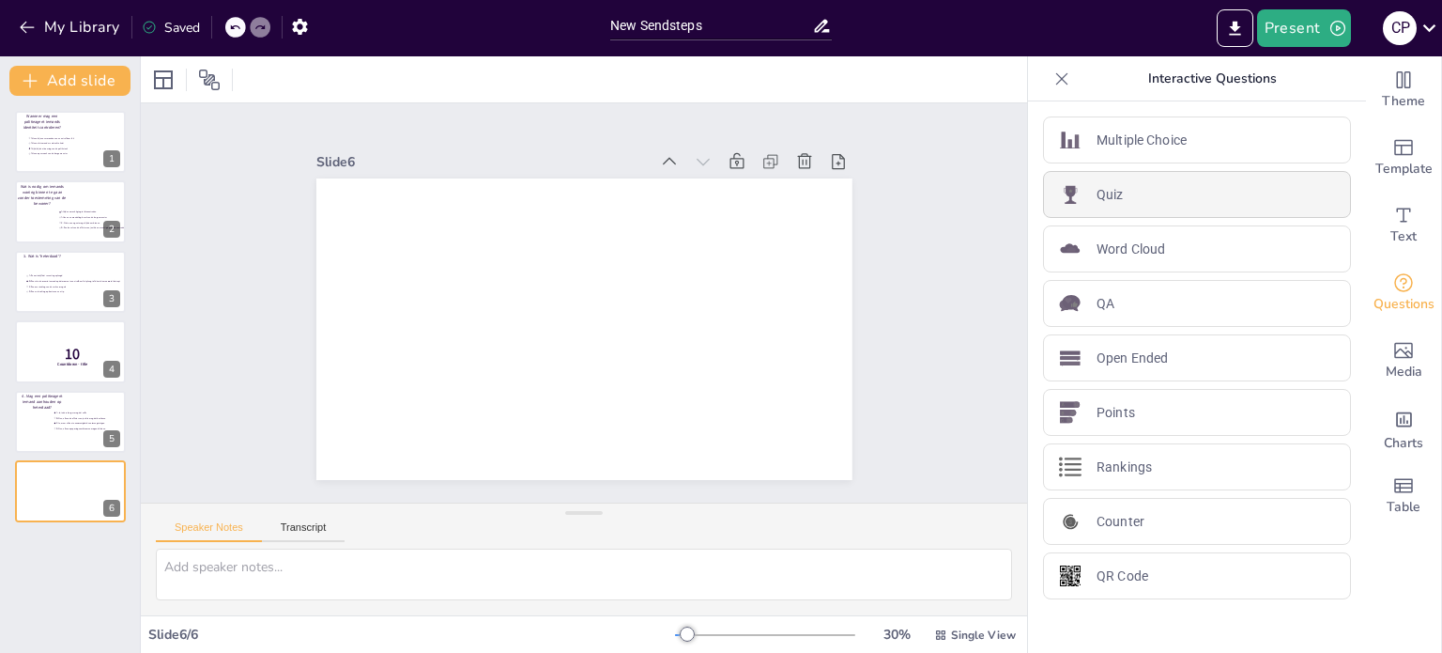
click at [1119, 190] on div "Quiz" at bounding box center [1197, 194] width 308 height 47
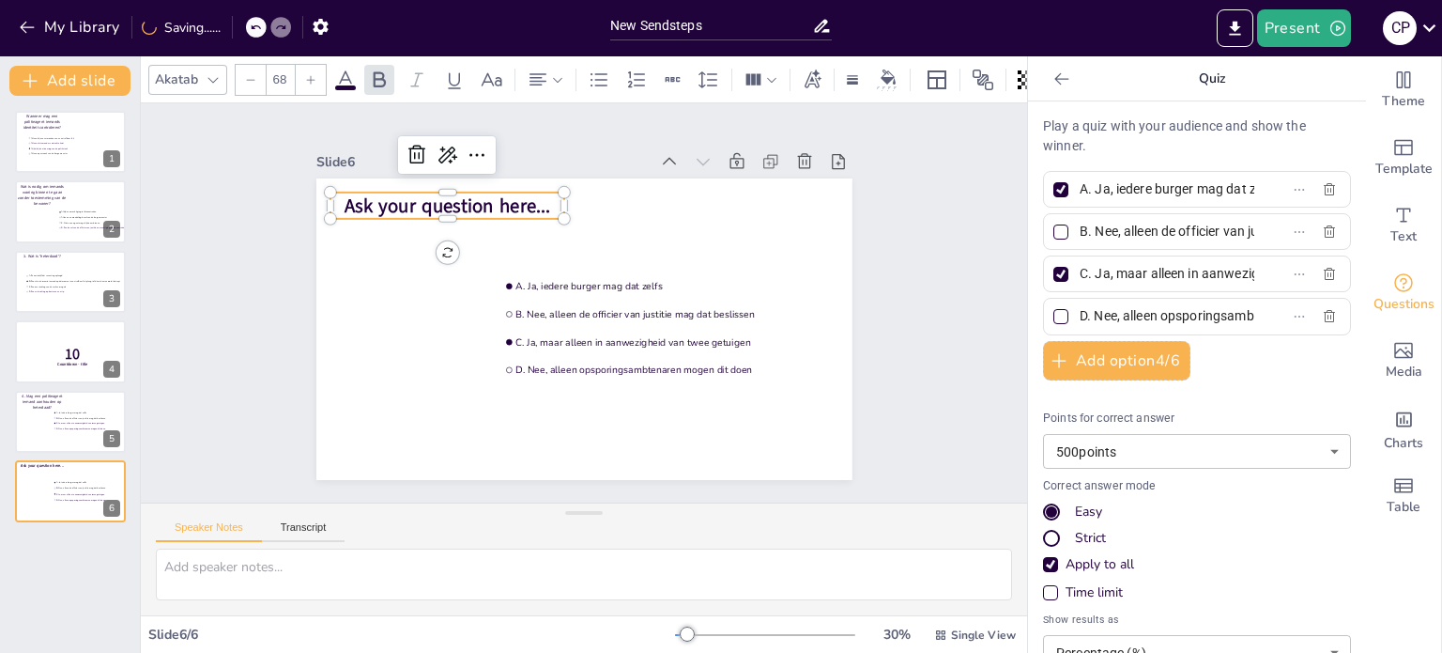
click at [485, 208] on span "Ask your question here..." at bounding box center [448, 205] width 207 height 26
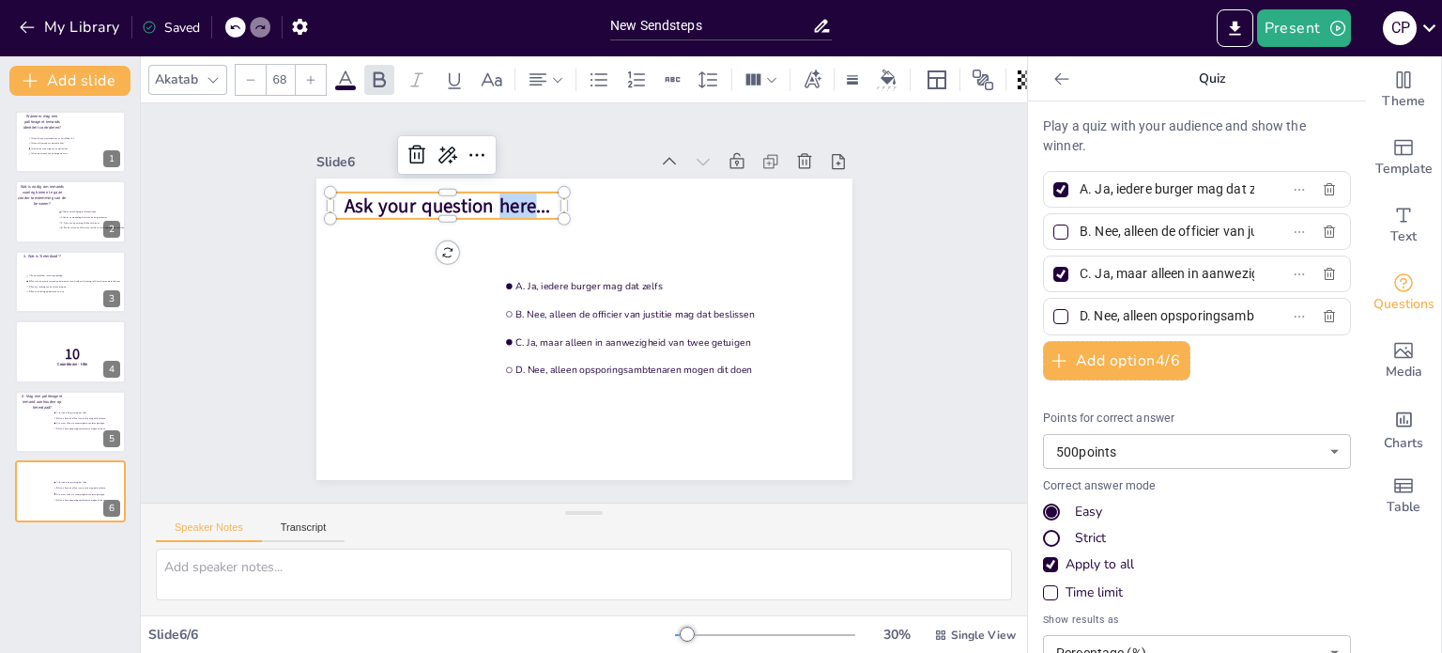
click at [485, 208] on span "Ask your question here..." at bounding box center [448, 205] width 207 height 26
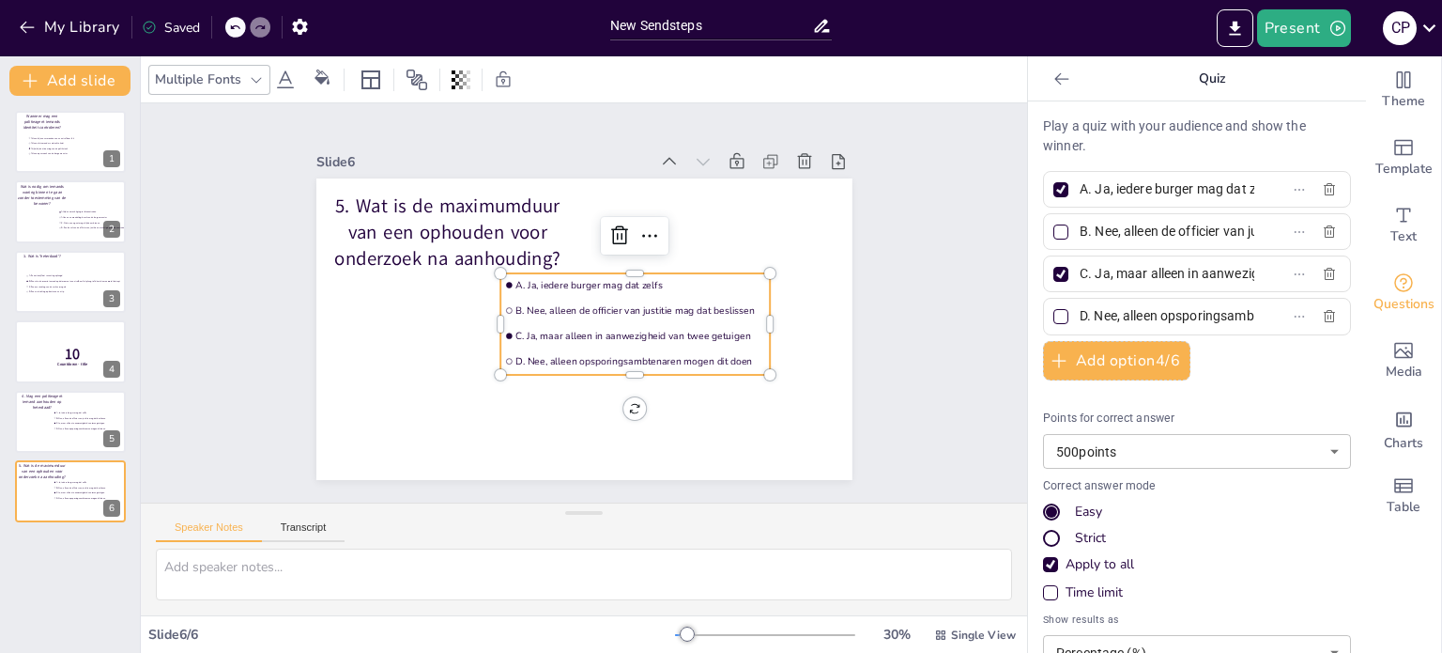
click at [671, 331] on span "C. Ja, maar alleen in aanwezigheid van twee getuigen" at bounding box center [640, 336] width 250 height 13
click at [1131, 195] on input "A. Ja, iedere burger mag dat zelfs" at bounding box center [1167, 189] width 175 height 27
paste input "3 uur"
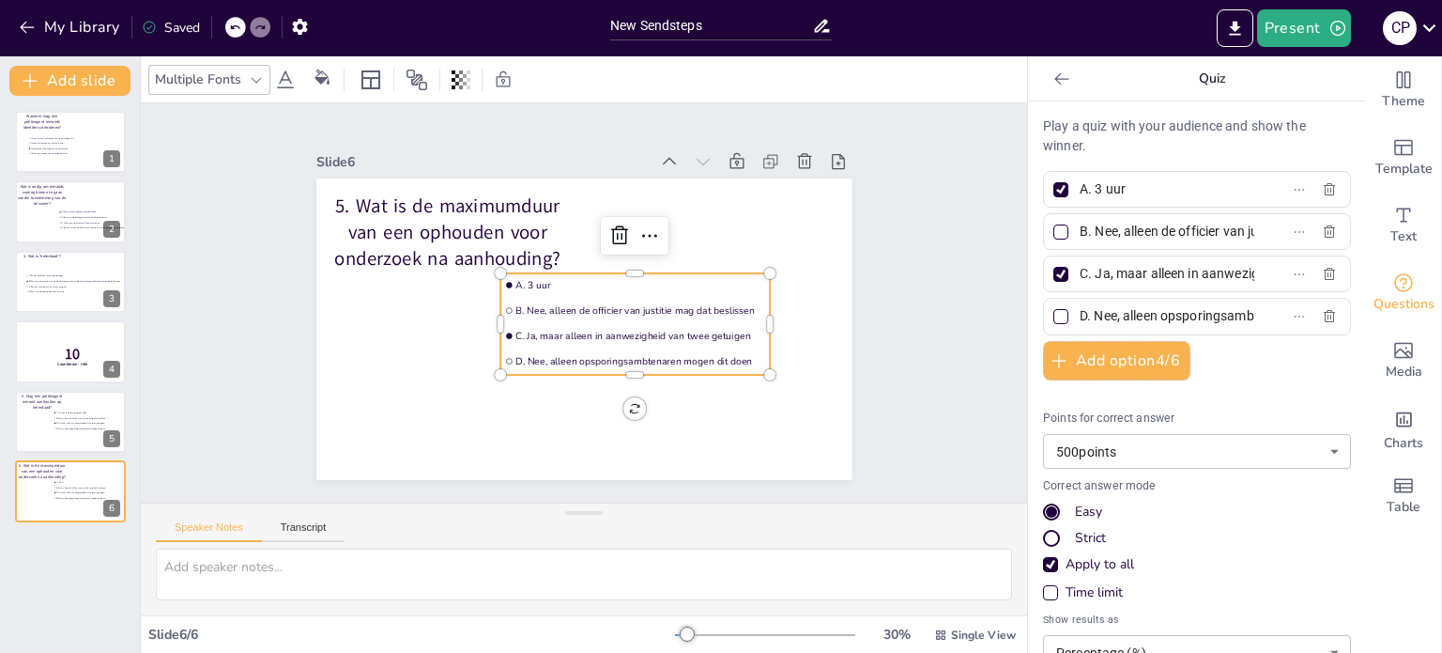
type input "A. 3 uur"
click at [1116, 221] on input "B. Nee, alleen de officier van justitie mag dat beslissen" at bounding box center [1167, 231] width 175 height 27
drag, startPoint x: 1116, startPoint y: 221, endPoint x: 1108, endPoint y: 210, distance: 13.3
click at [1108, 210] on div "Play a quiz with your audience and show the winner. A. 3 uur B. Nee, alleen de …" at bounding box center [1197, 425] width 308 height 619
click at [1056, 189] on div at bounding box center [1060, 189] width 9 height 9
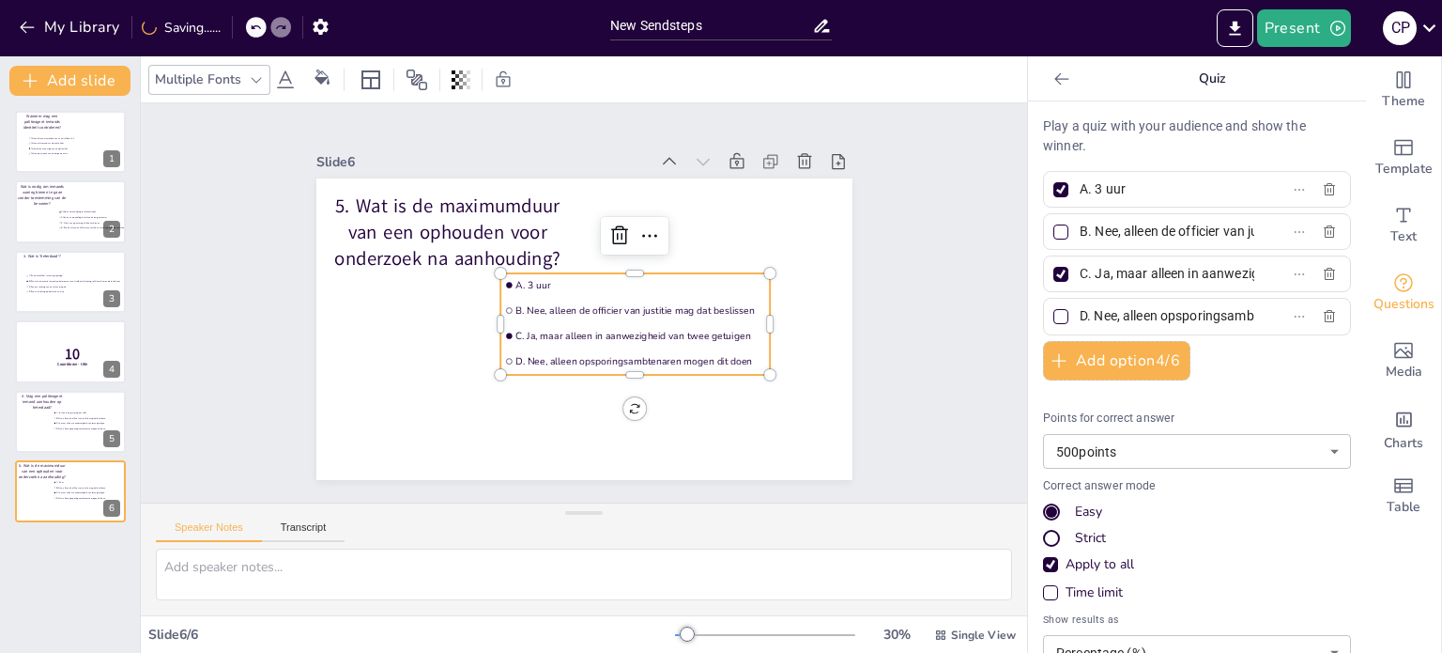
click at [1080, 189] on input "A. 3 uur" at bounding box center [1167, 189] width 175 height 27
checkbox input "false"
click at [1127, 234] on input "B. Nee, alleen de officier van justitie mag dat beslissen" at bounding box center [1167, 231] width 175 height 27
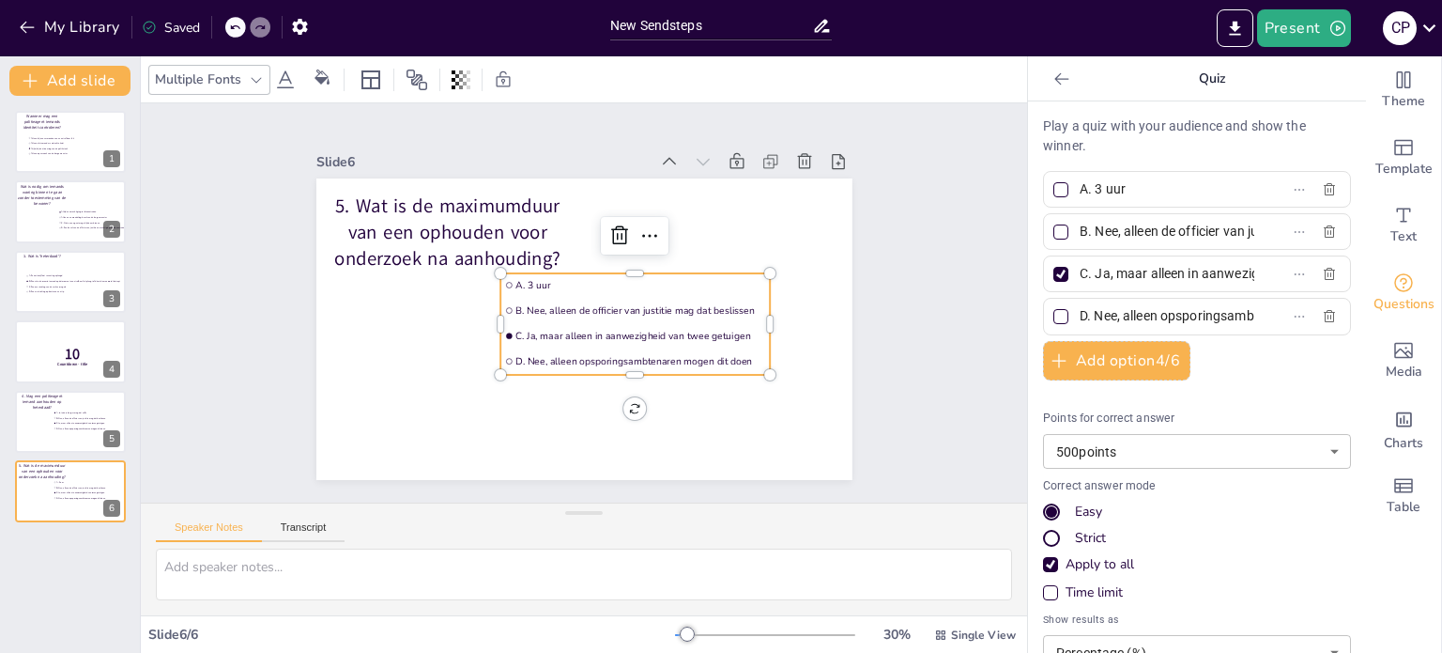
click at [1127, 234] on input "B. Nee, alleen de officier van justitie mag dat beslissen" at bounding box center [1167, 231] width 175 height 27
paste input "6 uur (tijd tussen 00.00–09.00 telt niet mee)"
type input "B. 6 uur (tijd tussen 00.00–09.00 telt niet mee)"
click at [1054, 231] on div at bounding box center [1061, 231] width 15 height 15
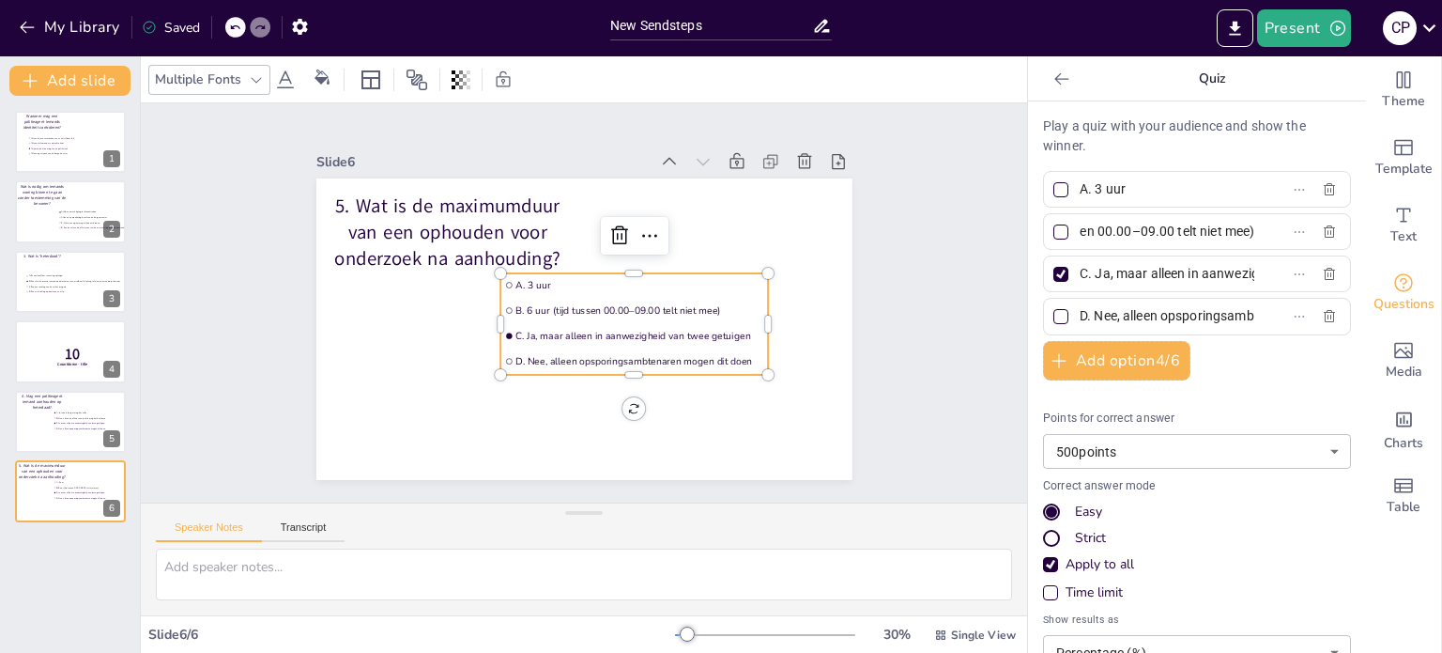
click at [1080, 231] on input "B. 6 uur (tijd tussen 00.00–09.00 telt niet mee)" at bounding box center [1167, 231] width 175 height 27
checkbox input "true"
click at [1054, 269] on div at bounding box center [1061, 274] width 15 height 15
click at [1080, 269] on input "C. Ja, maar alleen in aanwezigheid van twee getuigen" at bounding box center [1167, 273] width 175 height 27
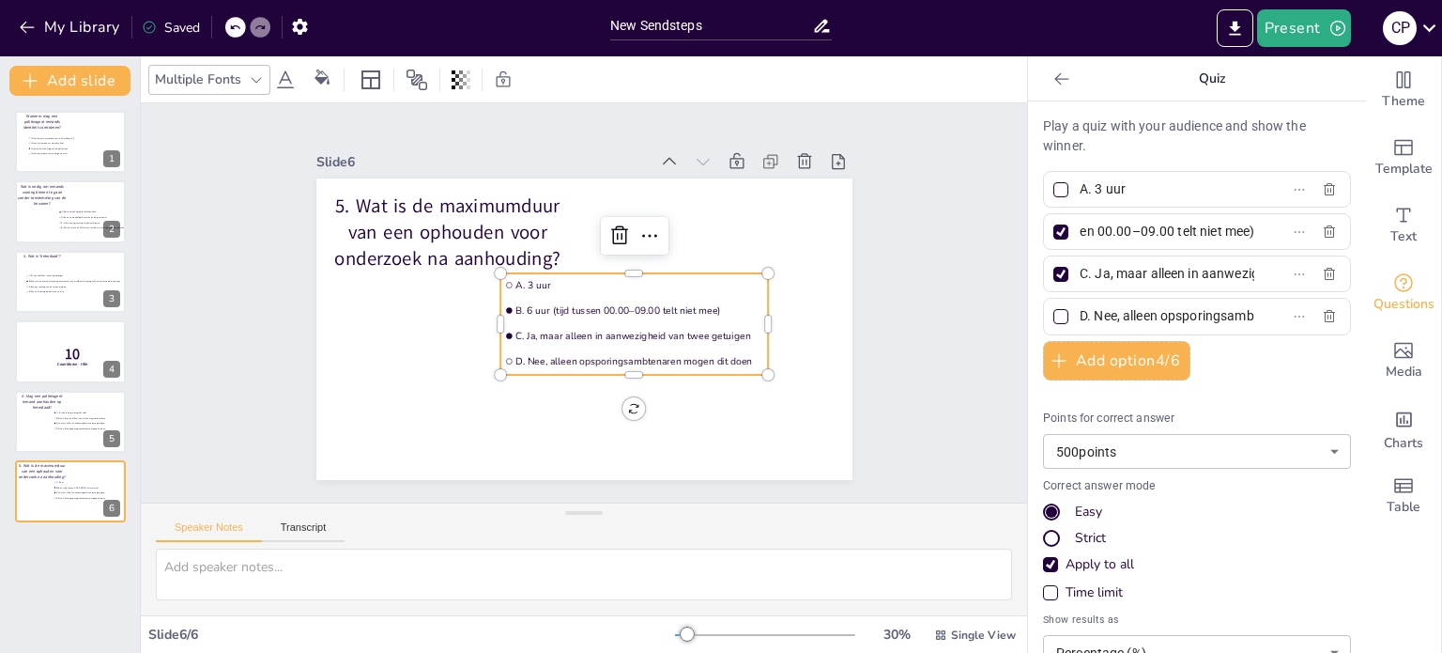
checkbox input "false"
click at [1096, 277] on input "C. Ja, maar alleen in aanwezigheid van twee getuigen" at bounding box center [1167, 273] width 175 height 27
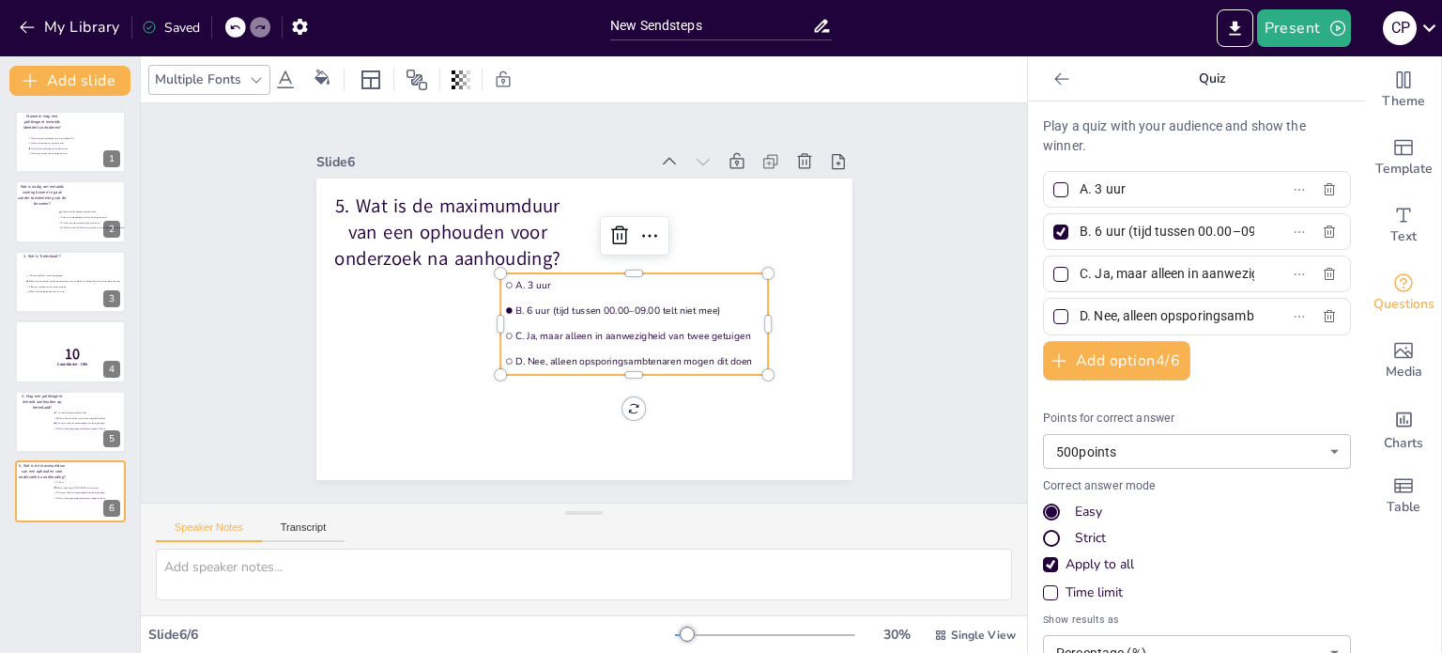
click at [1096, 277] on input "C. Ja, maar alleen in aanwezigheid van twee getuigen" at bounding box center [1167, 273] width 175 height 27
paste input "9 uur"
type input "C. 9 uur"
click at [1132, 318] on input "D. Nee, alleen opsporingsambtenaren mogen dit doen" at bounding box center [1167, 315] width 175 height 27
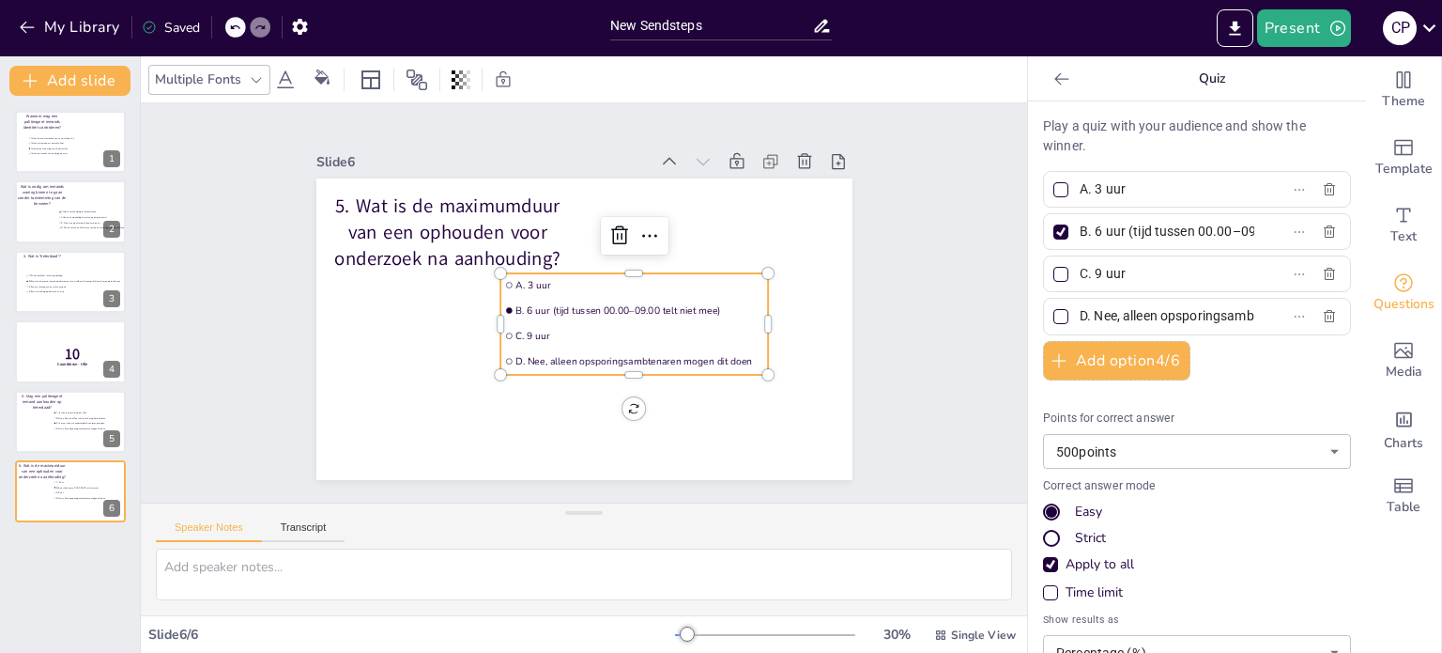
click at [1132, 318] on input "D. Nee, alleen opsporingsambtenaren mogen dit doen" at bounding box center [1167, 315] width 175 height 27
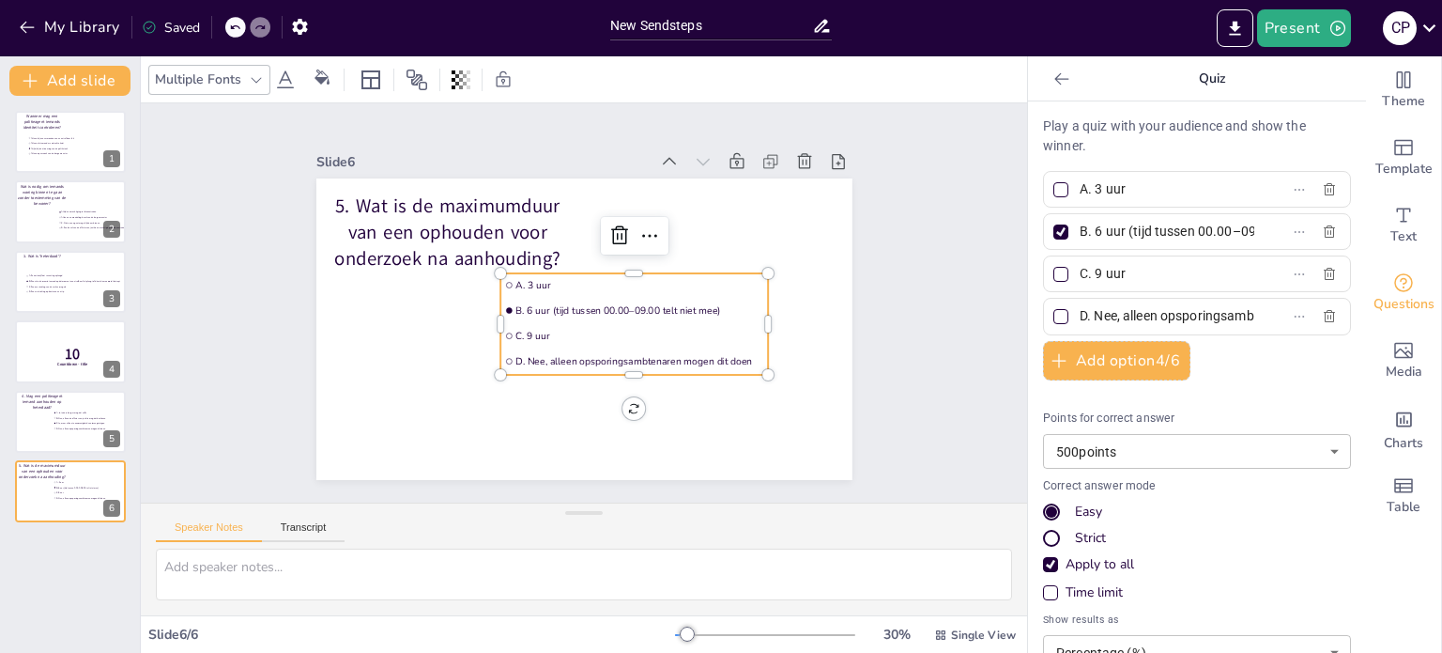
click at [1132, 318] on input "D. Nee, alleen opsporingsambtenaren mogen dit doen" at bounding box center [1167, 315] width 175 height 27
paste input "24 uur"
type input "D. 24 uur"
click at [64, 416] on span "B. Nee, alleen de officier van justitie mag dat beslissen" at bounding box center [82, 417] width 53 height 3
type input "A. Ja, iedere burger mag dat zelfs"
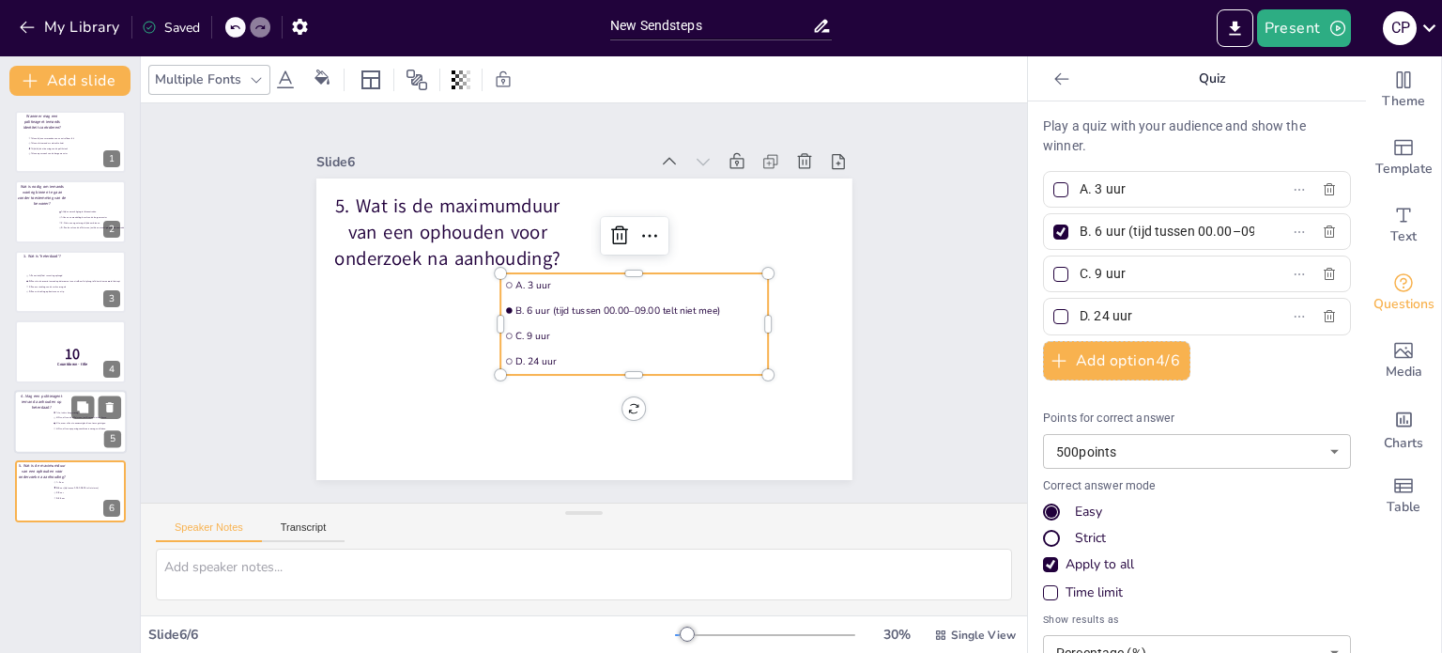
type input "B. Nee, alleen de officier van justitie mag dat beslissen"
type input "C. Ja, maar alleen in aanwezigheid van twee getuigen"
type input "D. Nee, alleen opsporingsambtenaren mogen dit doen"
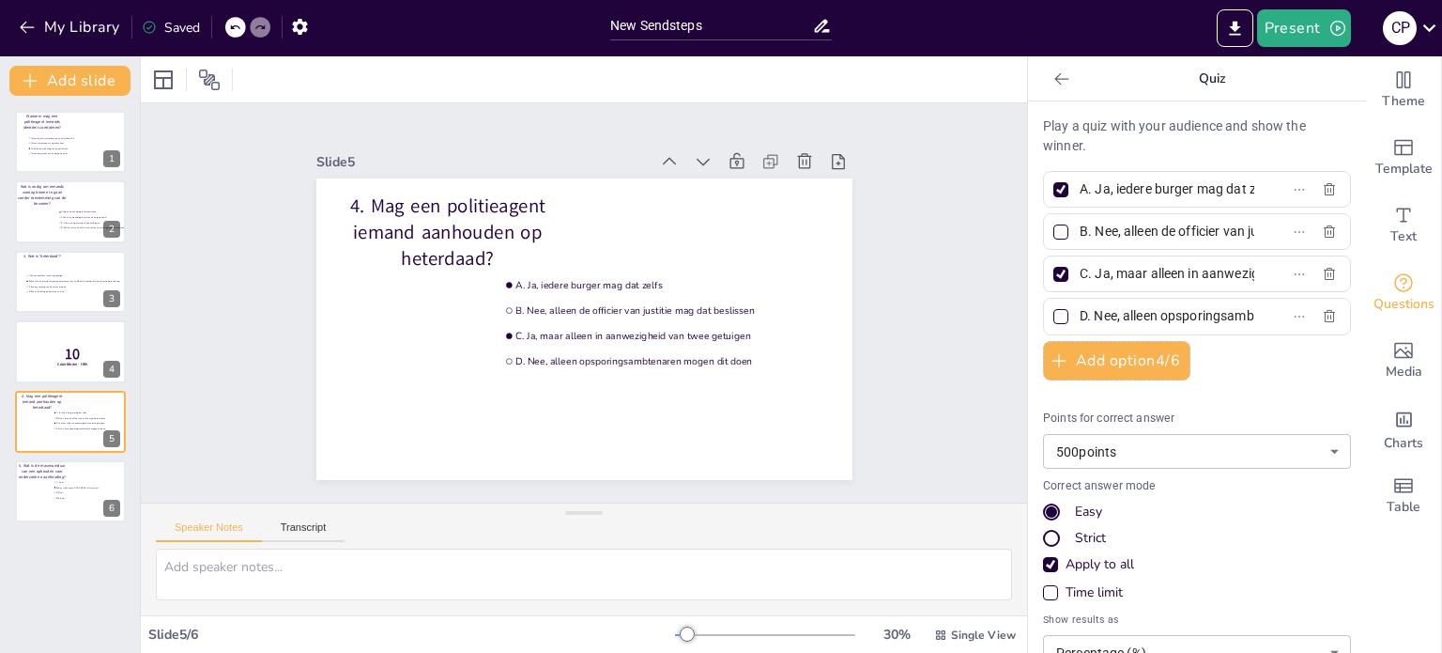
click at [1054, 273] on div at bounding box center [1061, 274] width 15 height 15
click at [1080, 273] on input "C. Ja, maar alleen in aanwezigheid van twee getuigen" at bounding box center [1167, 273] width 175 height 27
checkbox input "false"
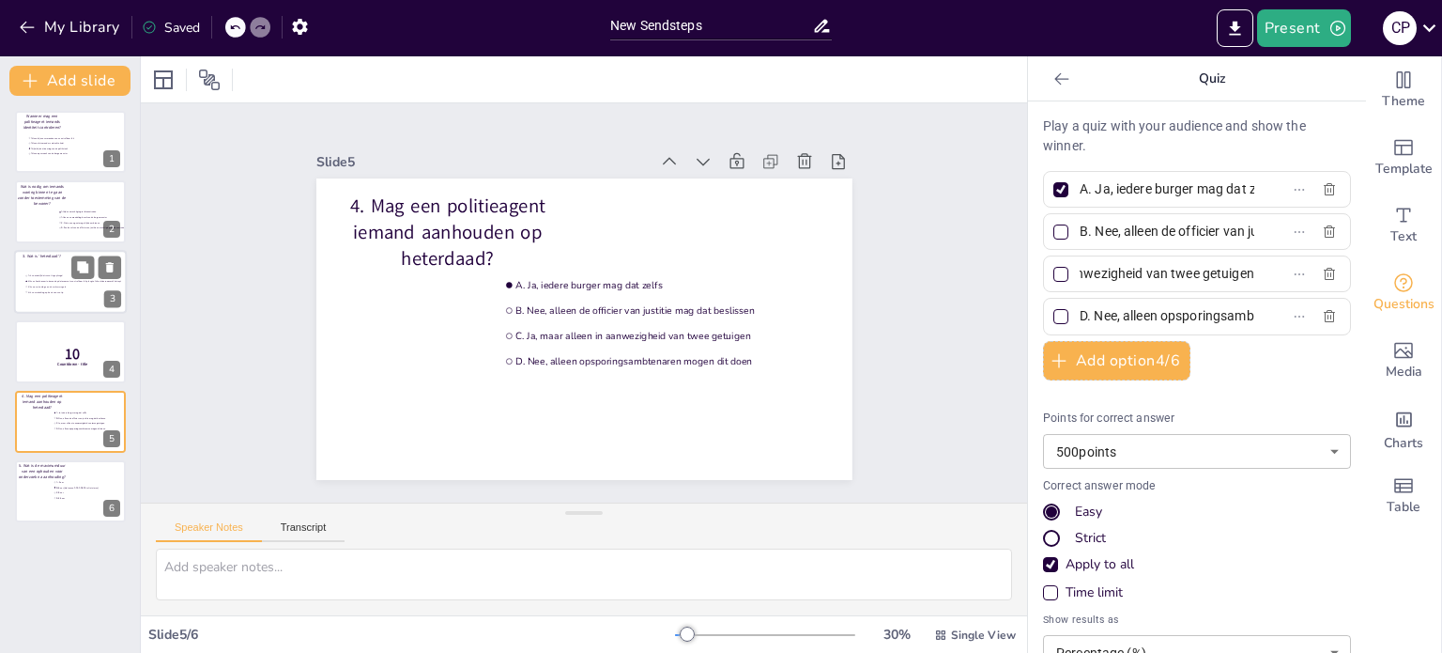
click at [66, 291] on span "D. Een verdenking op basis van een tip" at bounding box center [76, 291] width 96 height 3
type input "A. Een misdrijf dat recent is gepleegd"
type input "B. Een situatie waarin iemand op dat moment een strafbaar feit pleegt of direct…"
type input "C. Een overtreding van de verkeersregels"
type input "D. Een verdenking op basis van een tip"
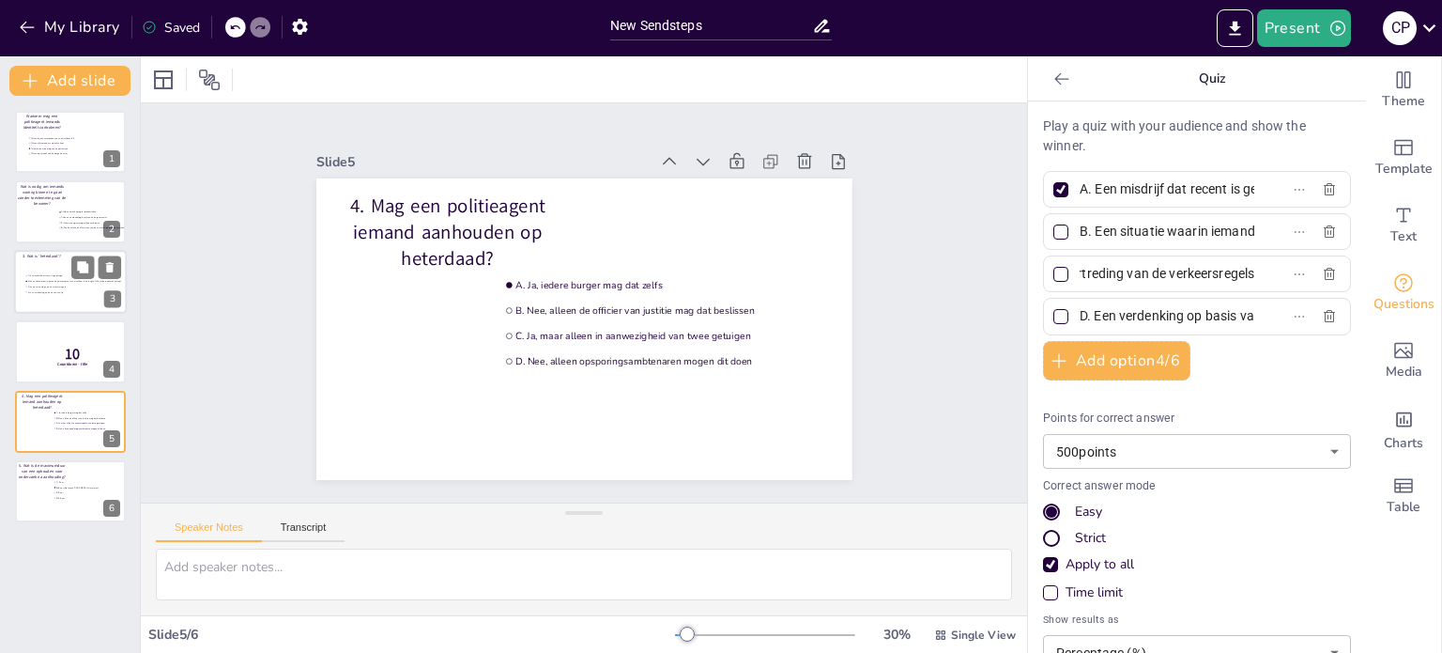
scroll to position [0, 80]
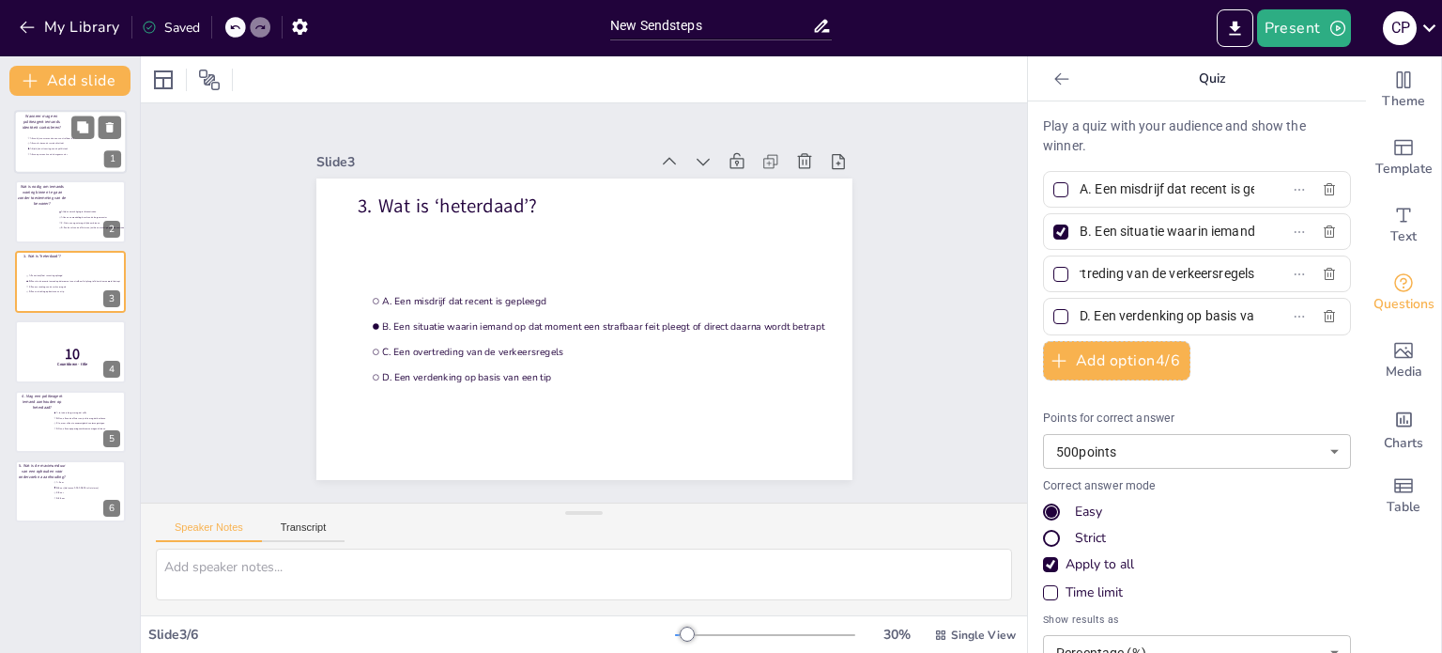
click at [57, 141] on li "Alleen als iemand er verdacht uitziet" at bounding box center [55, 143] width 56 height 5
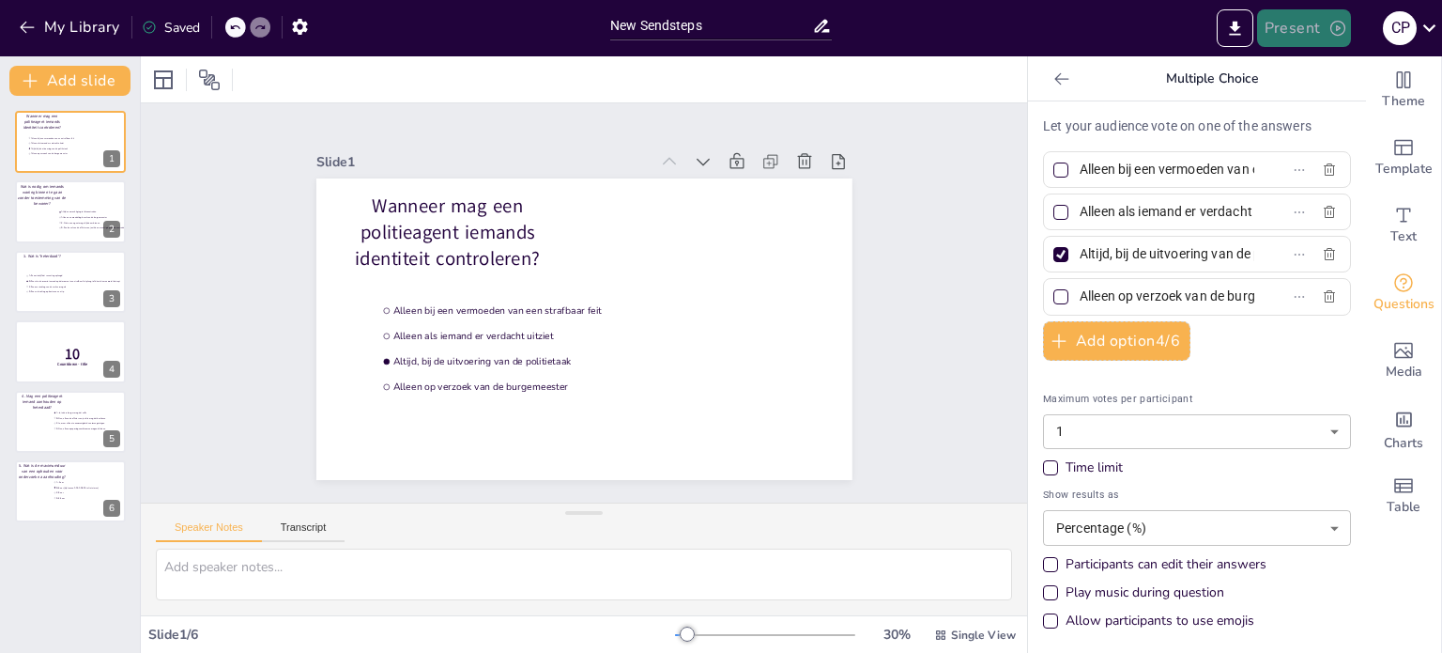
click at [1307, 33] on button "Present" at bounding box center [1304, 28] width 94 height 38
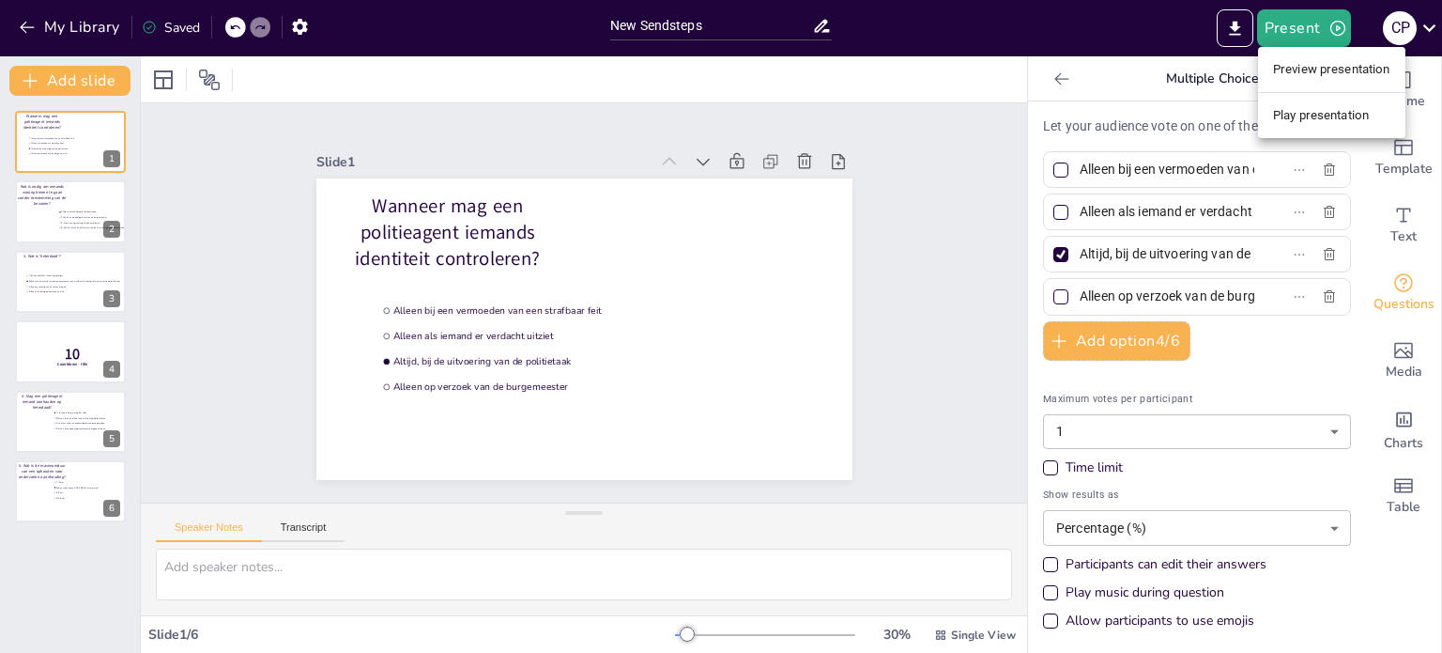
click at [1307, 119] on li "Play presentation" at bounding box center [1331, 115] width 147 height 30
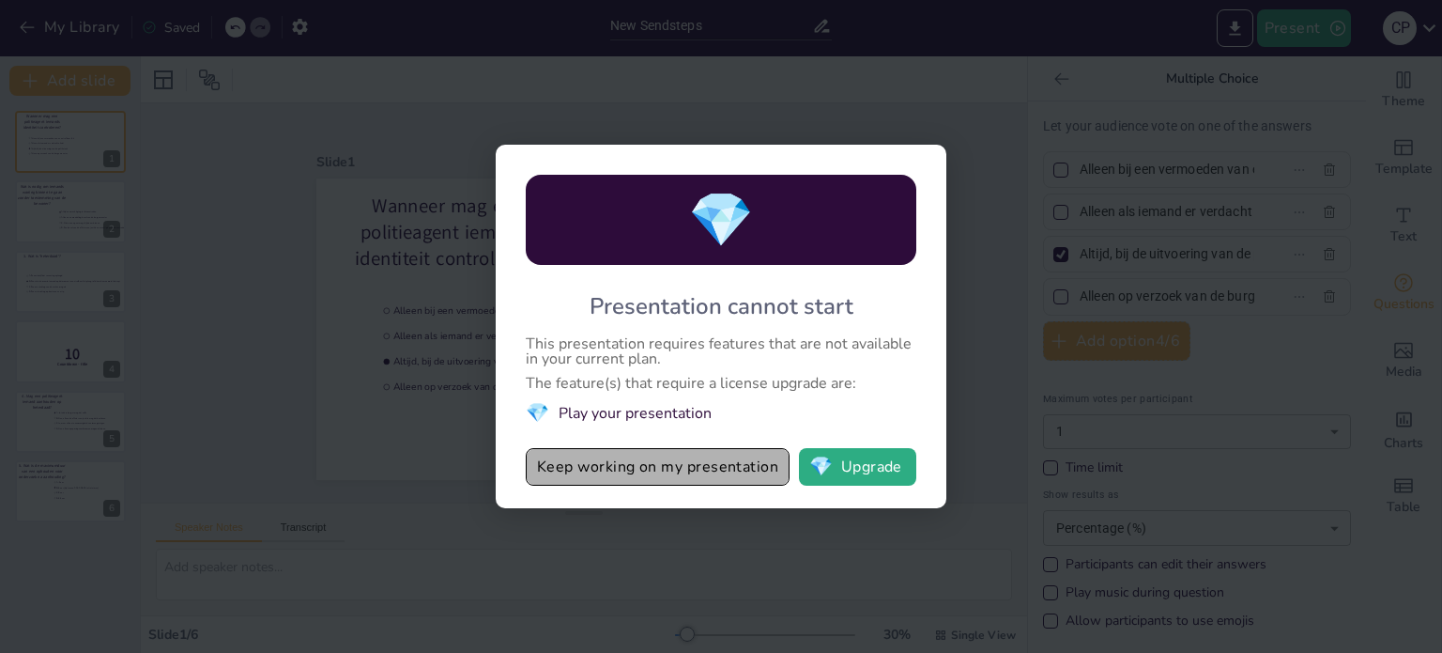
click at [635, 460] on button "Keep working on my presentation" at bounding box center [658, 467] width 264 height 38
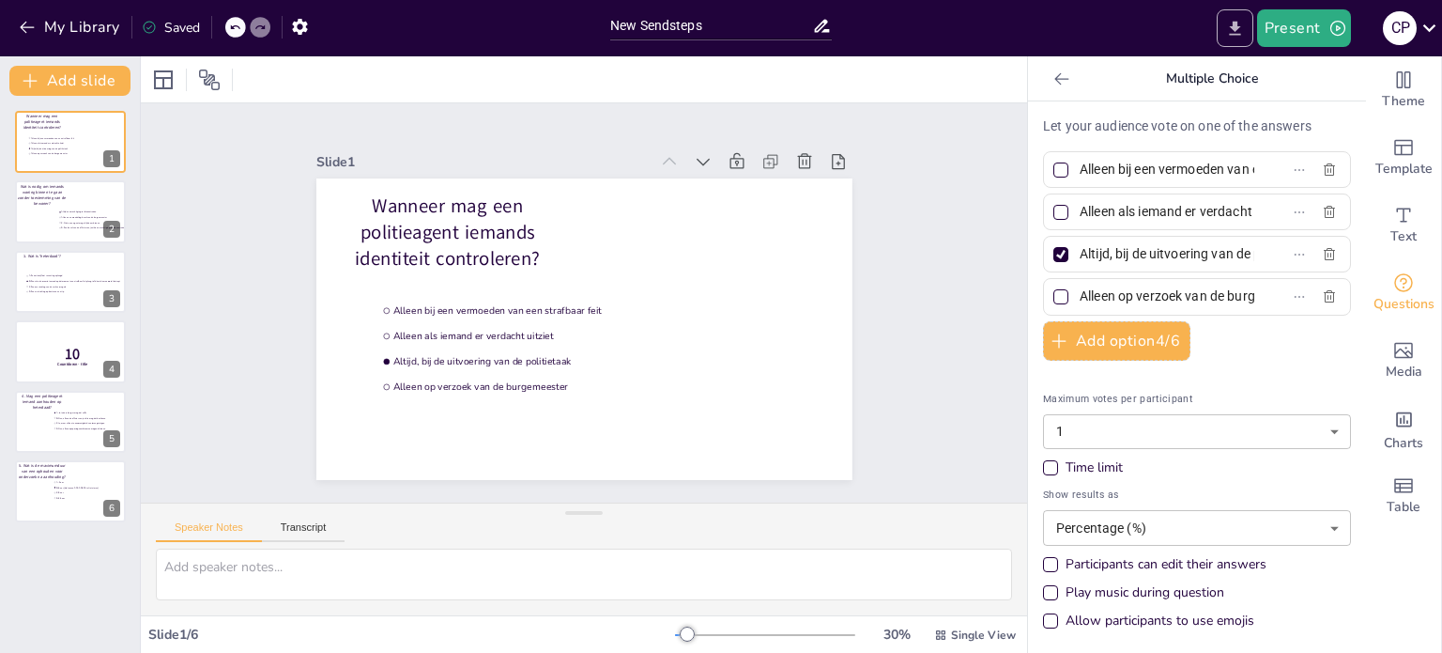
click at [1228, 19] on icon "Export to PowerPoint" at bounding box center [1235, 29] width 20 height 20
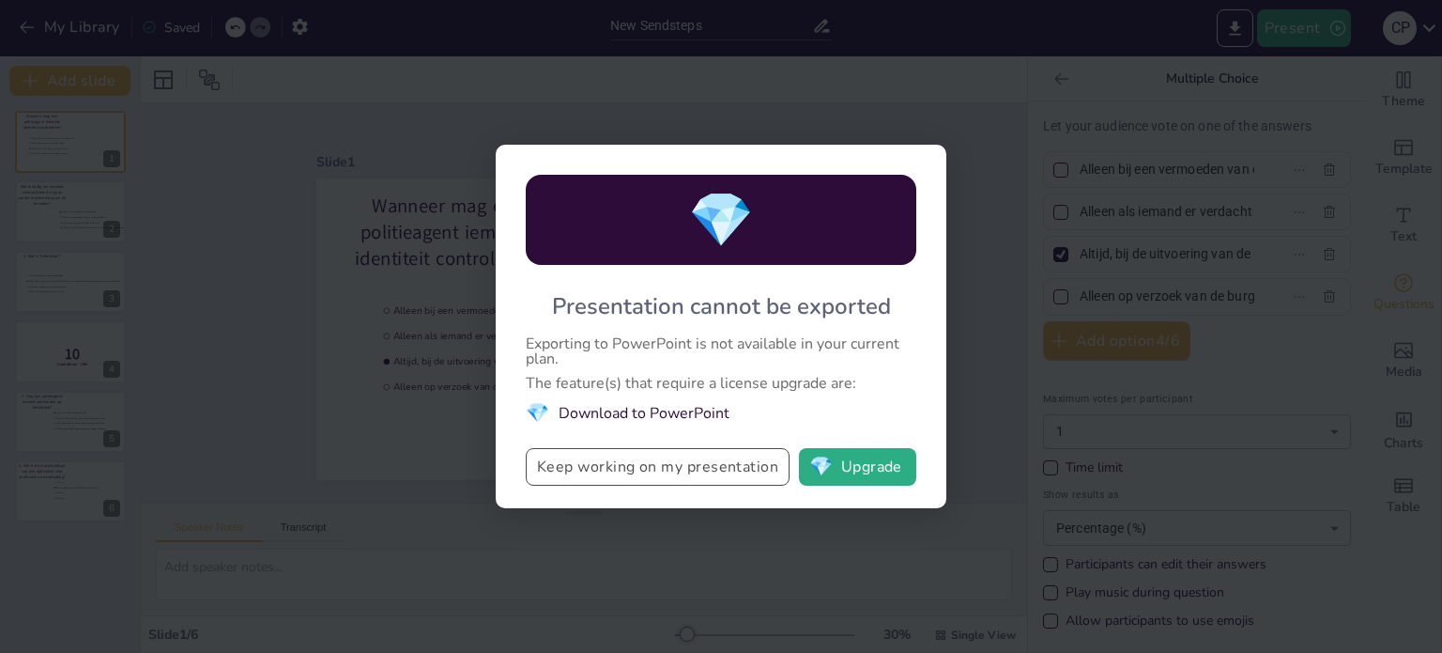
click at [702, 450] on button "Keep working on my presentation" at bounding box center [658, 467] width 264 height 38
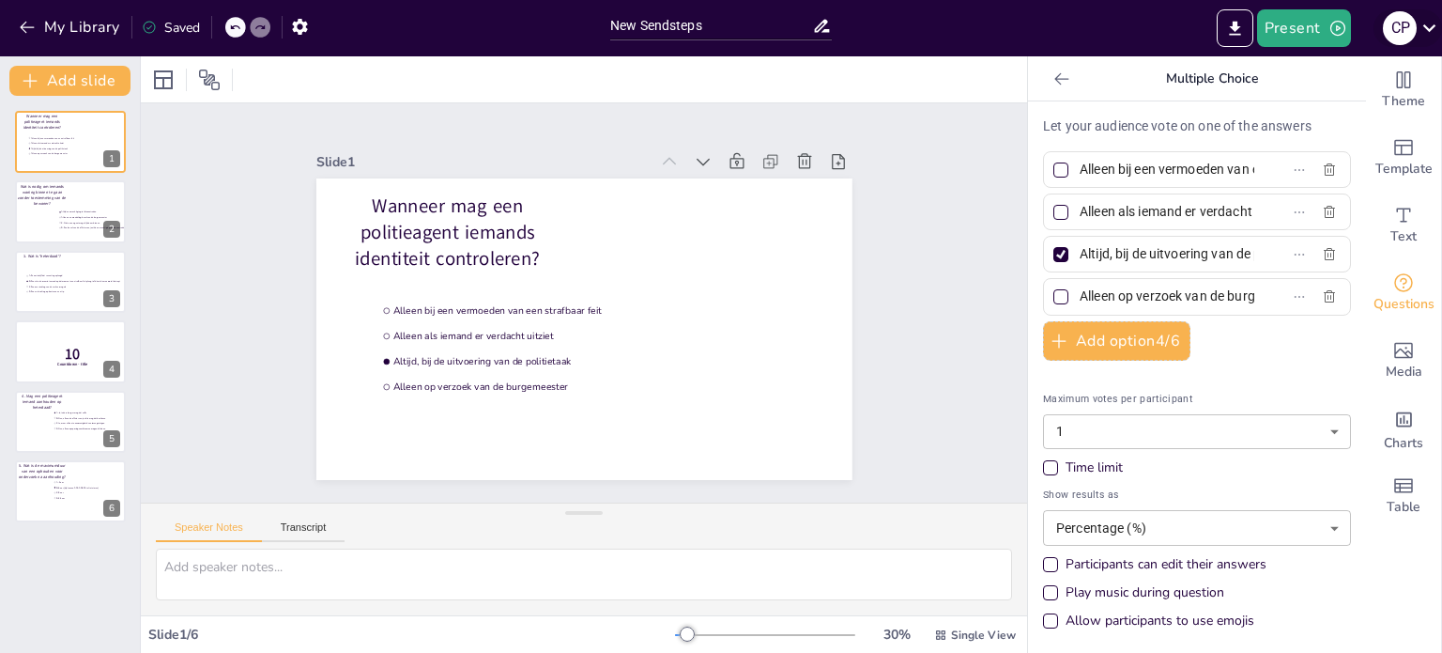
click at [1438, 21] on icon at bounding box center [1429, 27] width 25 height 25
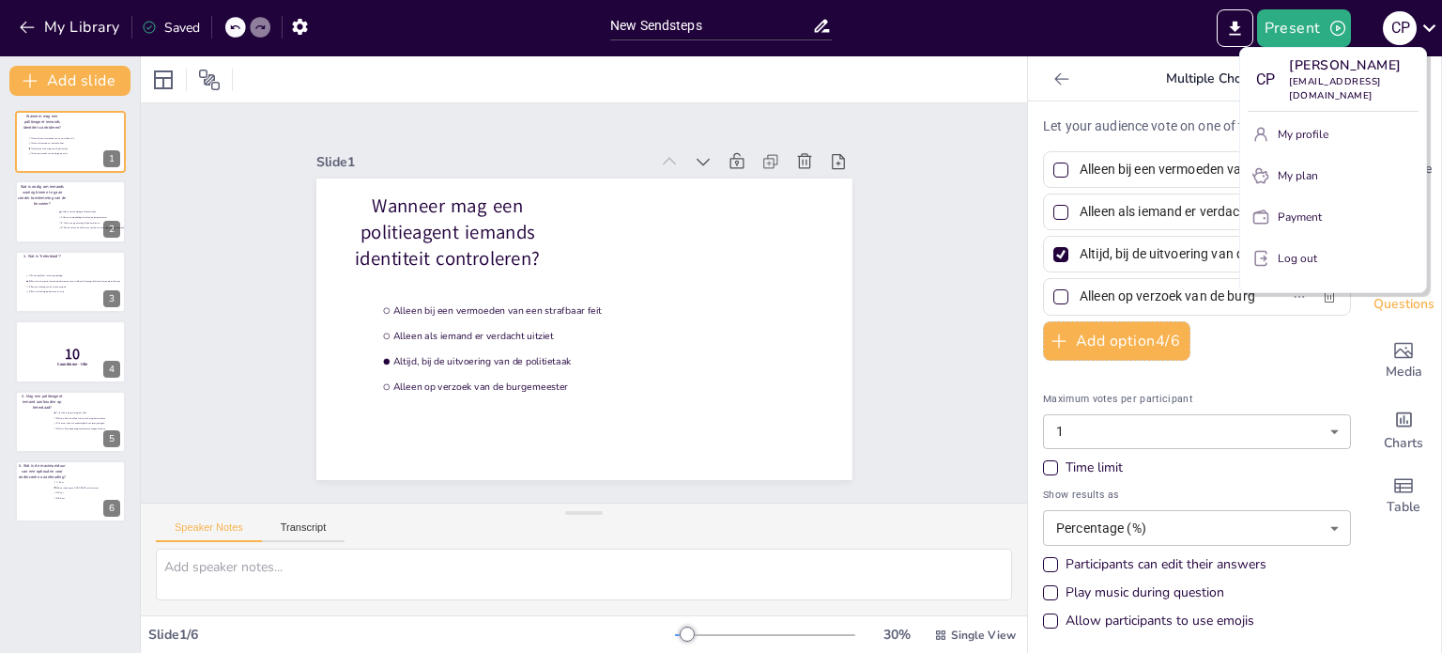
click at [1322, 30] on div at bounding box center [721, 326] width 1442 height 653
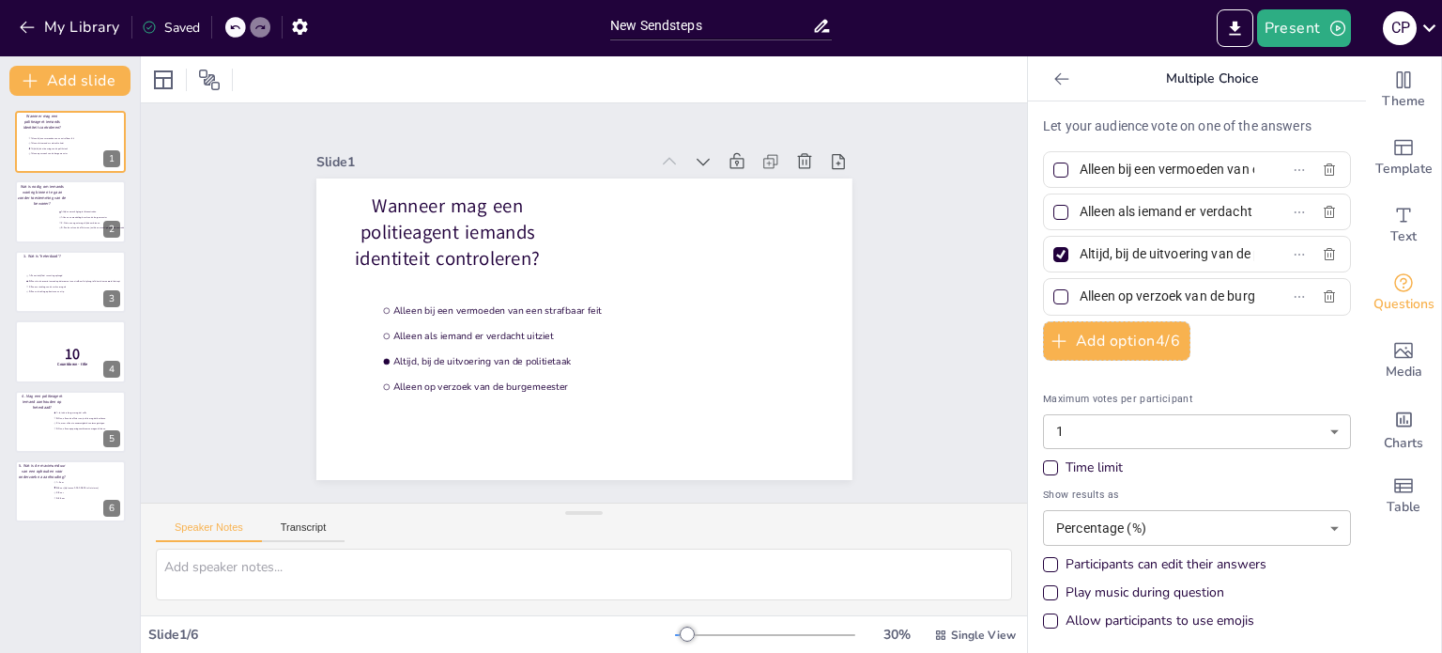
click at [1322, 30] on button "Present" at bounding box center [1304, 28] width 94 height 38
click at [1315, 77] on li "Preview presentation" at bounding box center [1331, 69] width 147 height 30
